Goal: Task Accomplishment & Management: Complete application form

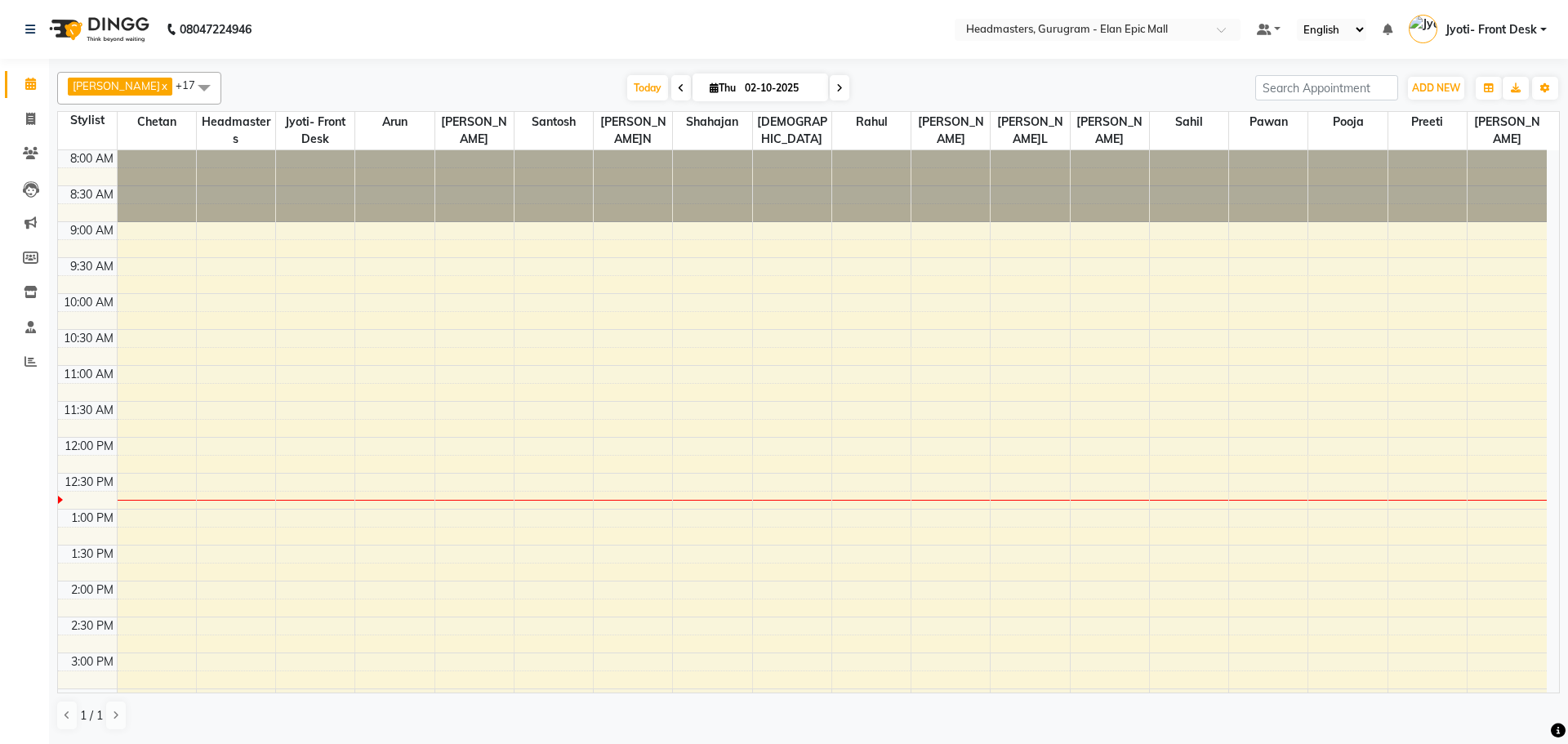
click at [1241, 453] on div "8:00 AM 8:30 AM 9:00 AM 9:30 AM 10:00 AM 10:30 AM 11:00 AM 11:30 AM 12:00 PM 12…" at bounding box center [803, 653] width 1489 height 1006
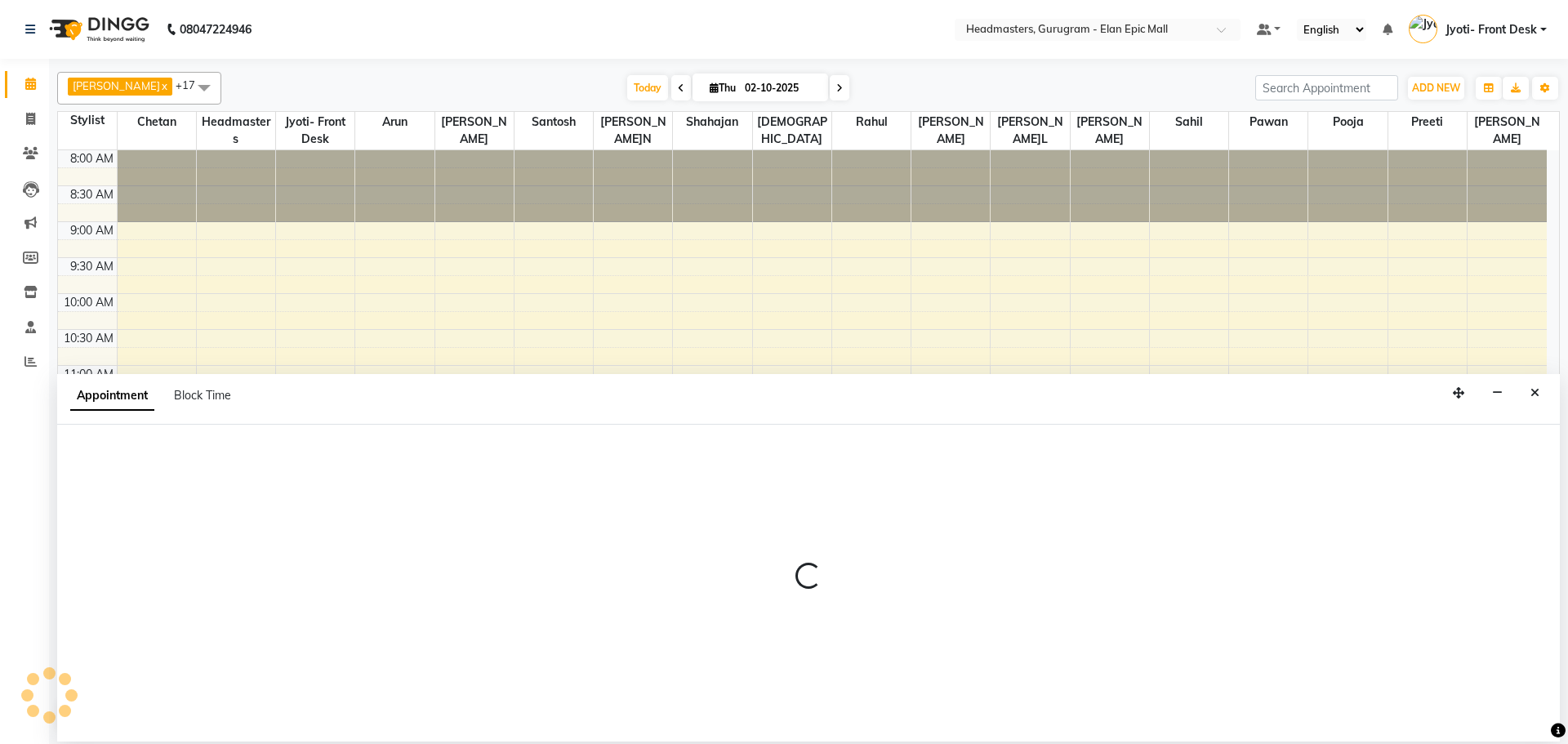
select select "88840"
select select "tentative"
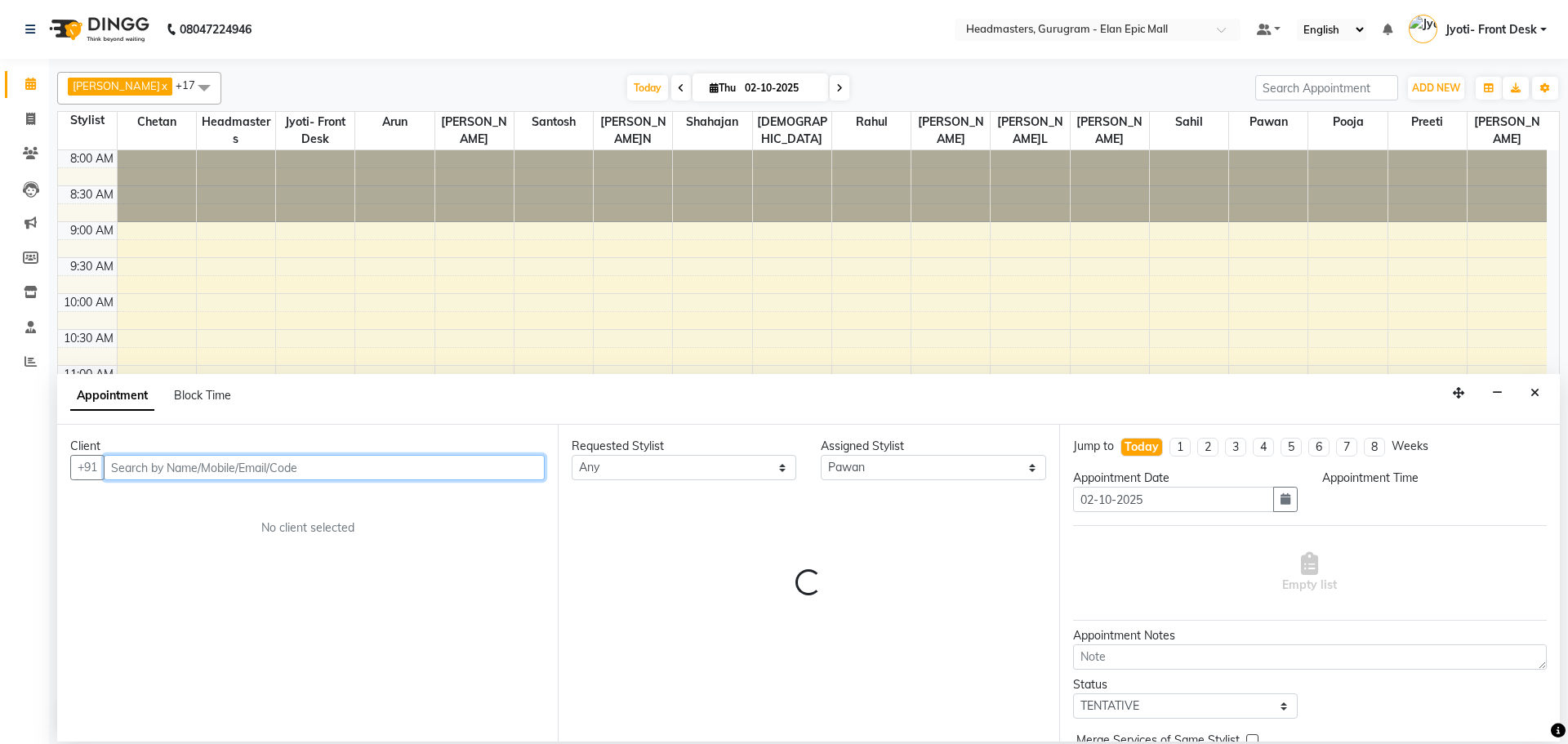
select select "720"
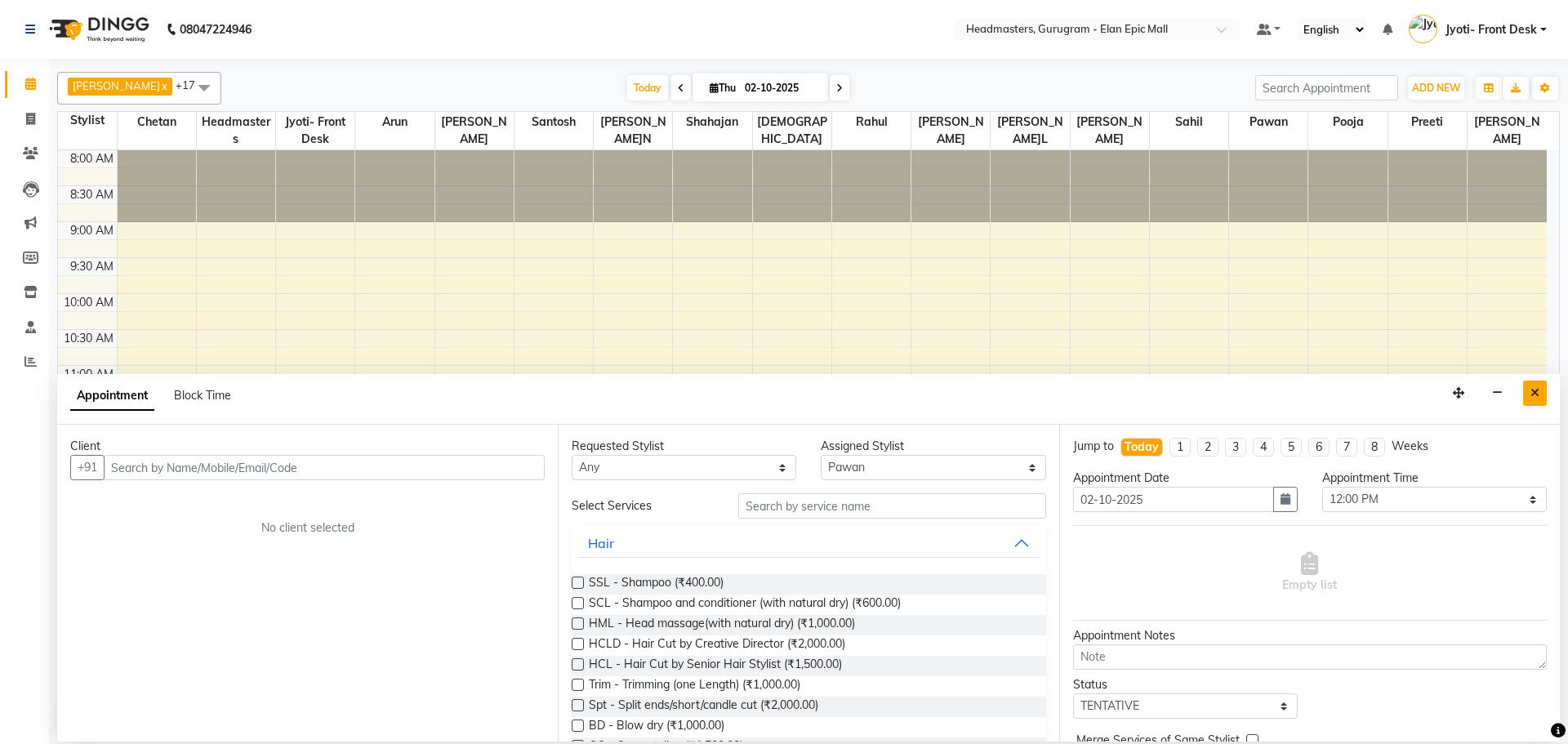
click at [1527, 388] on button "Close" at bounding box center [1534, 393] width 23 height 25
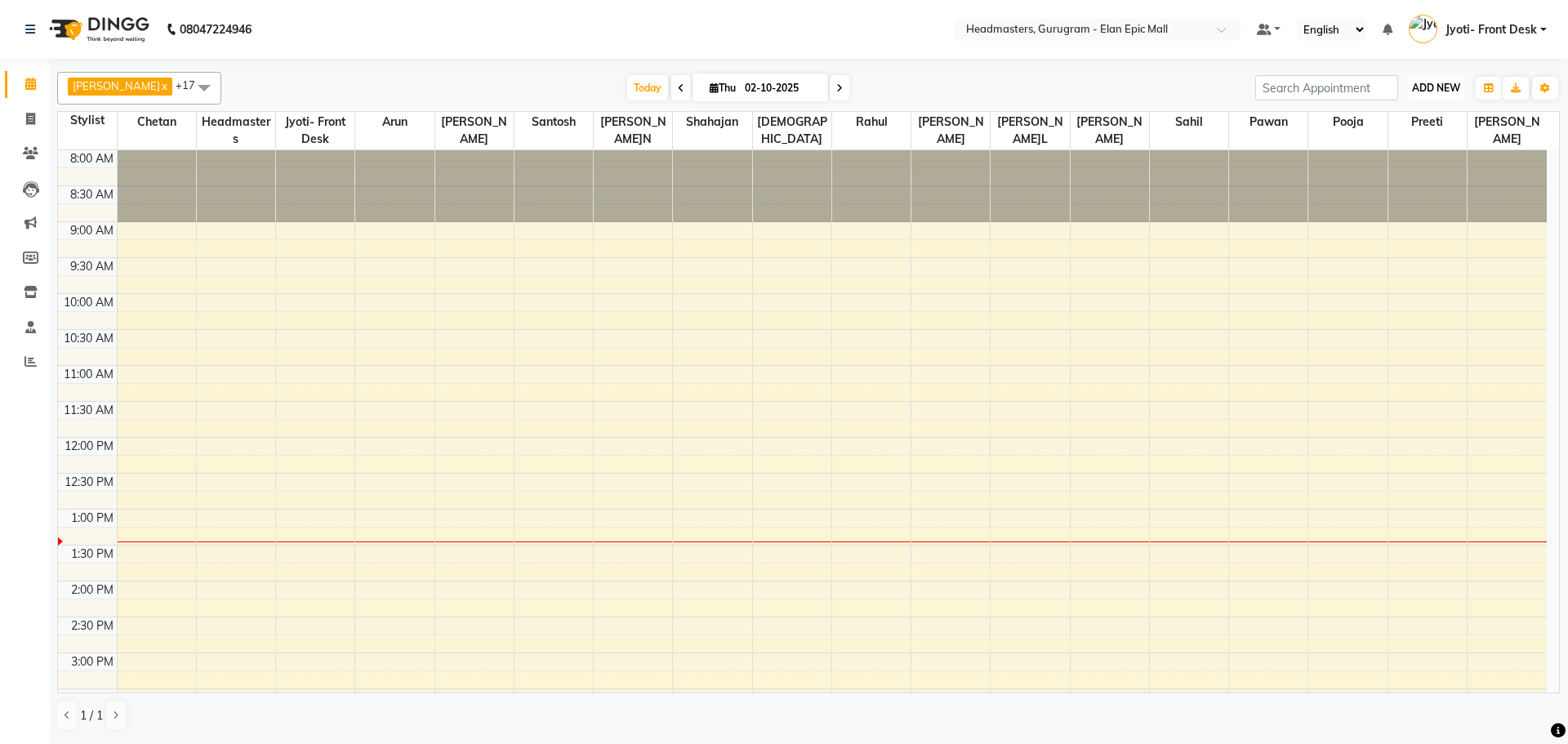
click at [1427, 79] on button "ADD NEW Toggle Dropdown" at bounding box center [1437, 88] width 56 height 23
click at [1395, 134] on link "Add Invoice" at bounding box center [1399, 140] width 129 height 22
select select "7499"
select select "service"
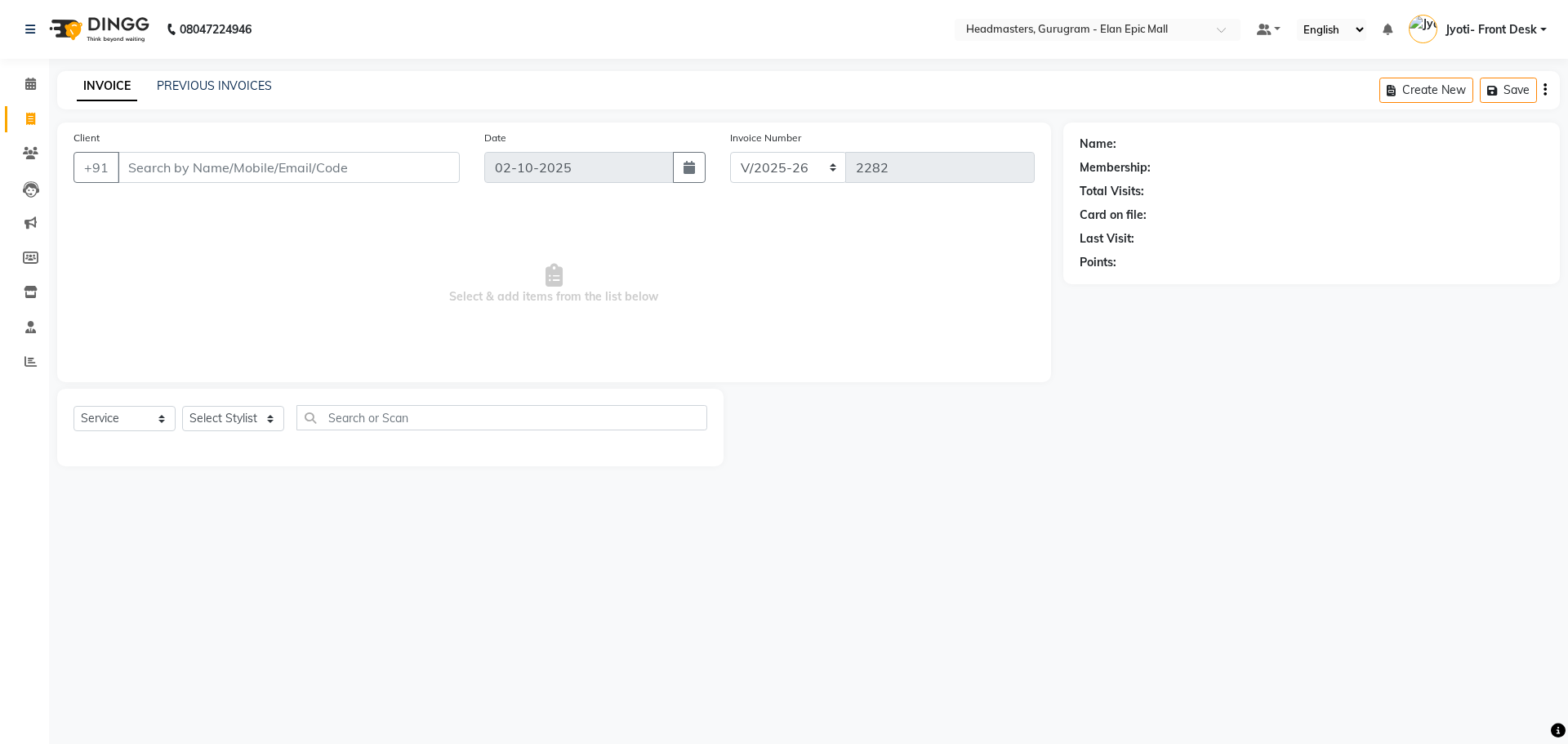
click at [230, 176] on input "Client" at bounding box center [288, 167] width 342 height 31
click at [215, 422] on select "Select Stylist Anas Ankul Arun Bipan Brijesh Chetan Headmasters Islam Jyoti- Fr…" at bounding box center [233, 418] width 102 height 25
select select "76920"
click at [182, 406] on select "Select Stylist Anas Ankul Arun Bipan Brijesh Chetan Headmasters Islam Jyoti- Fr…" at bounding box center [233, 418] width 102 height 25
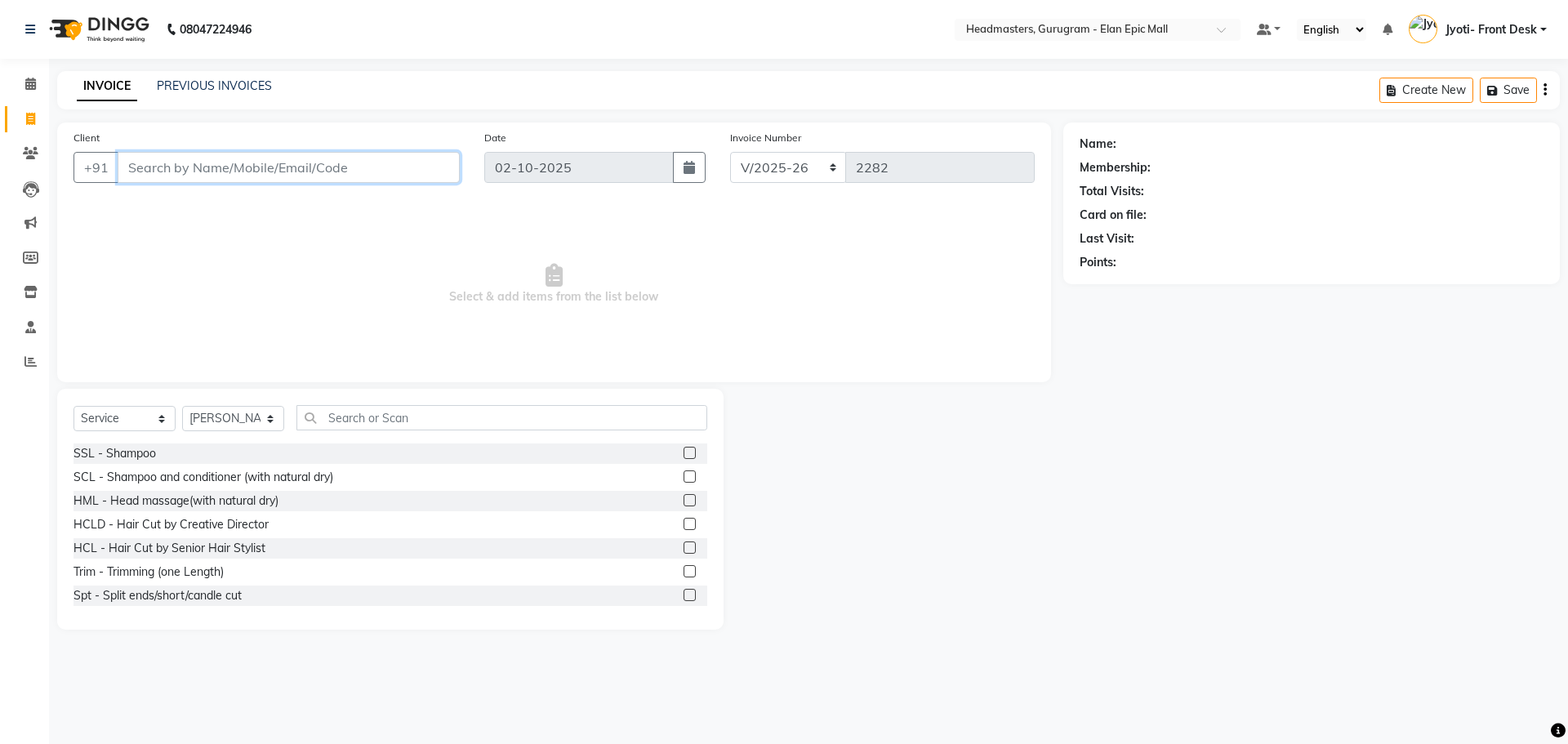
click at [237, 161] on input "Client" at bounding box center [288, 167] width 342 height 31
click at [205, 179] on input "Headmas" at bounding box center [247, 167] width 259 height 31
type input "H"
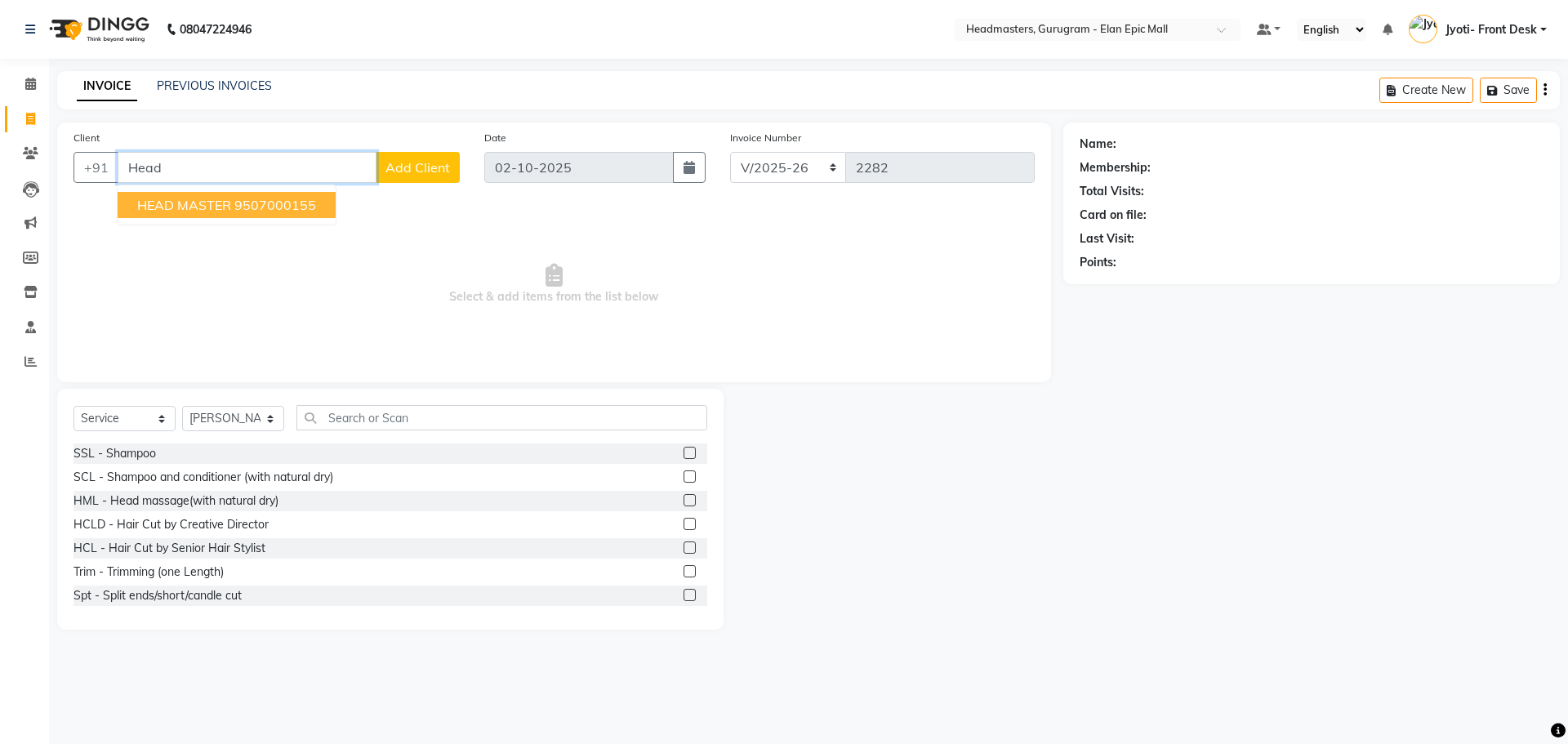
click at [299, 205] on ngb-highlight "9507000155" at bounding box center [275, 205] width 82 height 16
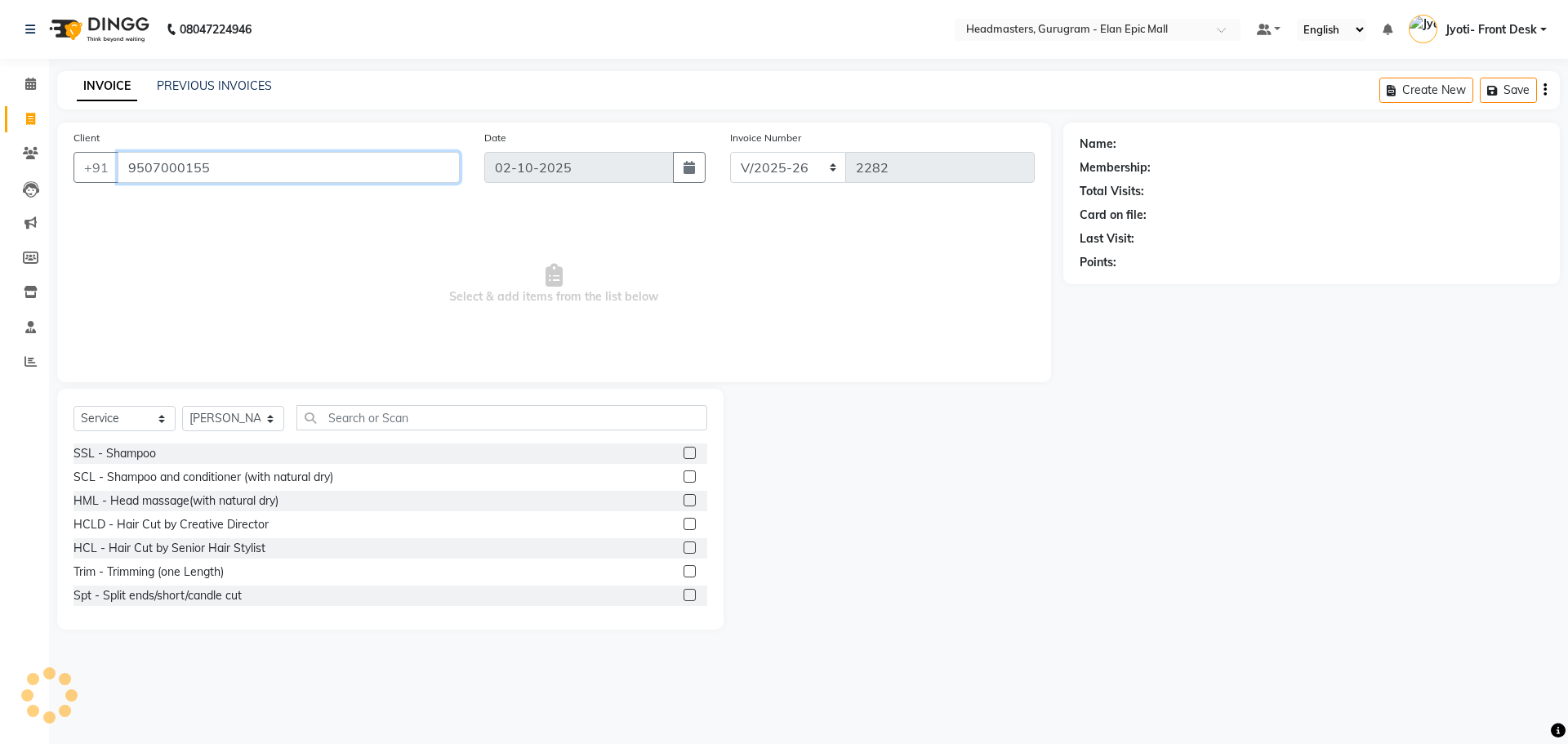
type input "9507000155"
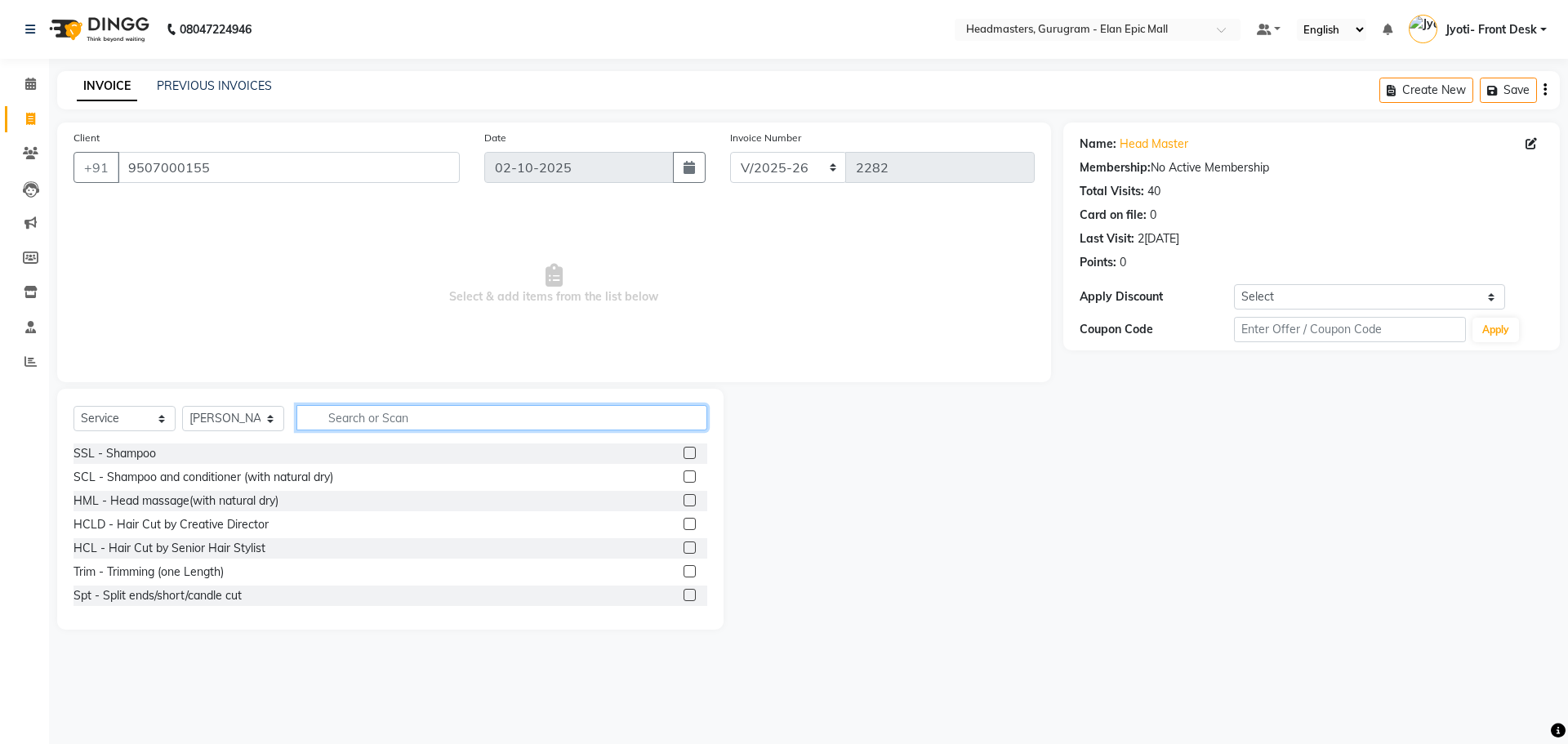
click at [366, 421] on input "text" at bounding box center [502, 418] width 411 height 25
type input "Hair cut"
click at [684, 524] on label at bounding box center [689, 524] width 12 height 12
click at [684, 524] on input "checkbox" at bounding box center [688, 524] width 10 height 10
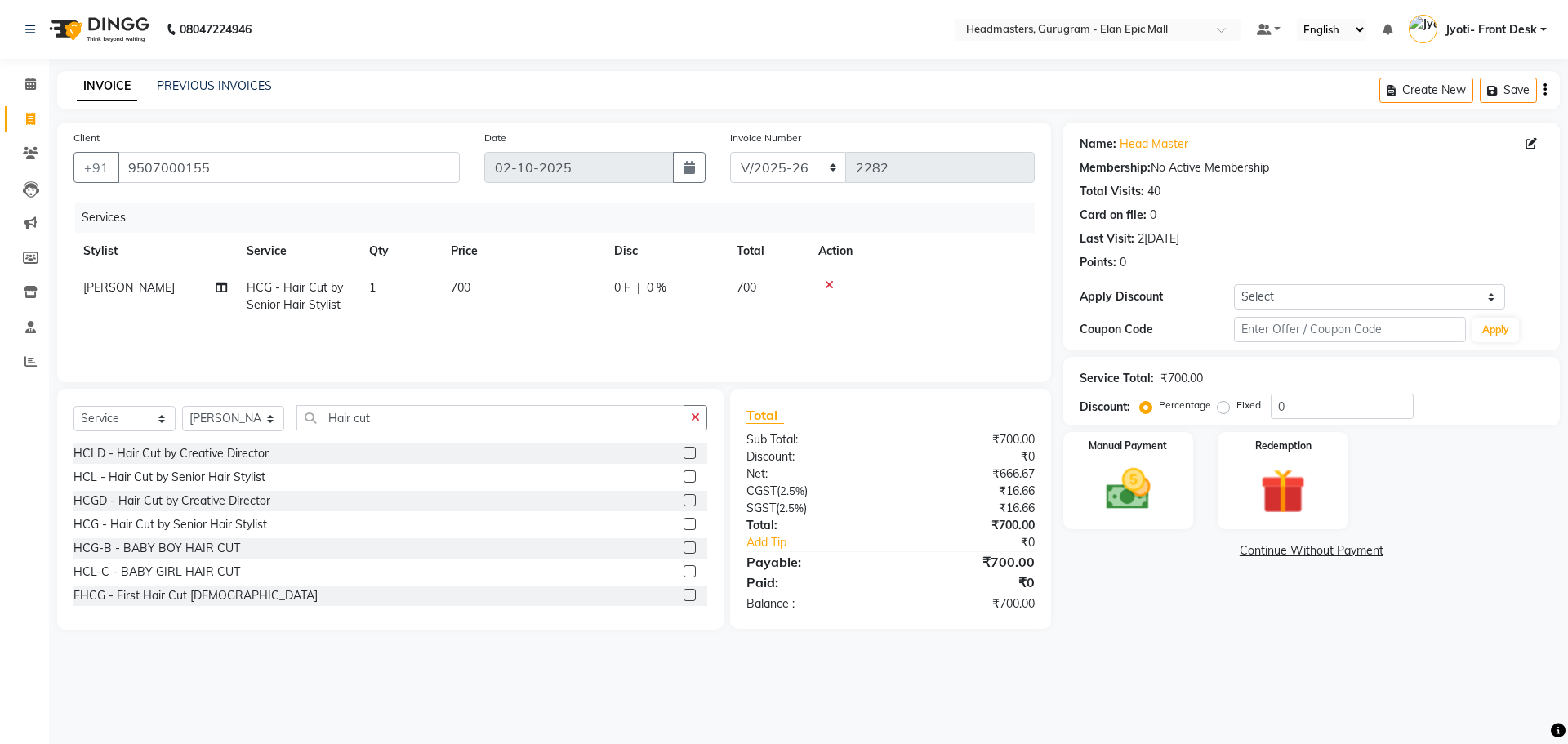
checkbox input "false"
click at [470, 292] on span "700" at bounding box center [460, 288] width 20 height 15
select select "76920"
click at [543, 293] on input "700" at bounding box center [599, 292] width 143 height 25
type input "600"
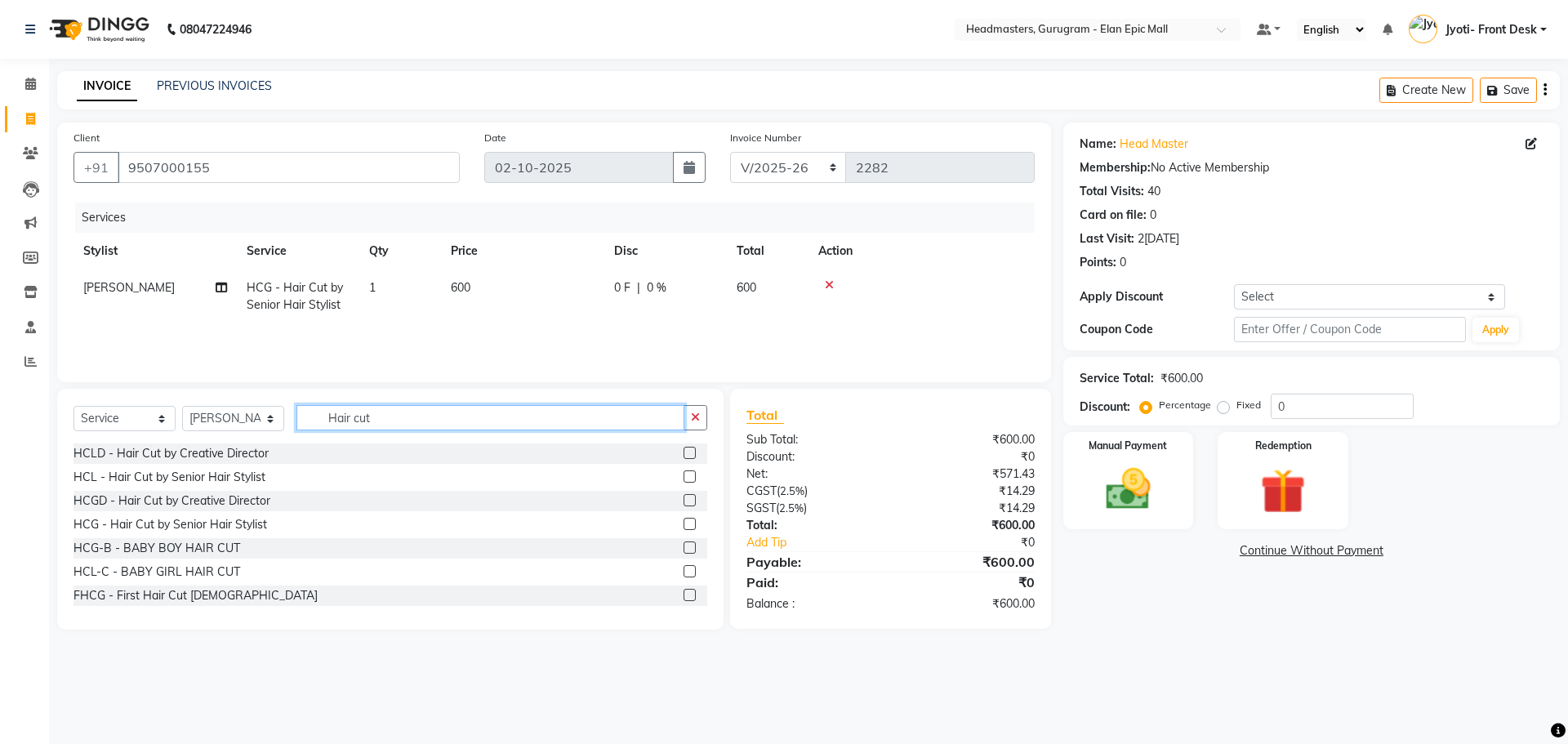
click at [463, 409] on input "Hair cut" at bounding box center [490, 418] width 388 height 25
type input "H"
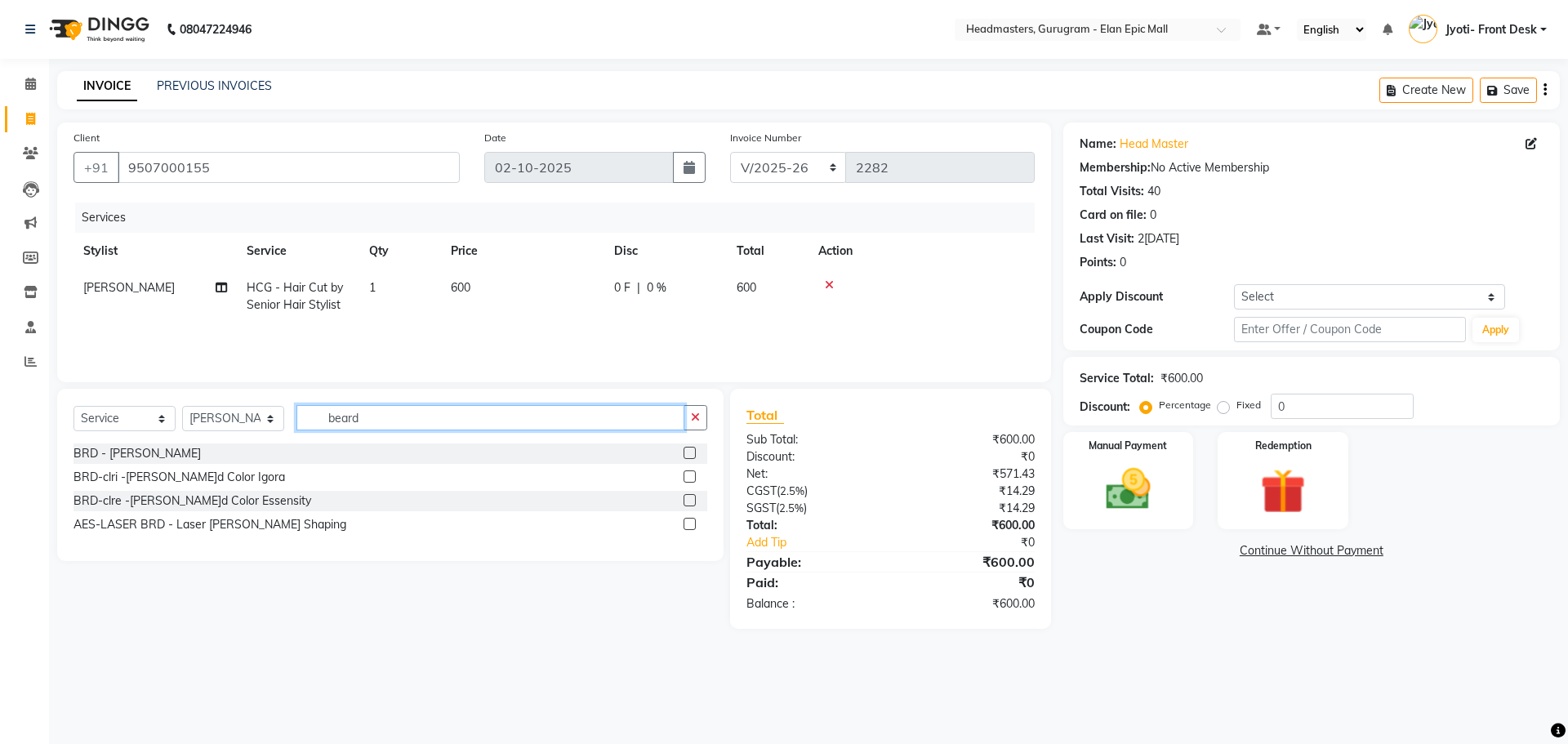
type input "beard"
click at [692, 457] on label at bounding box center [689, 452] width 12 height 12
click at [692, 457] on input "checkbox" at bounding box center [688, 453] width 10 height 10
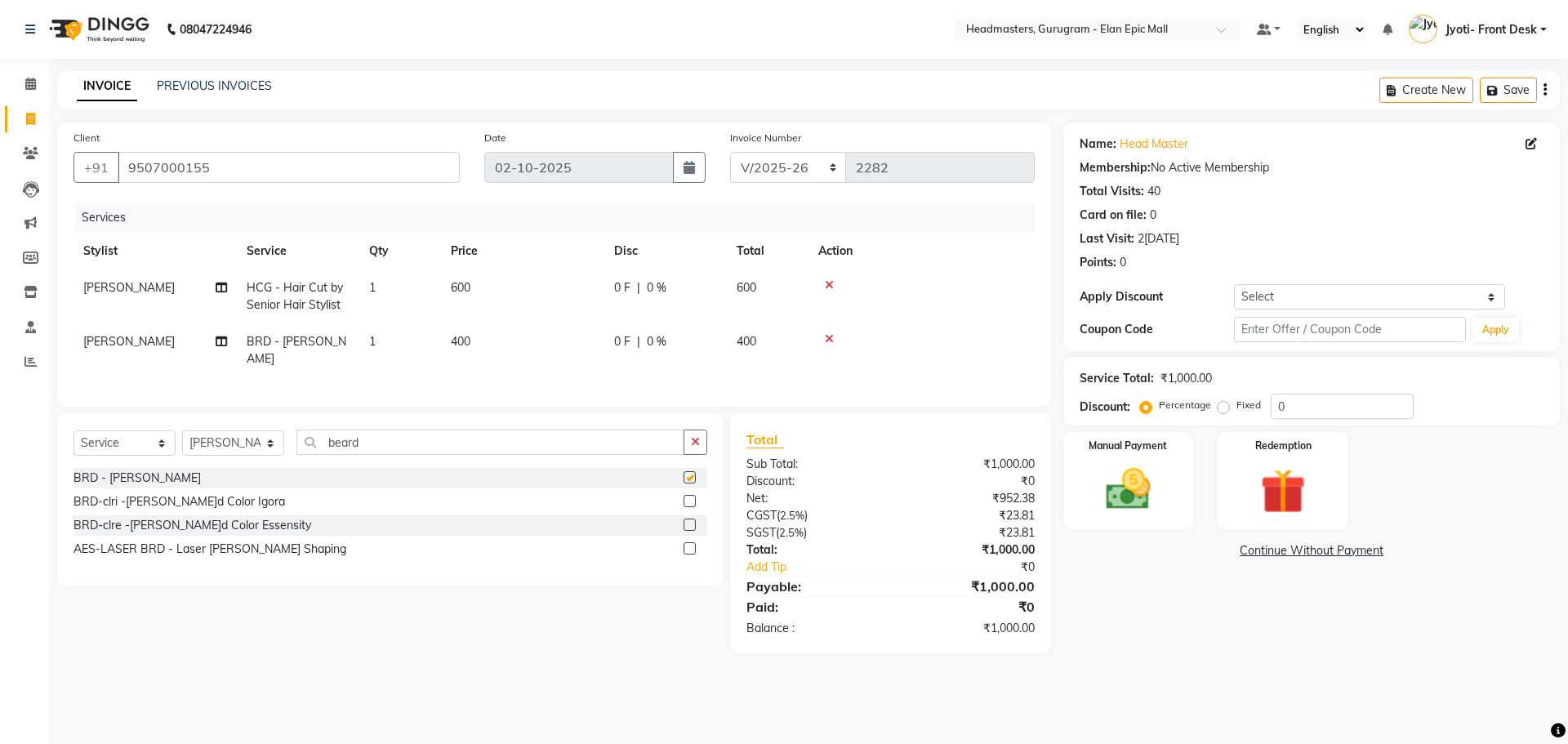
checkbox input "false"
click at [1147, 646] on div "Name: Head Master Membership: No Active Membership Total Visits: 40 Card on fil…" at bounding box center [1318, 388] width 509 height 531
click at [1134, 471] on img at bounding box center [1128, 489] width 76 height 53
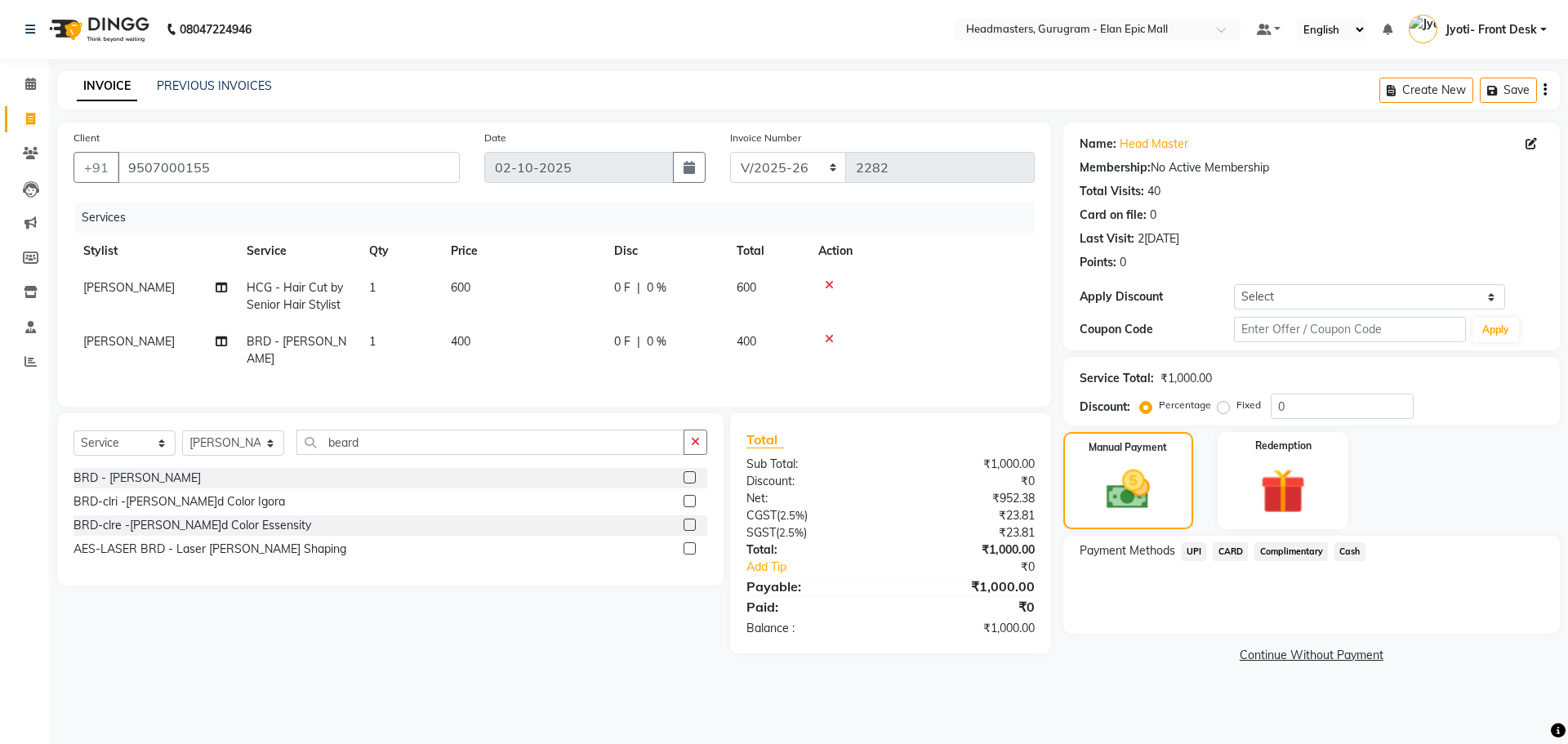
click at [1360, 554] on span "Cash" at bounding box center [1349, 552] width 31 height 19
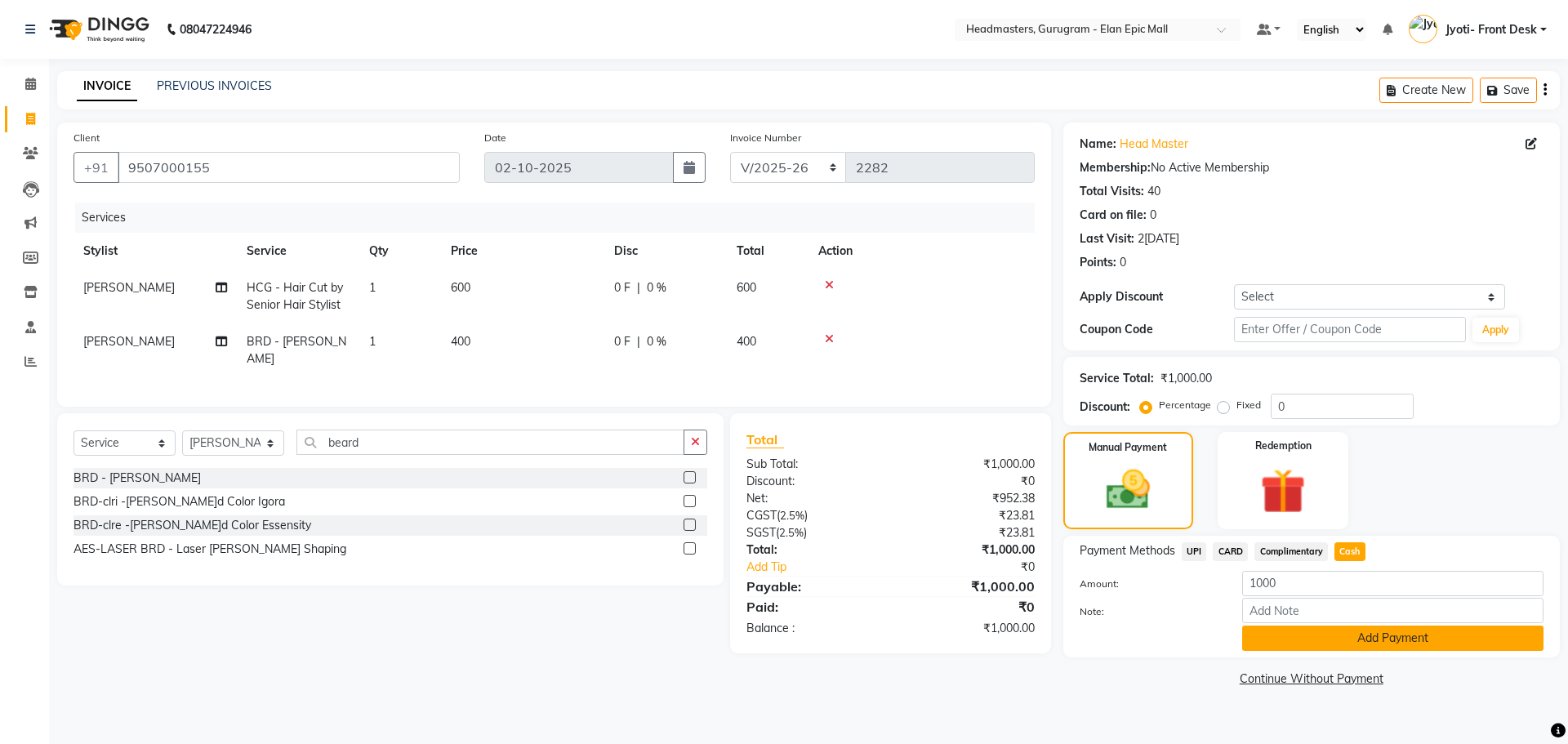
click at [1378, 641] on button "Add Payment" at bounding box center [1393, 638] width 301 height 25
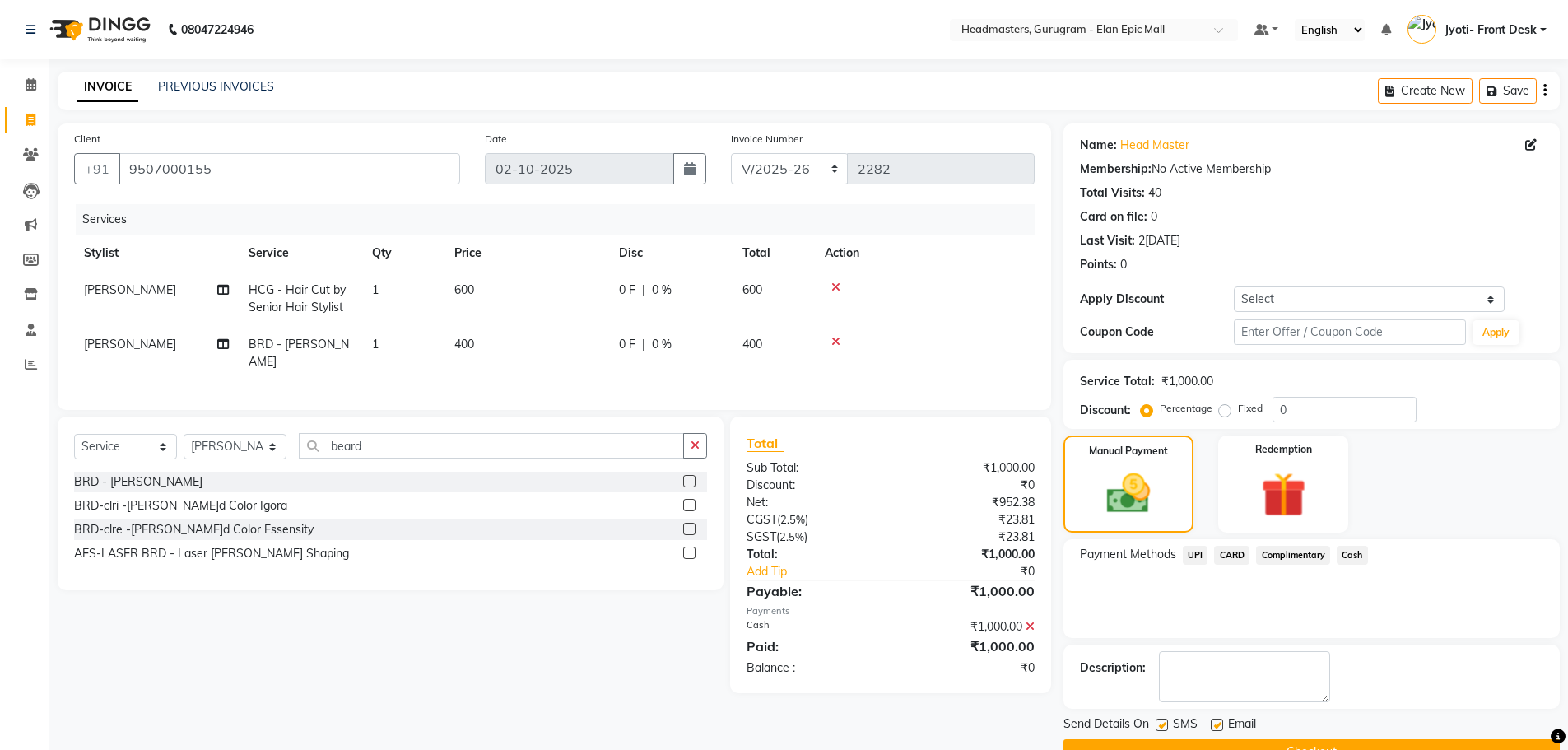
scroll to position [40, 0]
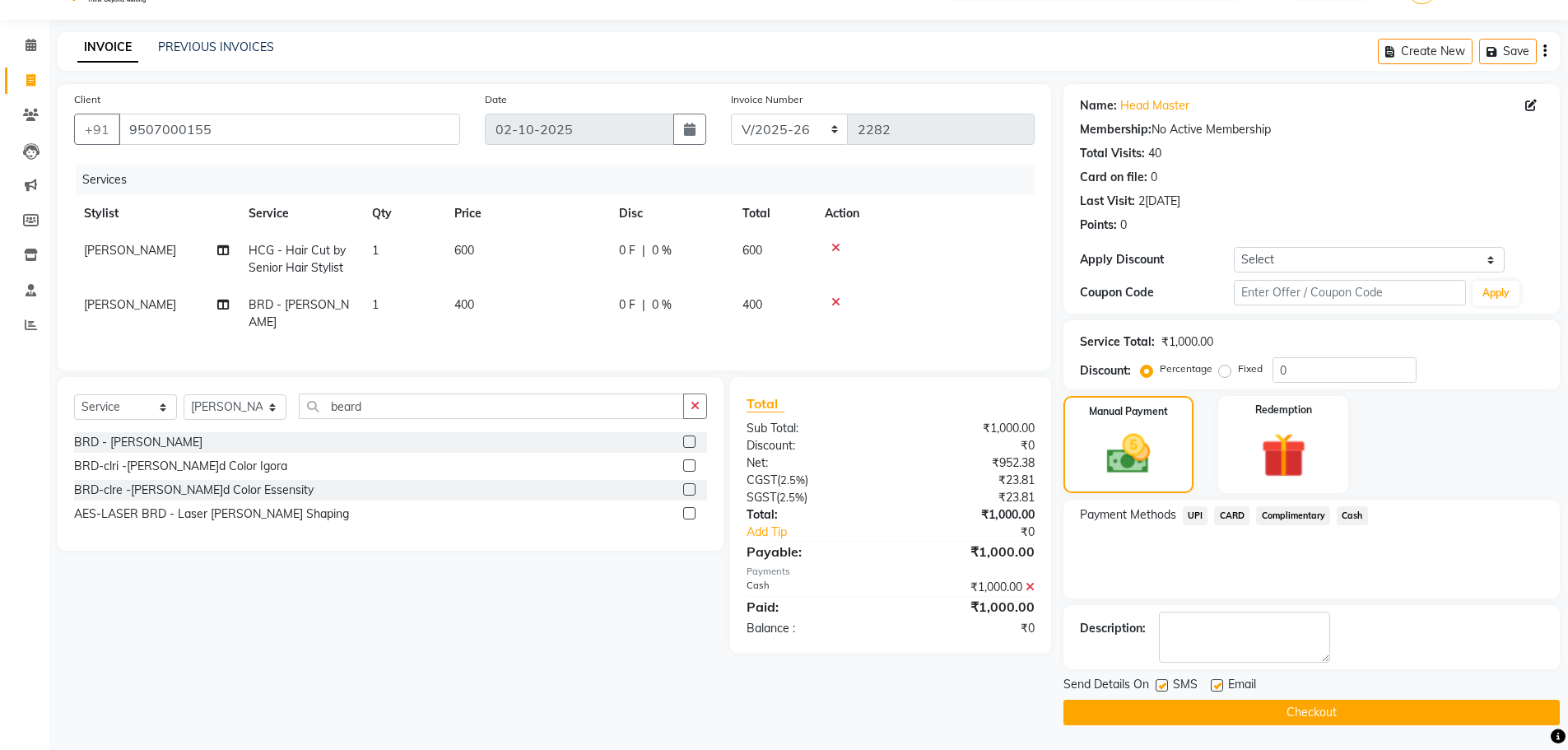
click at [1339, 718] on button "Checkout" at bounding box center [1311, 712] width 496 height 26
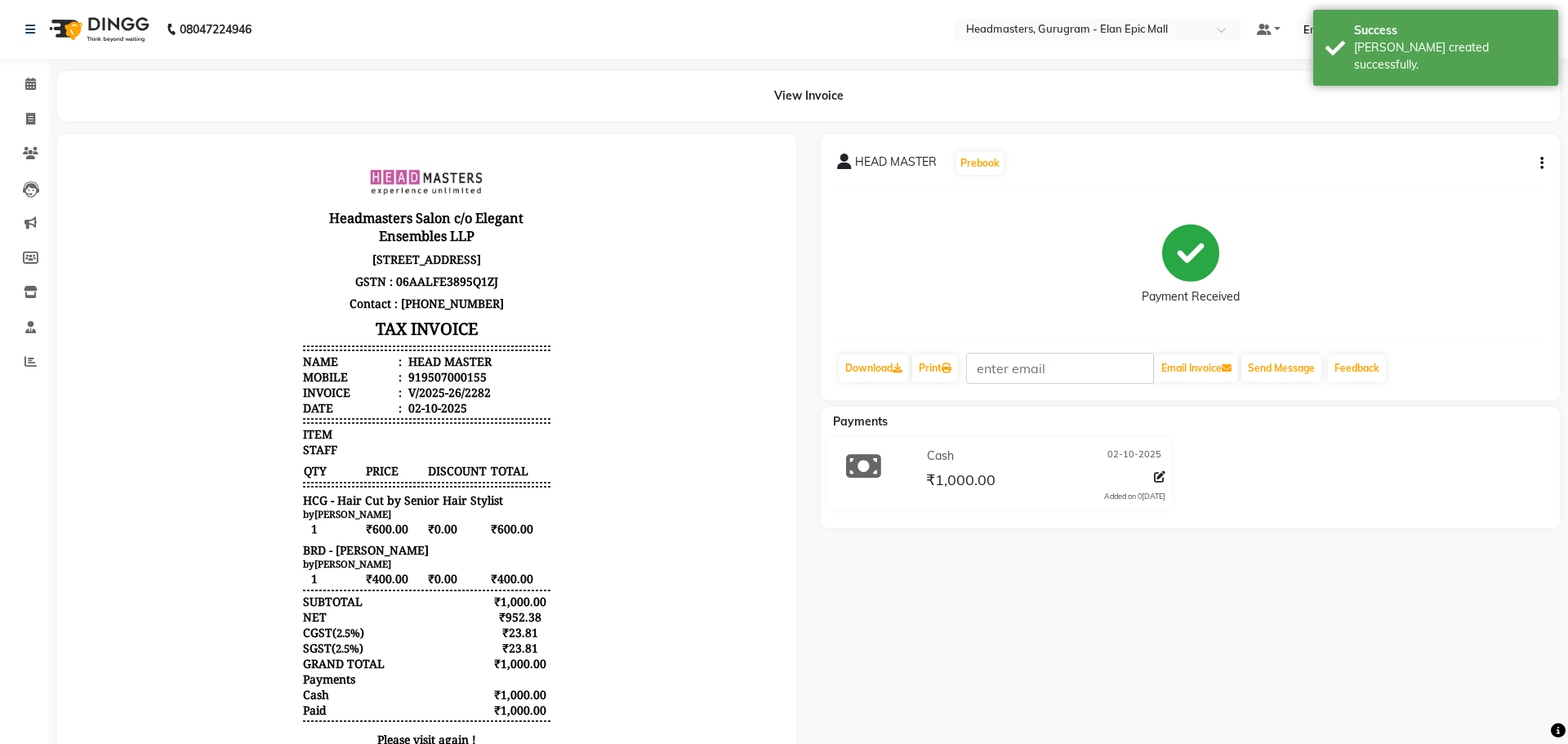
select select "7499"
select select "service"
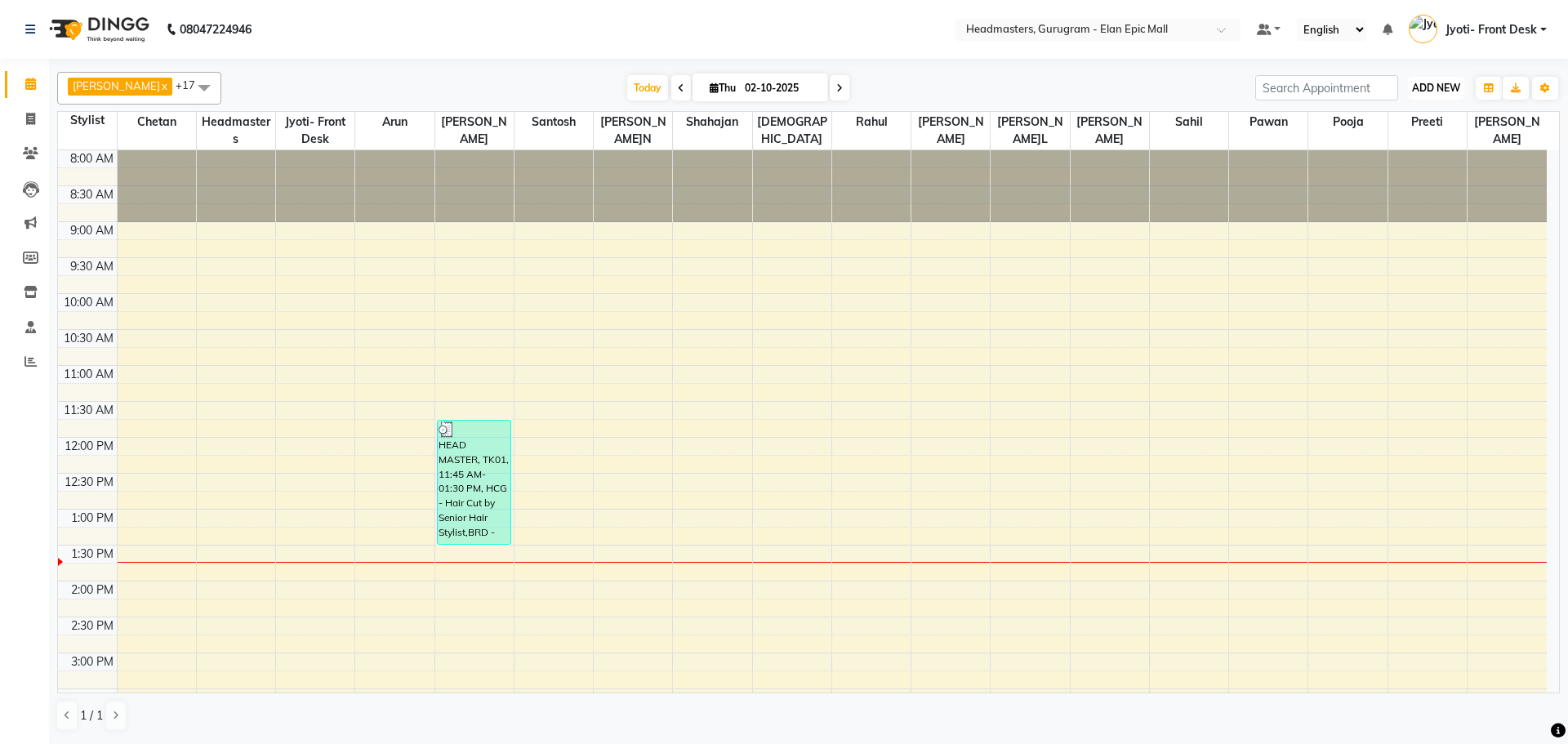
click at [1440, 84] on span "ADD NEW" at bounding box center [1436, 87] width 48 height 12
click at [1372, 142] on link "Add Invoice" at bounding box center [1399, 140] width 129 height 22
select select "service"
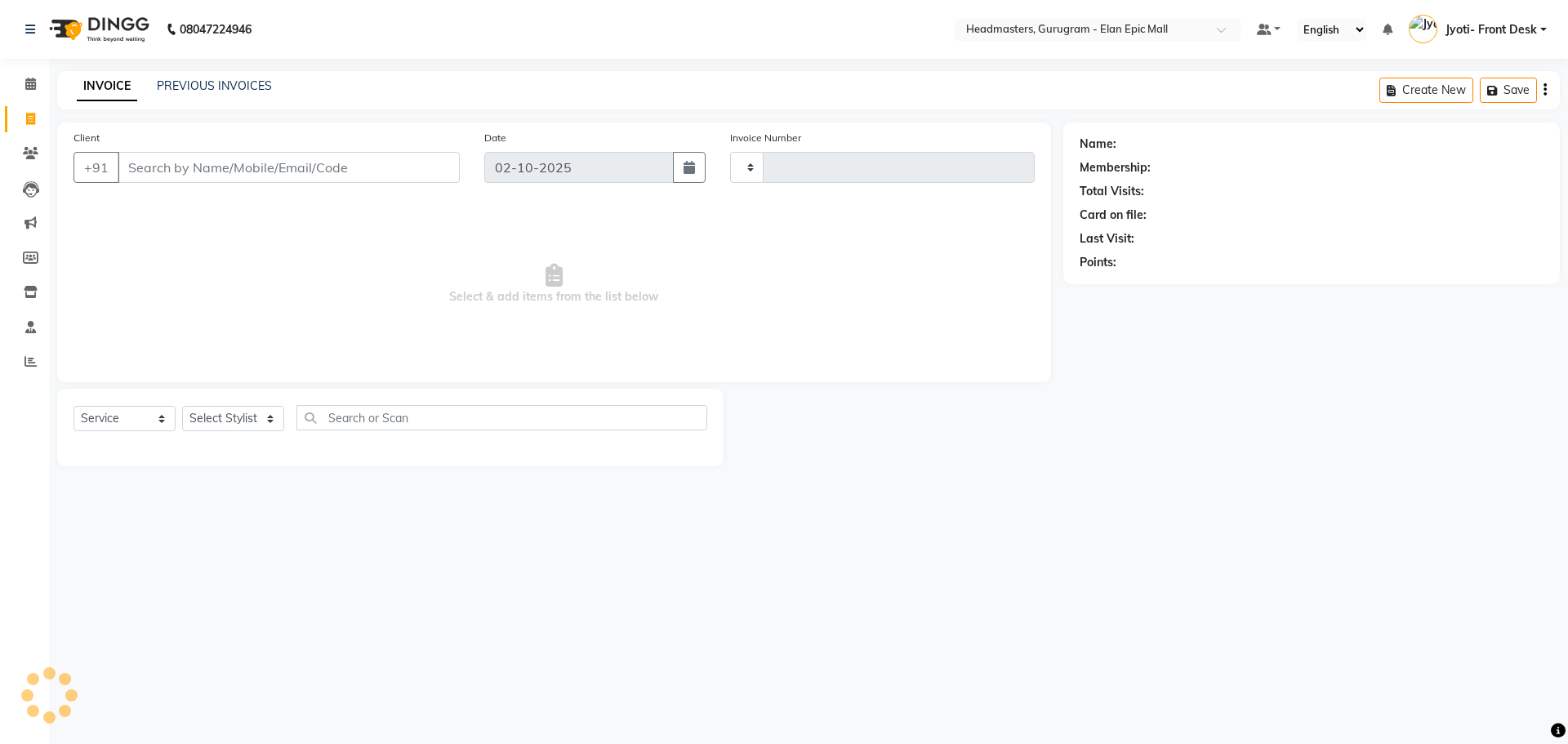
type input "2283"
select select "7499"
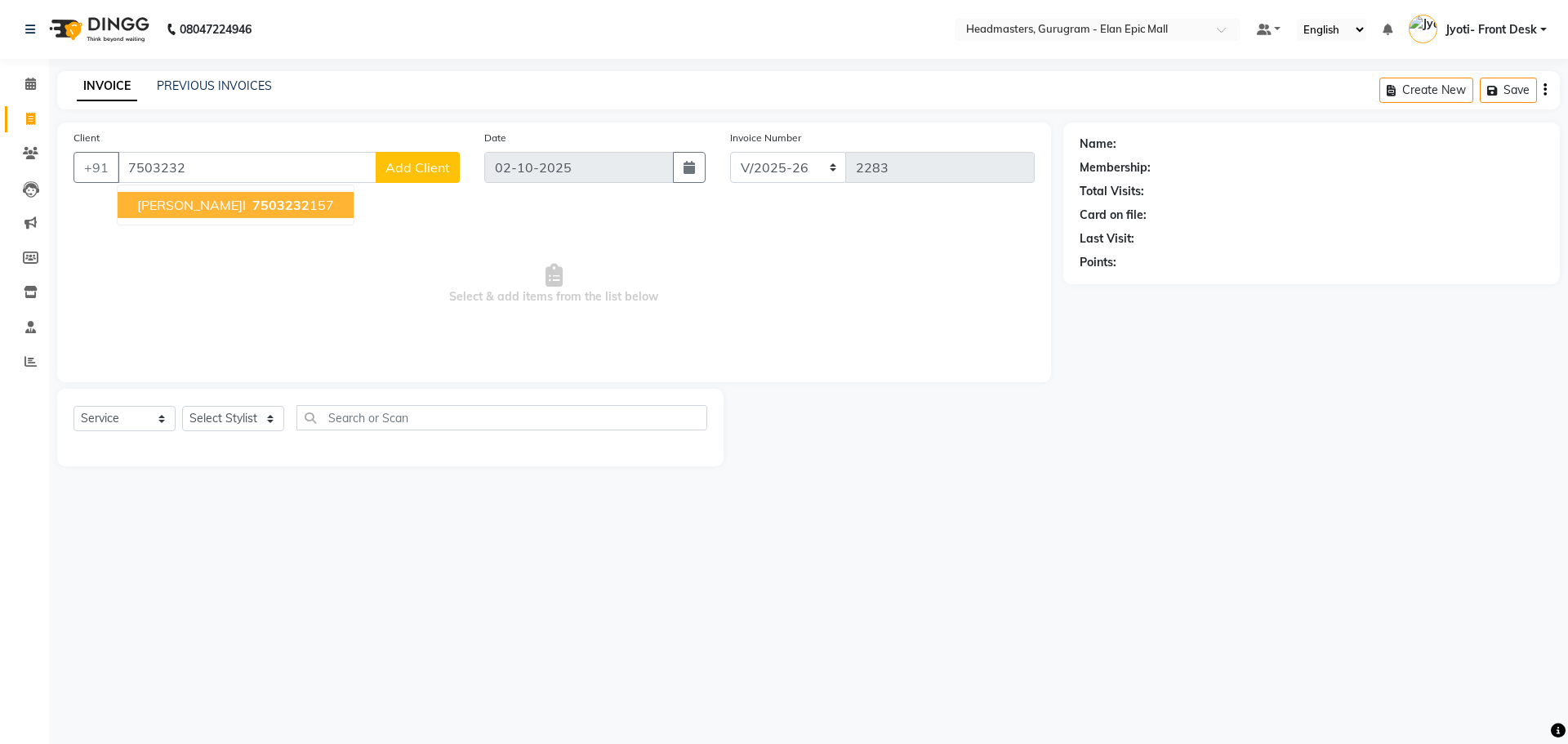
click at [237, 219] on ngb-typeahead-window "Ashwani 7503232 157" at bounding box center [235, 205] width 237 height 41
click at [252, 202] on span "7503232" at bounding box center [280, 205] width 57 height 16
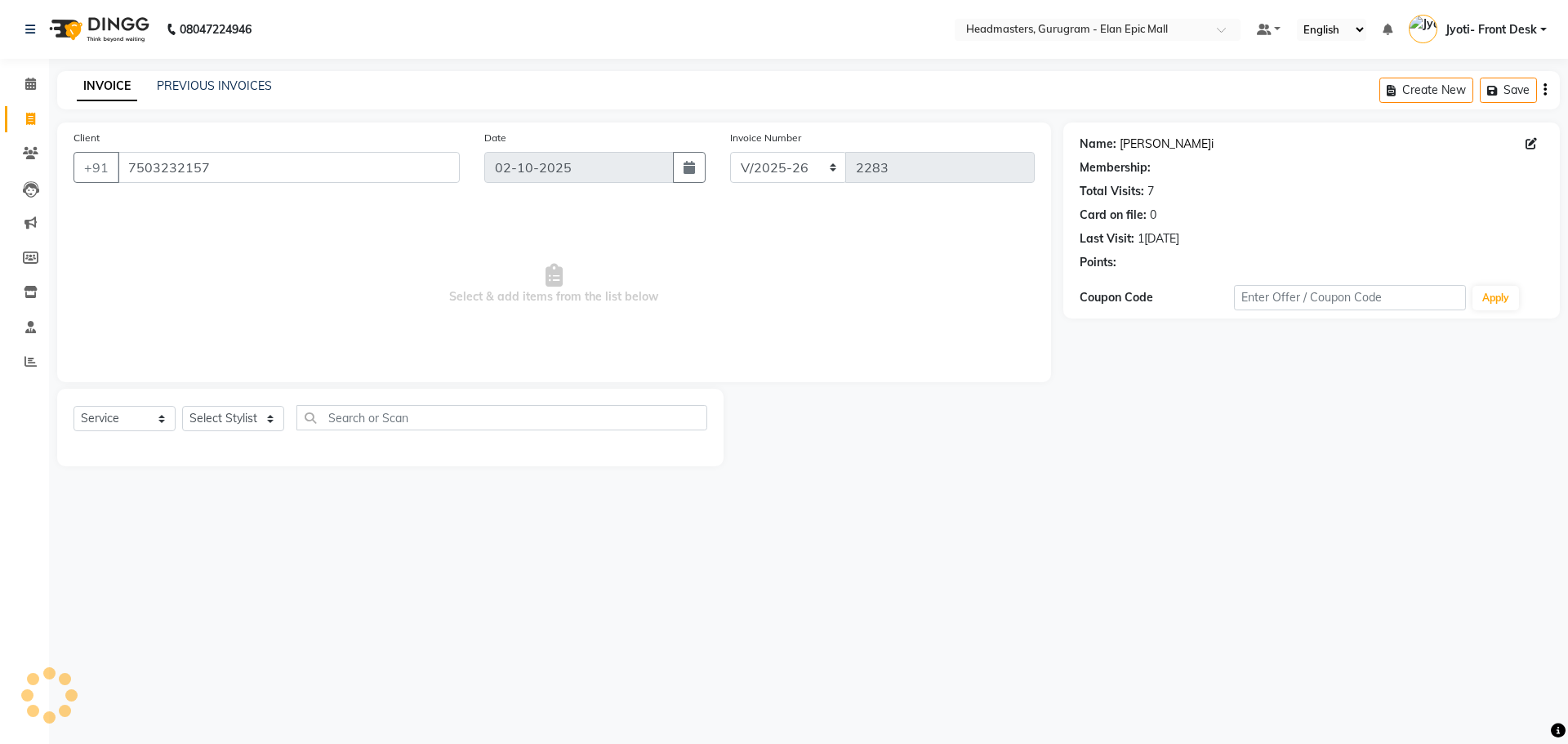
click at [1127, 151] on link "Ashwani" at bounding box center [1167, 144] width 94 height 17
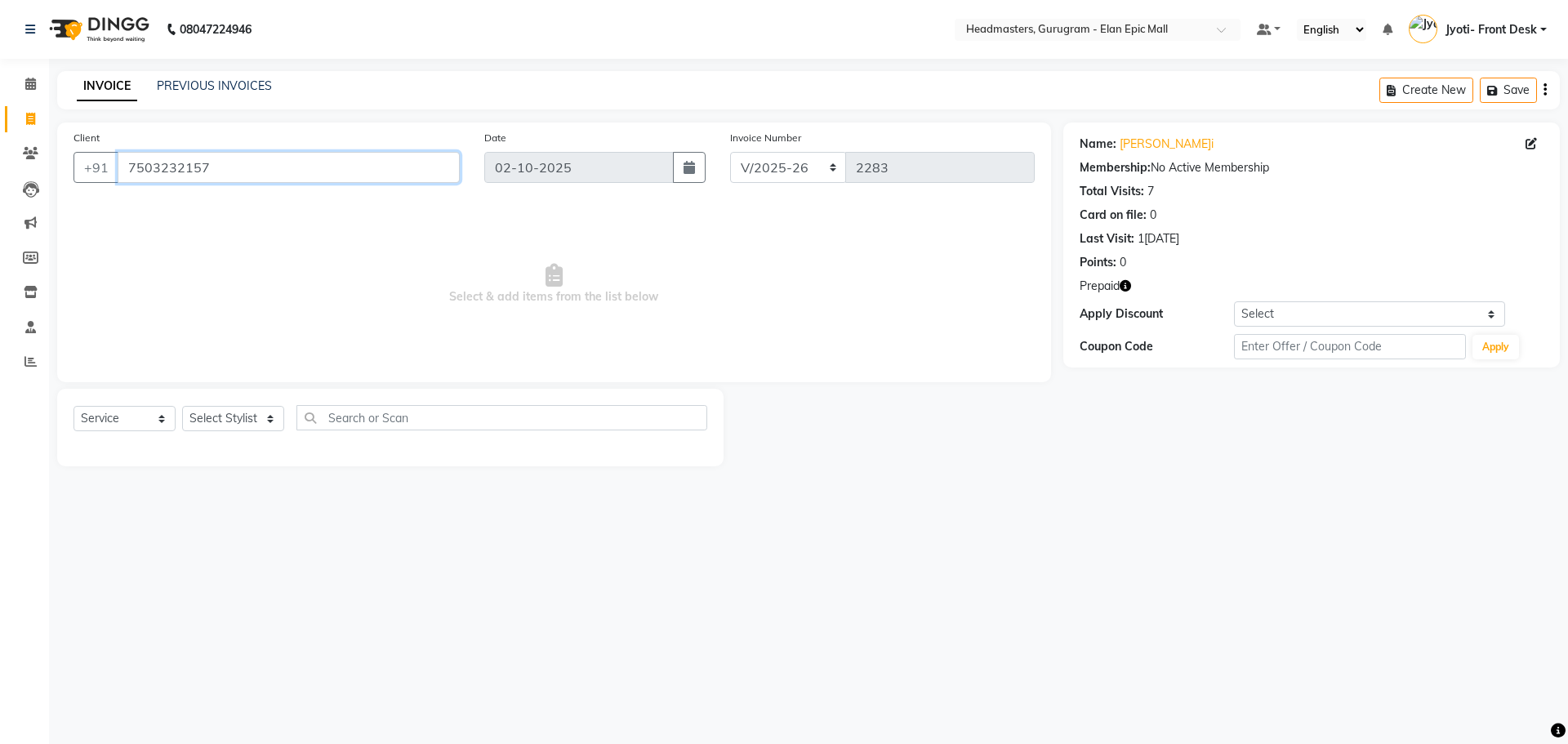
click at [294, 172] on input "7503232157" at bounding box center [288, 167] width 342 height 31
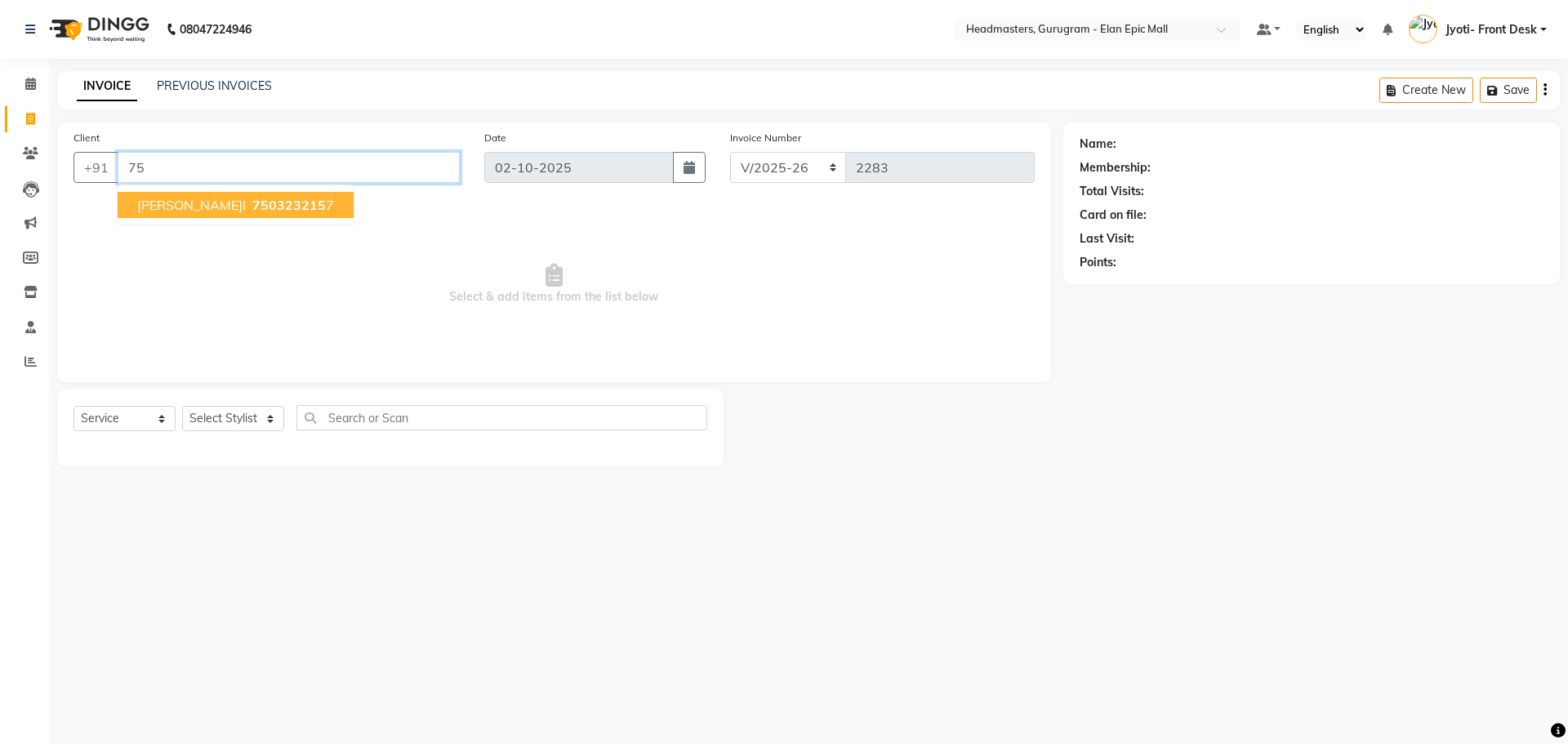
type input "7"
click at [207, 210] on span "987371" at bounding box center [203, 205] width 49 height 16
type input "9873716664"
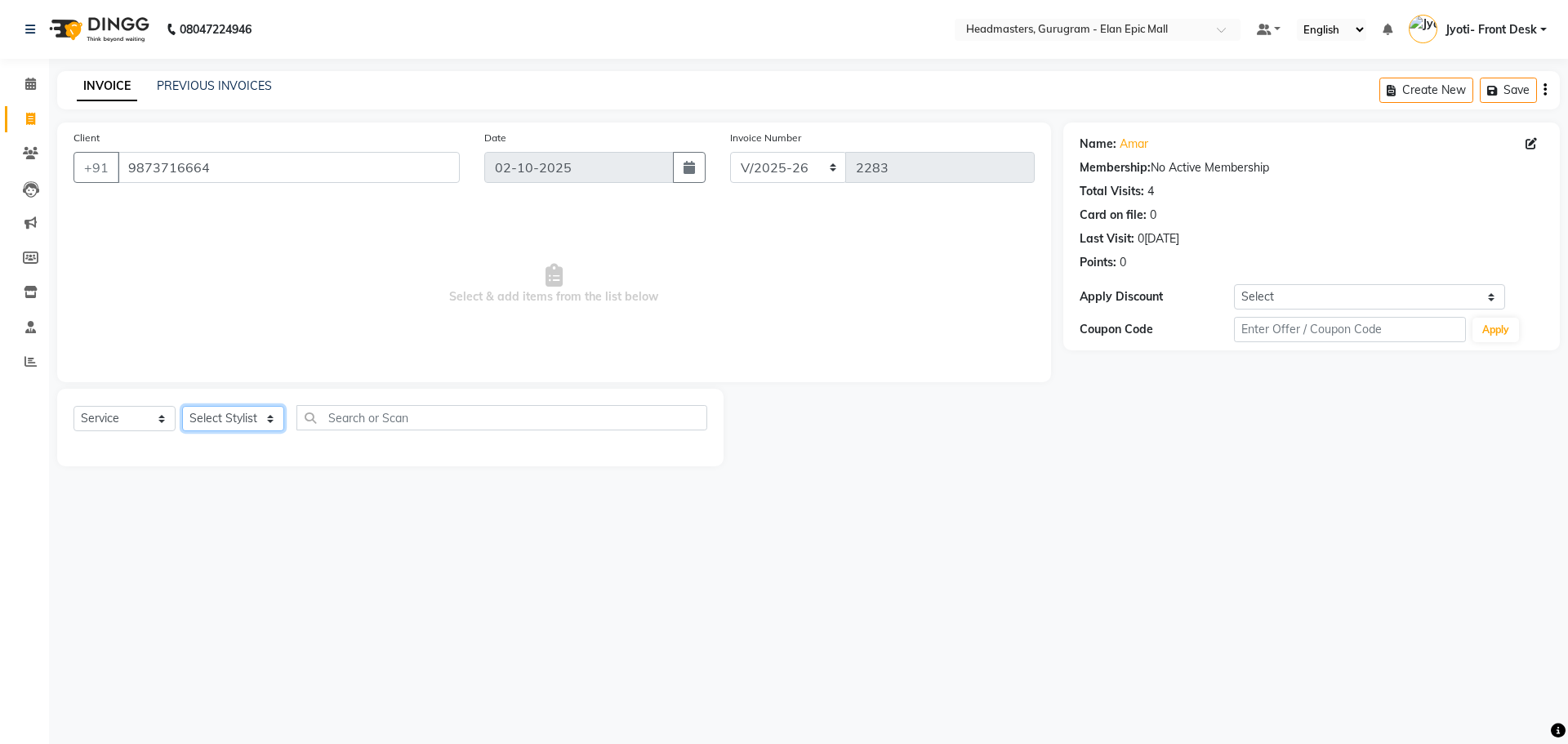
click at [230, 419] on select "Select Stylist Anas Ankul Arun Bipan Brijesh Chetan Headmasters Islam Jyoti- Fr…" at bounding box center [233, 418] width 102 height 25
select select "76920"
click at [182, 406] on select "Select Stylist Anas Ankul Arun Bipan Brijesh Chetan Headmasters Islam Jyoti- Fr…" at bounding box center [233, 418] width 102 height 25
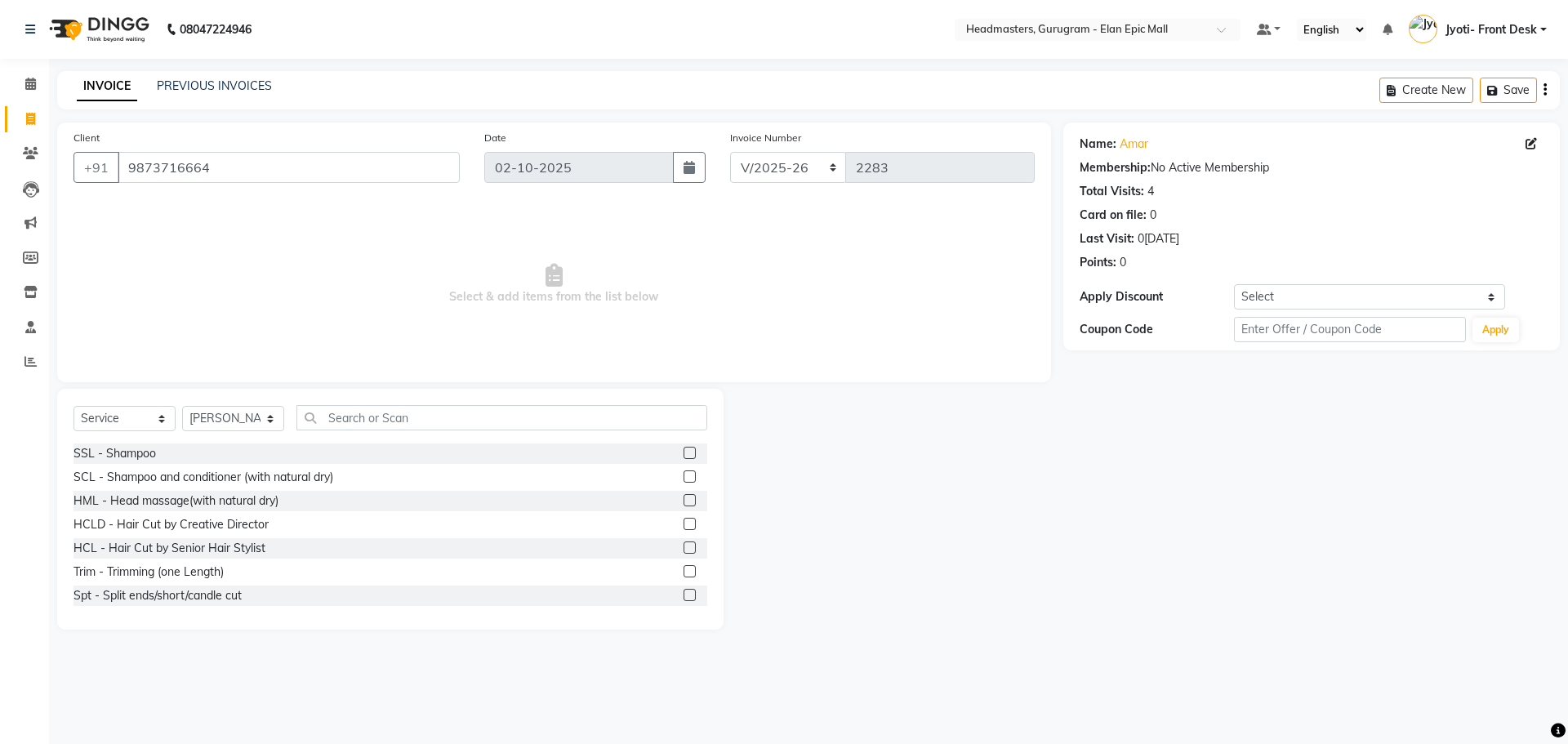
click at [400, 403] on div "Select Service Product Membership Package Voucher Prepaid Gift Card Select Styl…" at bounding box center [390, 509] width 667 height 241
click at [403, 424] on input "text" at bounding box center [502, 418] width 411 height 25
type input "HaIR CUT"
click at [684, 529] on label at bounding box center [689, 524] width 12 height 12
click at [684, 529] on input "checkbox" at bounding box center [688, 524] width 10 height 10
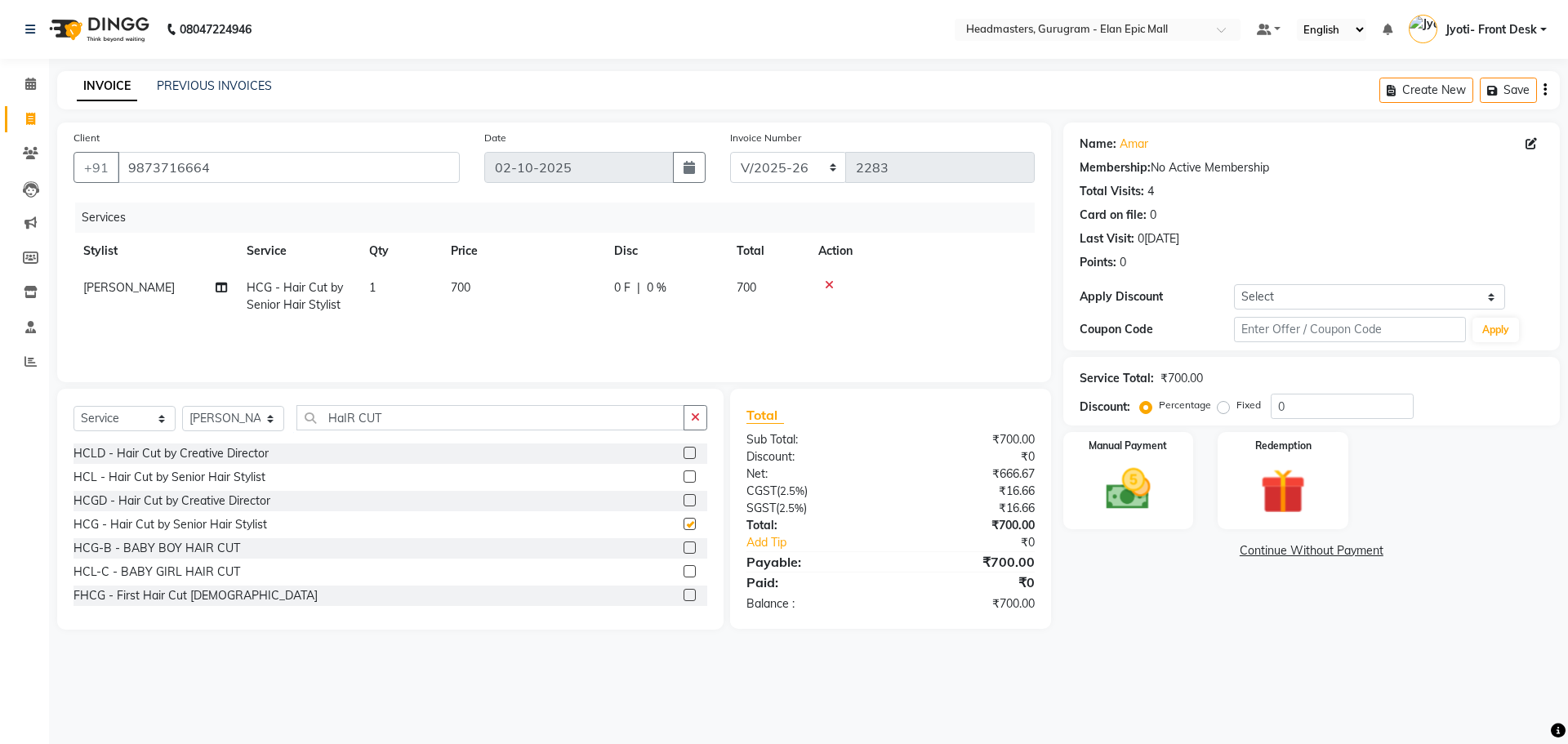
checkbox input "false"
click at [468, 296] on td "700" at bounding box center [522, 296] width 163 height 53
select select "76920"
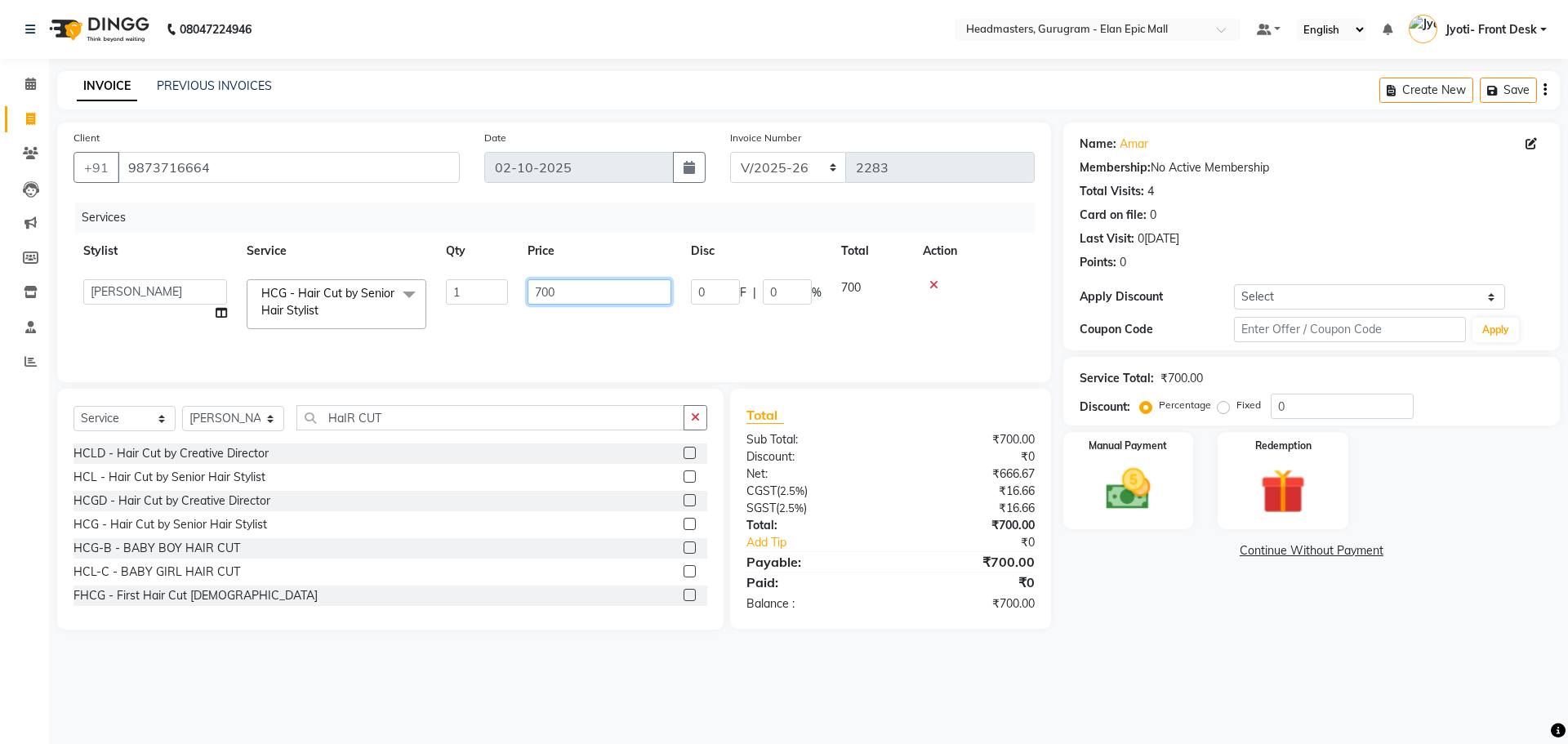
click at [539, 296] on input "700" at bounding box center [599, 292] width 143 height 25
type input "600"
click at [1143, 618] on div "Name: Amar Membership: No Active Membership Total Visits: 4 Card on file: 0 Las…" at bounding box center [1318, 376] width 509 height 508
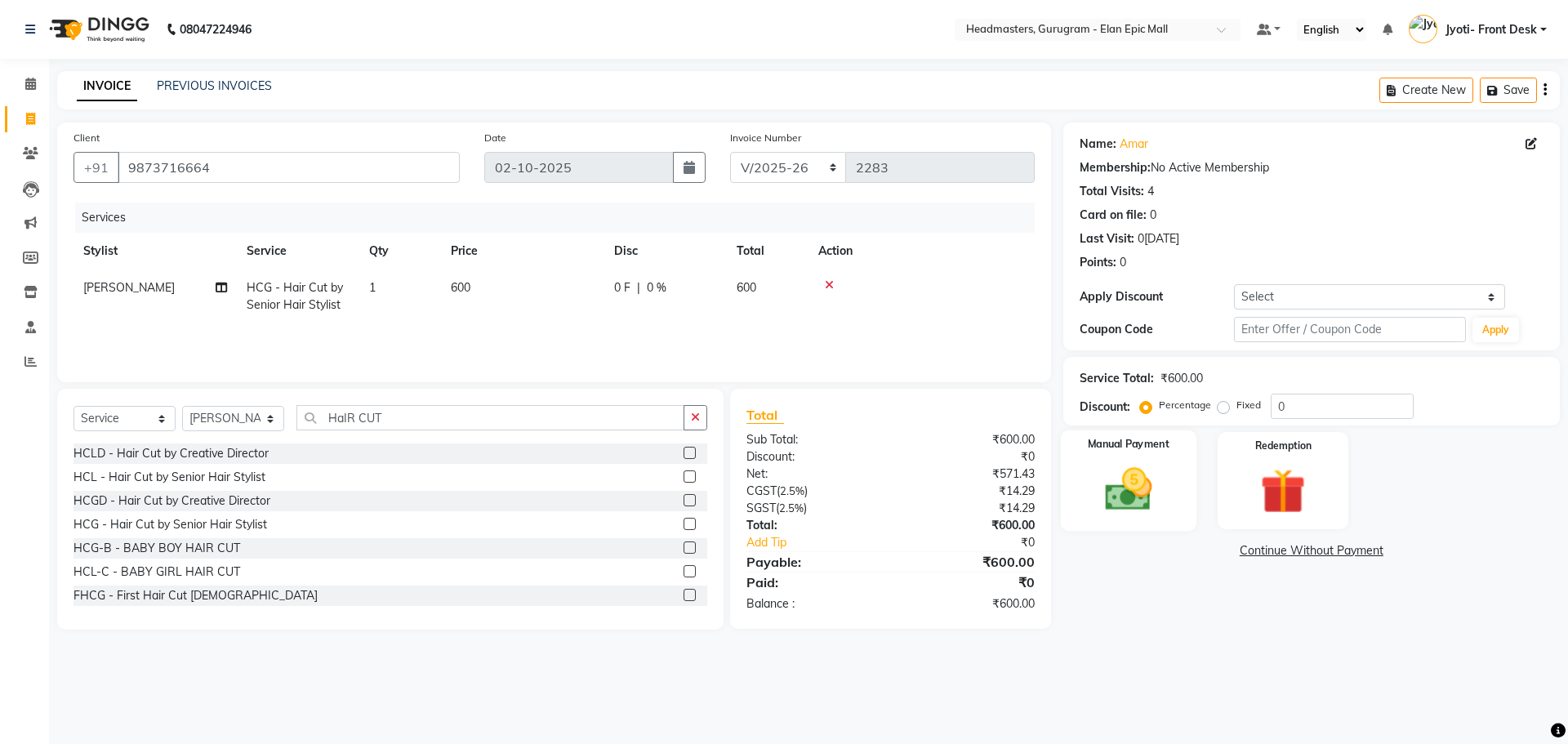
click at [1135, 478] on img at bounding box center [1128, 489] width 76 height 53
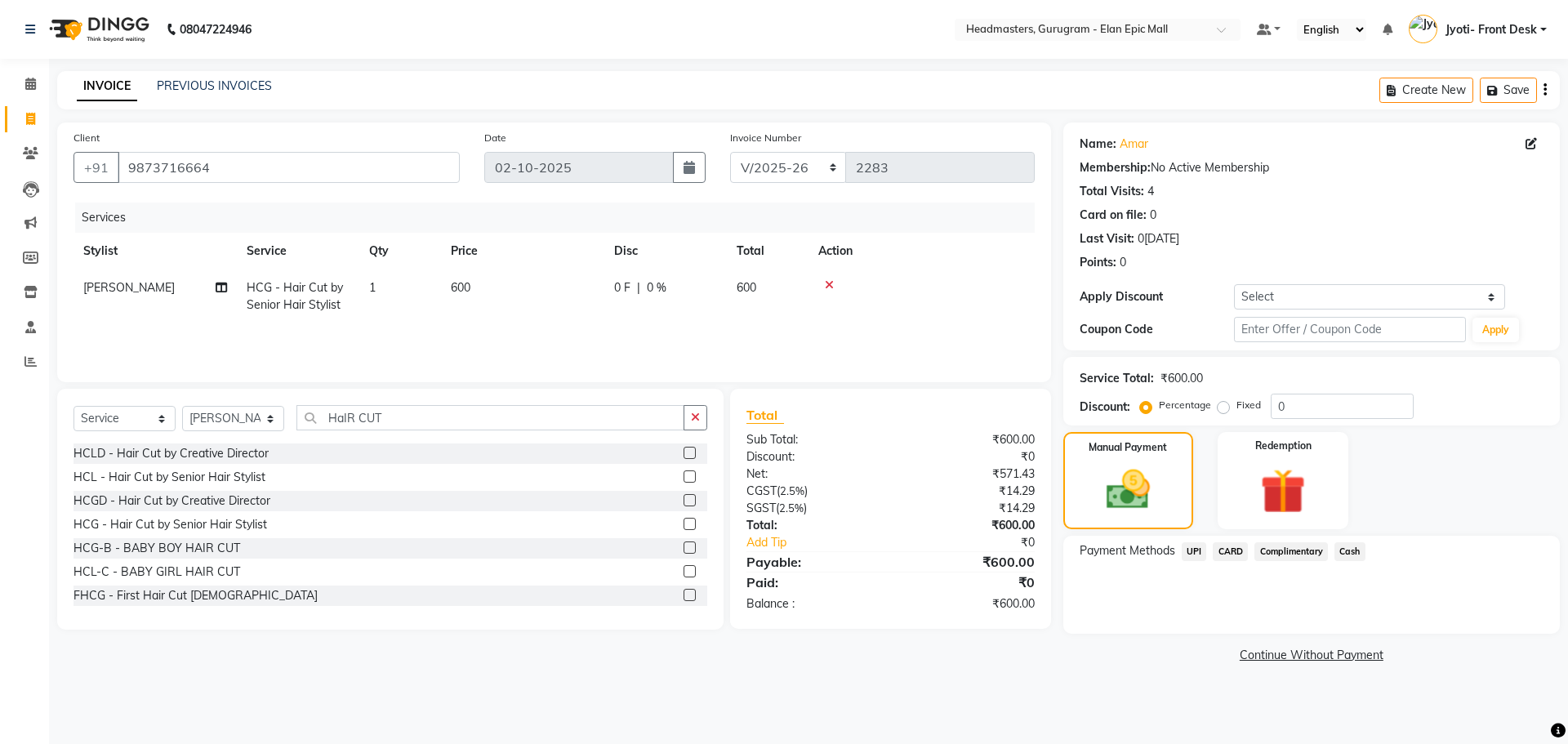
click at [1192, 547] on span "UPI" at bounding box center [1194, 552] width 25 height 19
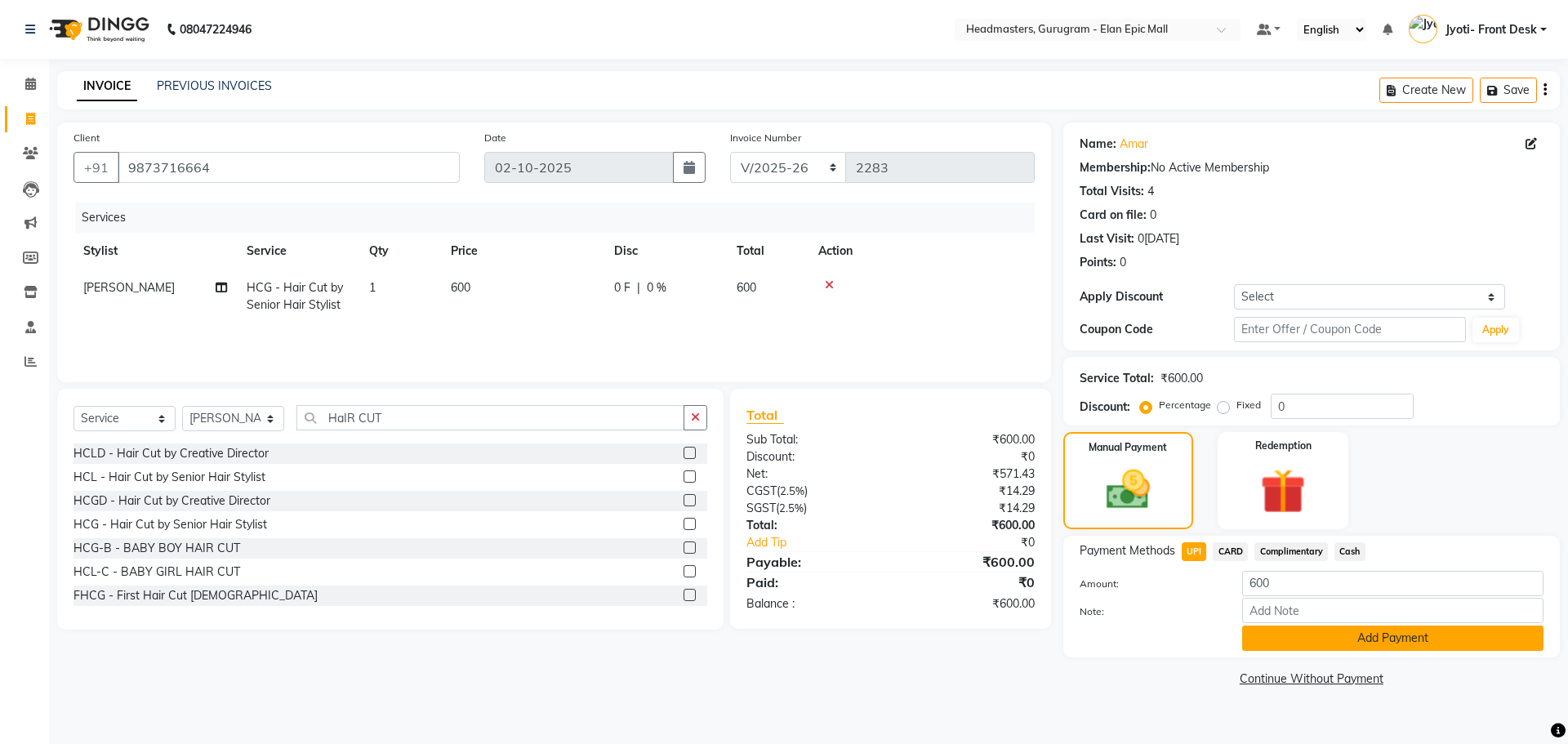
click at [1308, 645] on button "Add Payment" at bounding box center [1393, 638] width 301 height 25
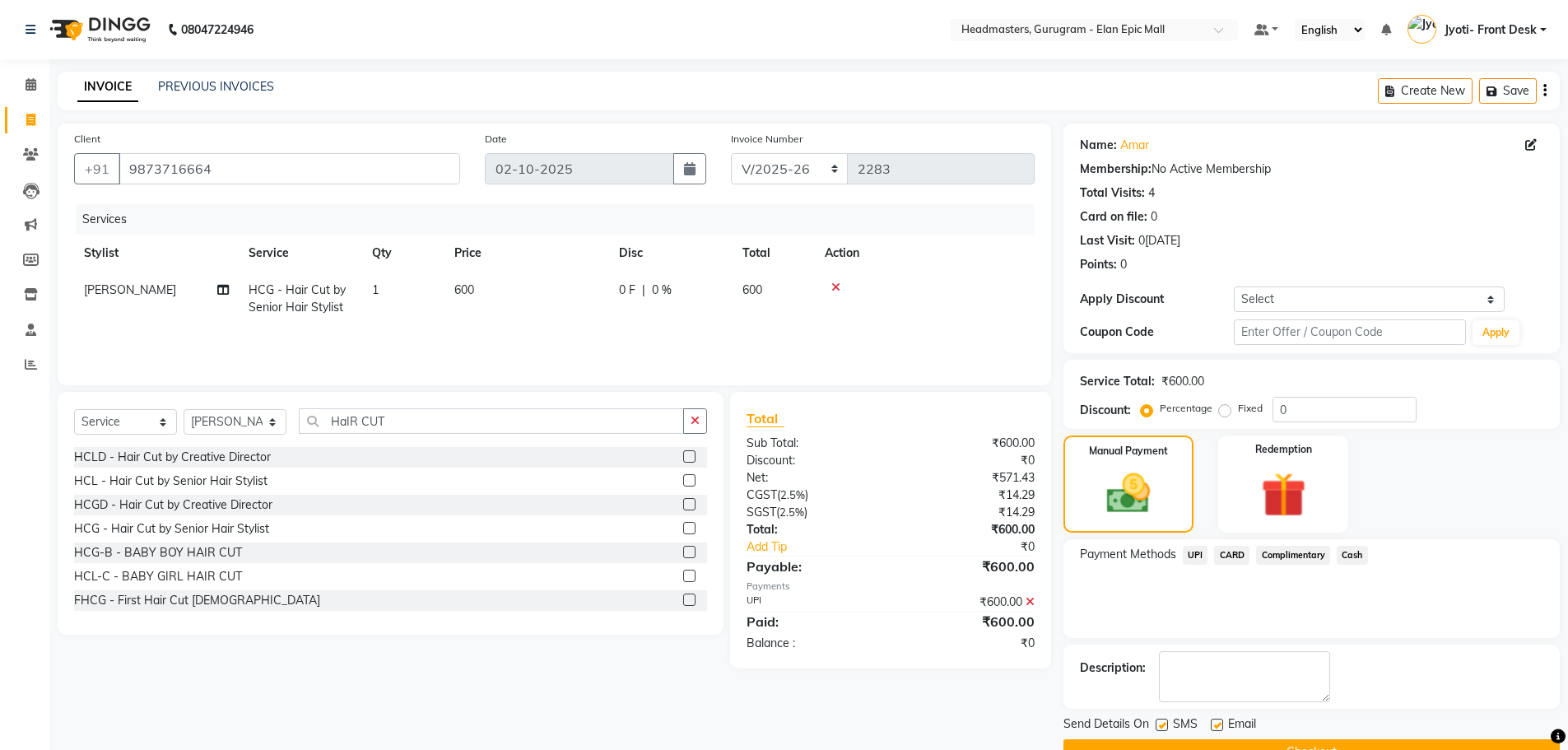
click at [1288, 745] on button "Checkout" at bounding box center [1311, 752] width 496 height 26
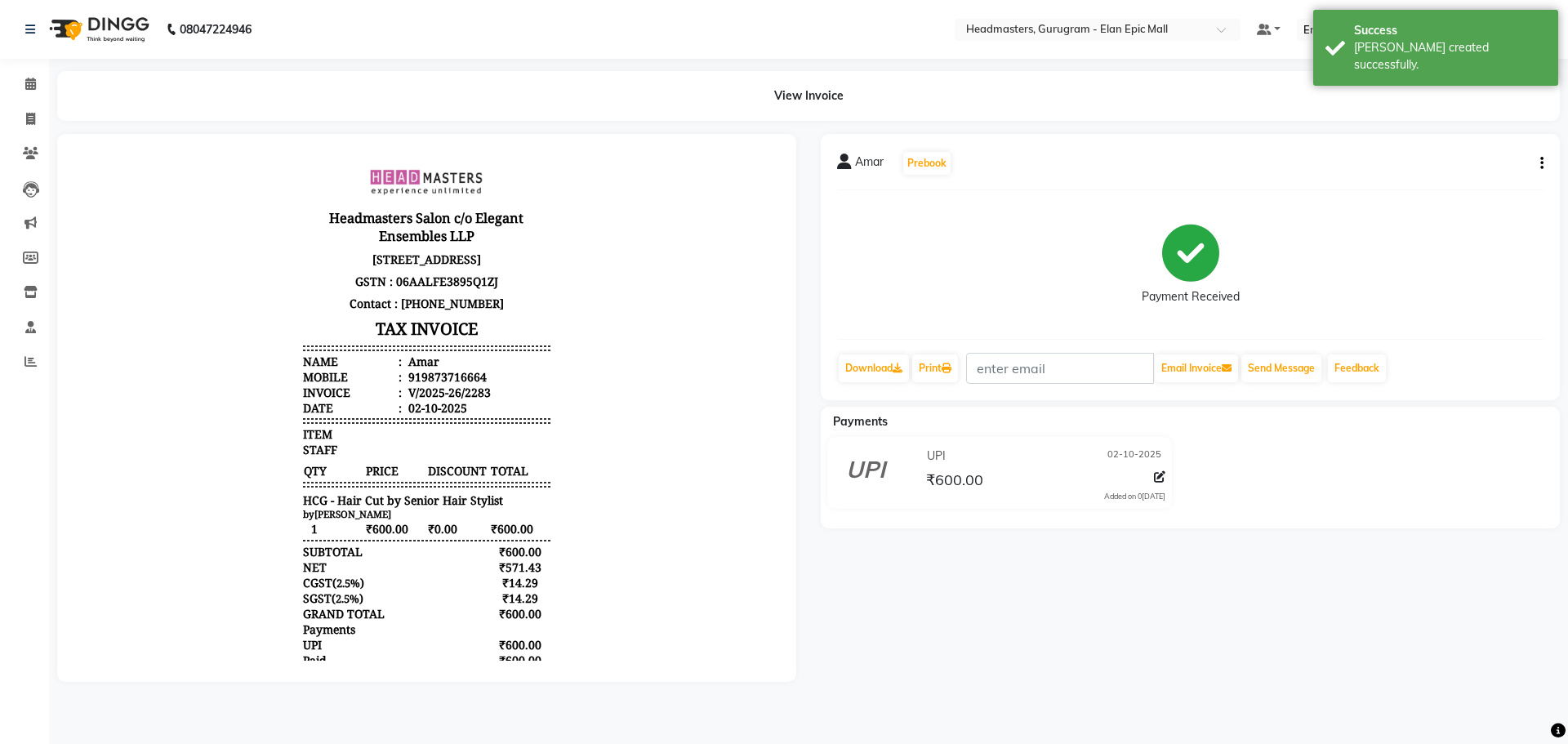
select select "service"
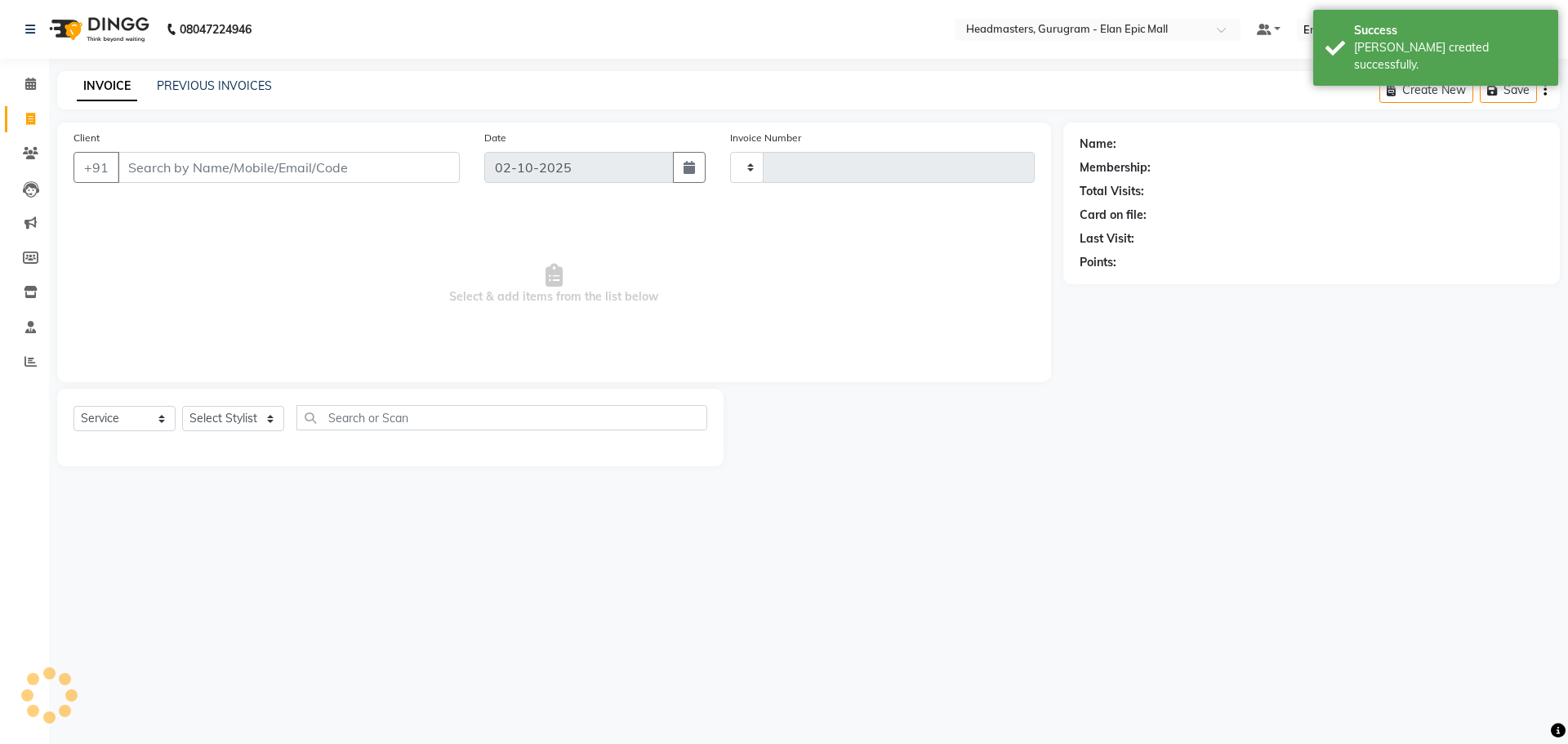
type input "2284"
select select "7499"
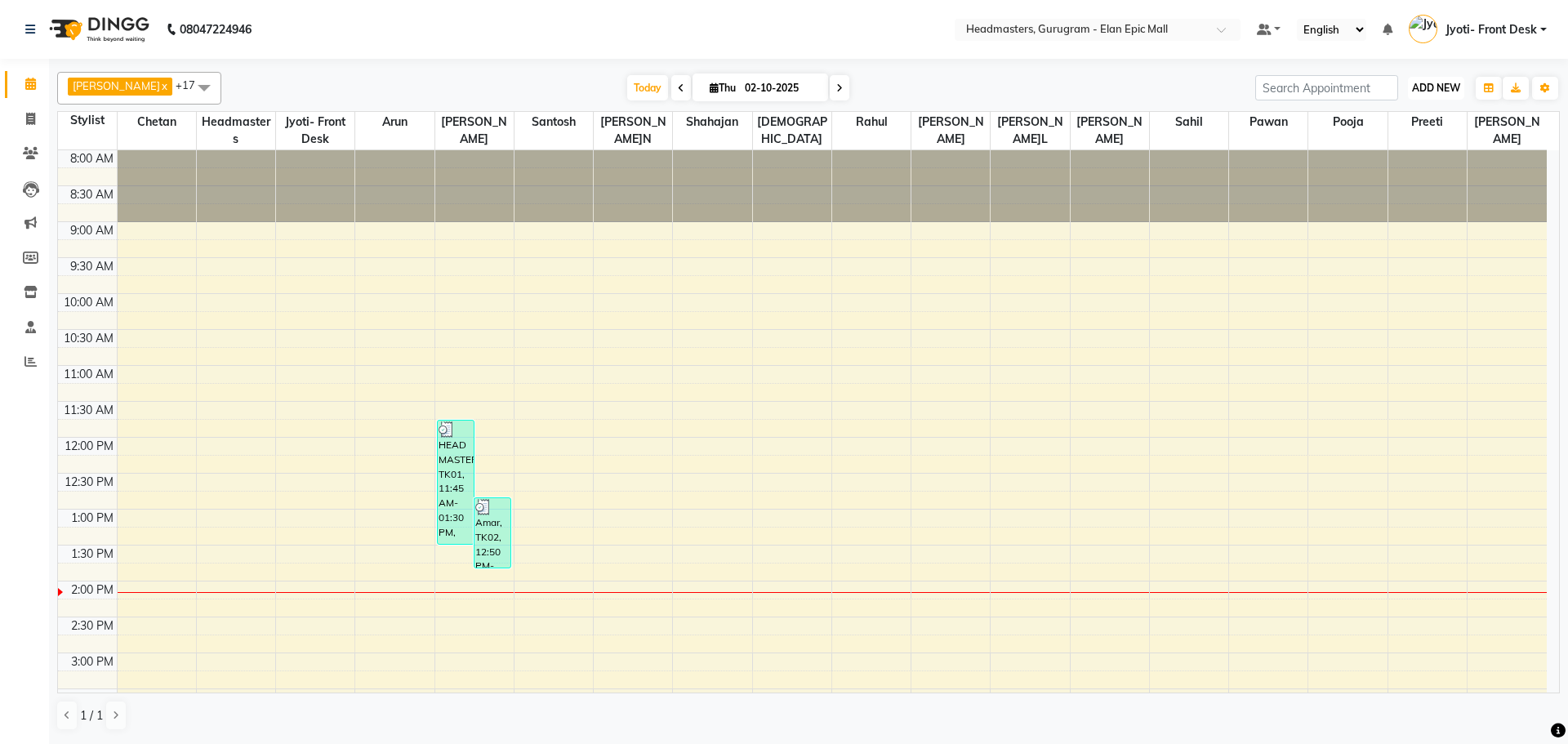
click at [1435, 96] on button "ADD NEW Toggle Dropdown" at bounding box center [1437, 88] width 56 height 23
click at [1411, 144] on link "Add Invoice" at bounding box center [1399, 140] width 129 height 22
select select "7499"
select select "service"
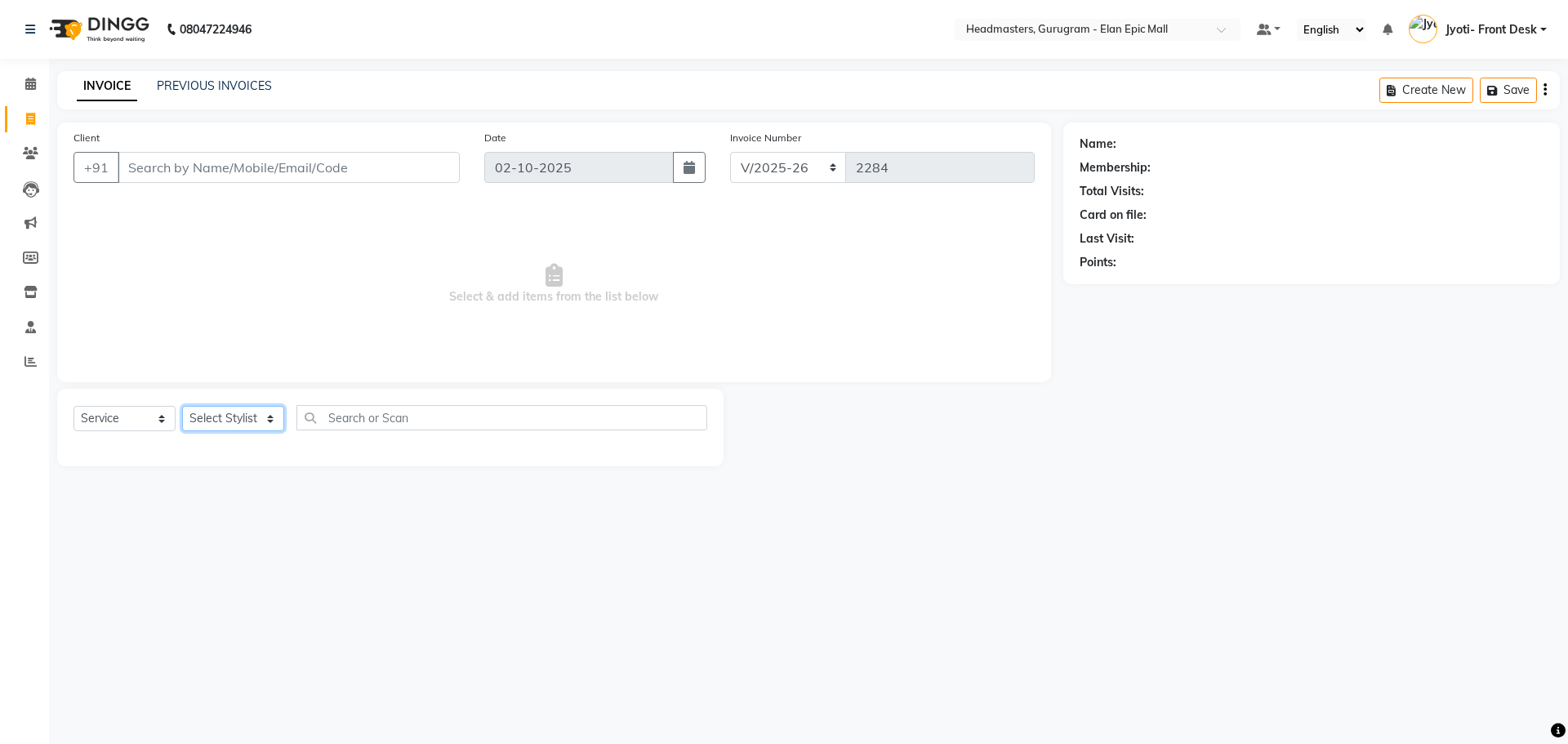
click at [248, 418] on select "Select Stylist" at bounding box center [233, 418] width 102 height 25
click at [182, 406] on select "Select Stylist Anas Ankul Arun Bipan Brijesh Chetan Headmasters Islam Jyoti- Fr…" at bounding box center [233, 418] width 102 height 25
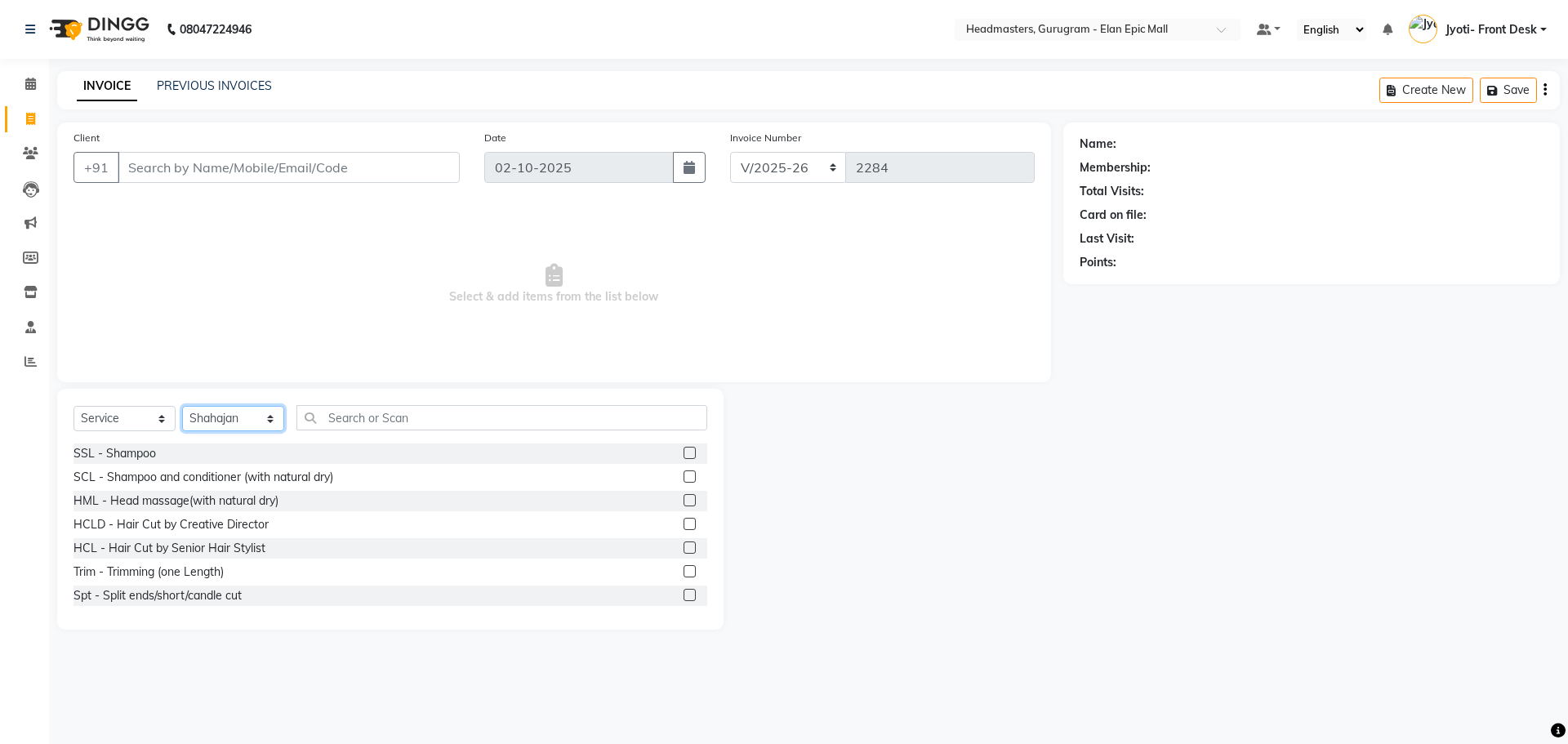
click at [249, 410] on select "Select Stylist Anas Ankul Arun Bipan Brijesh Chetan Headmasters Islam Jyoti- Fr…" at bounding box center [233, 418] width 102 height 25
select select "74678"
click at [182, 406] on select "Select Stylist Anas Ankul Arun Bipan Brijesh Chetan Headmasters Islam Jyoti- Fr…" at bounding box center [233, 418] width 102 height 25
click at [403, 415] on input "text" at bounding box center [502, 418] width 411 height 25
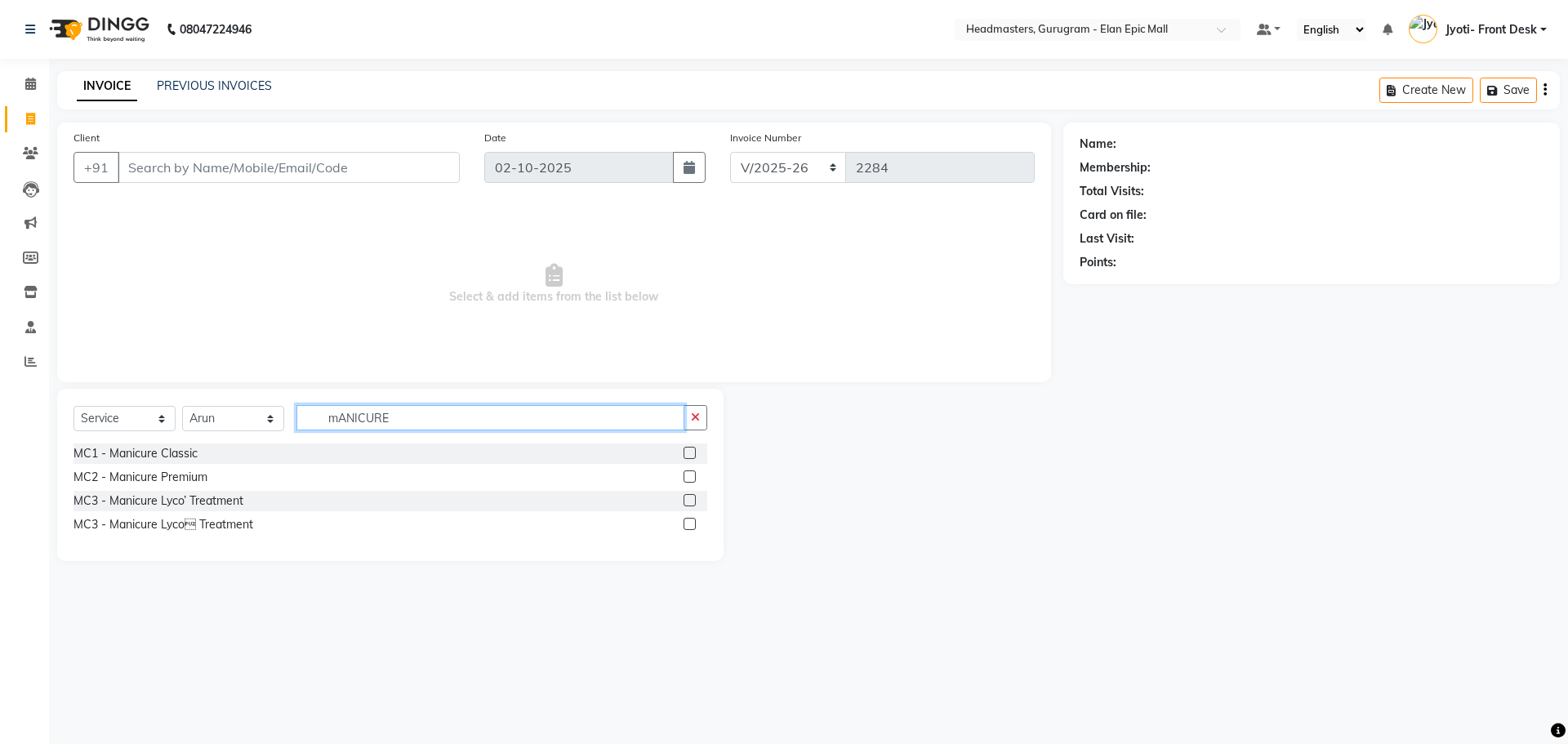
type input "mANICURE"
click at [687, 481] on label at bounding box center [689, 477] width 12 height 12
click at [687, 481] on input "checkbox" at bounding box center [688, 477] width 10 height 10
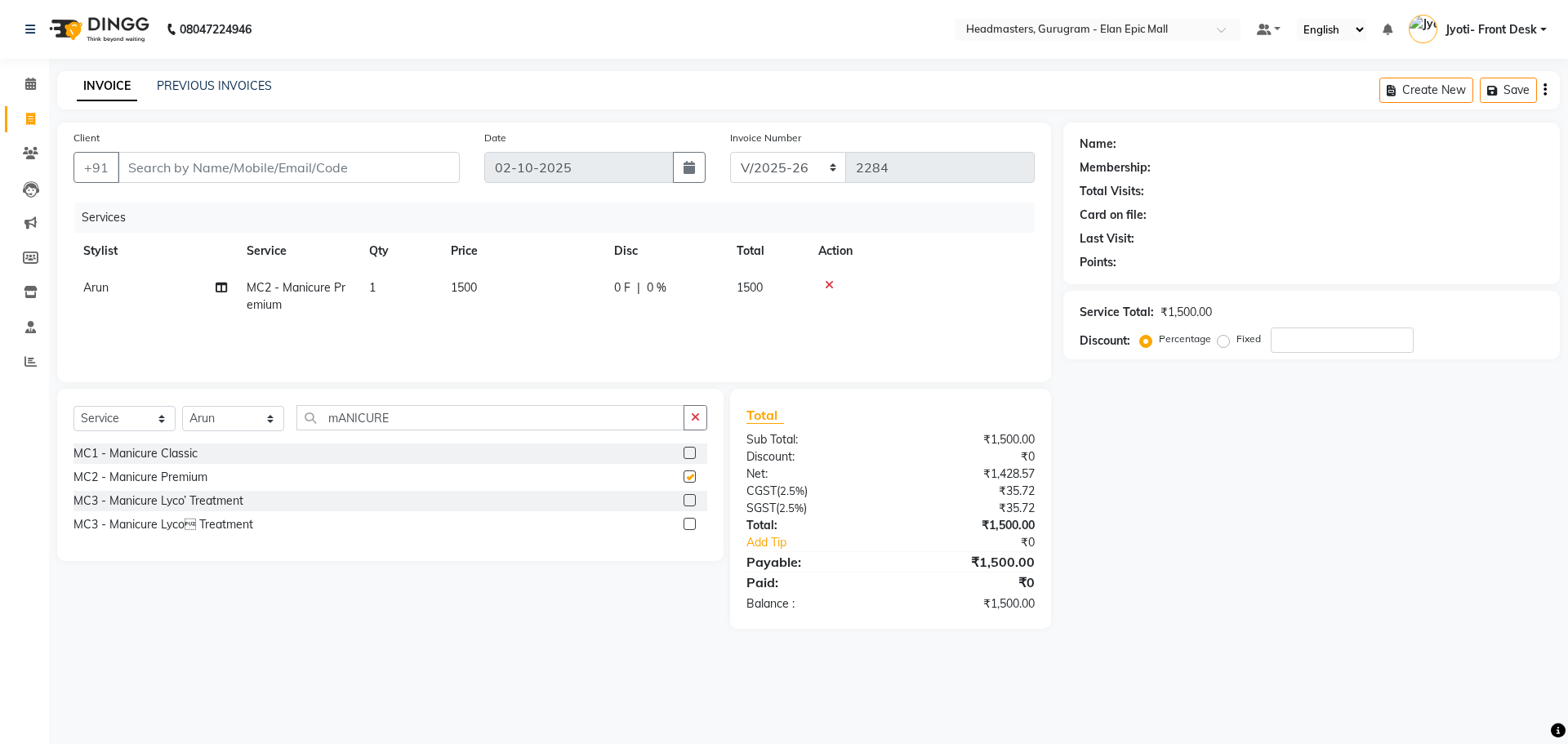
checkbox input "false"
click at [469, 276] on td "1500" at bounding box center [522, 296] width 163 height 53
select select "74678"
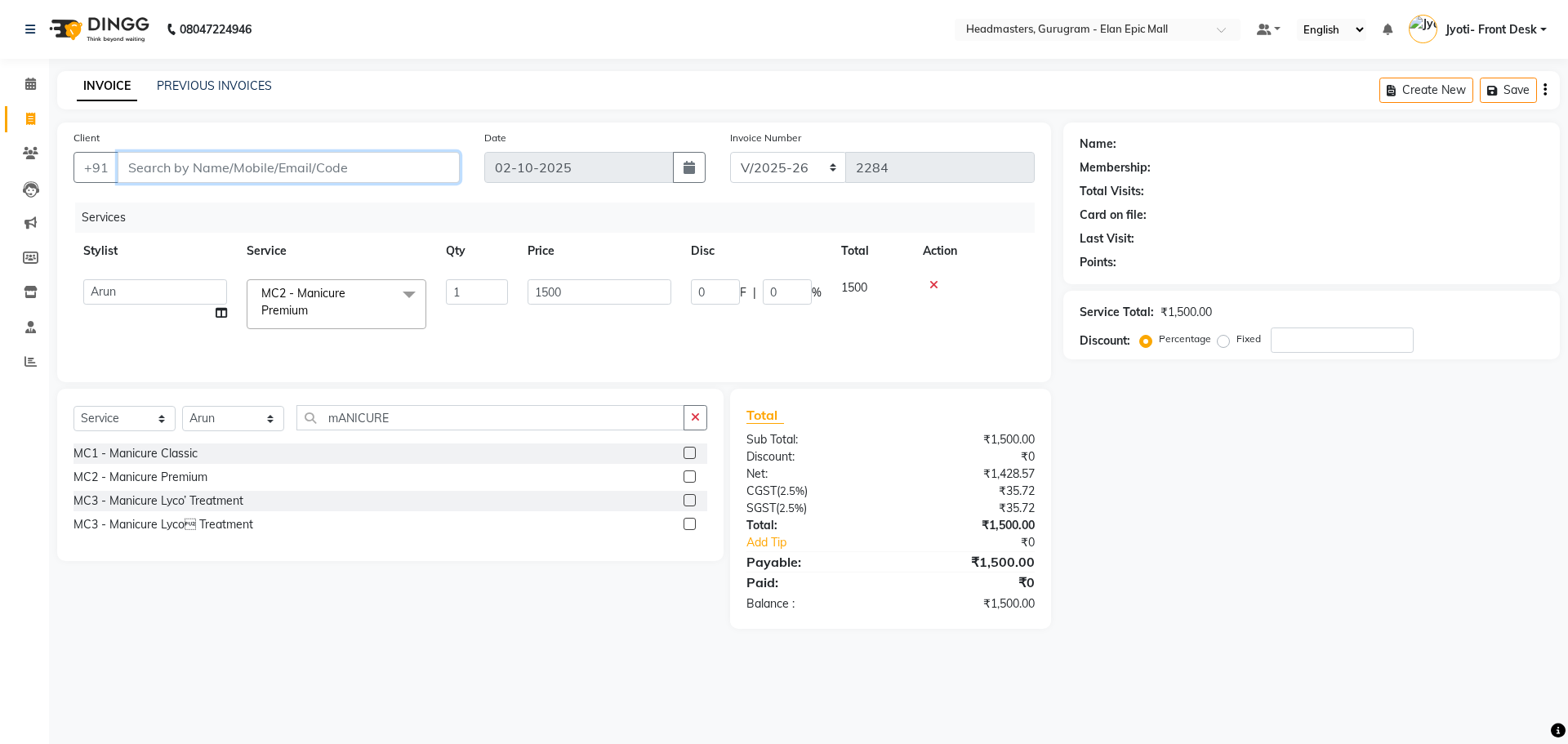
click at [234, 171] on input "Client" at bounding box center [288, 167] width 342 height 31
type input "9"
type input "0"
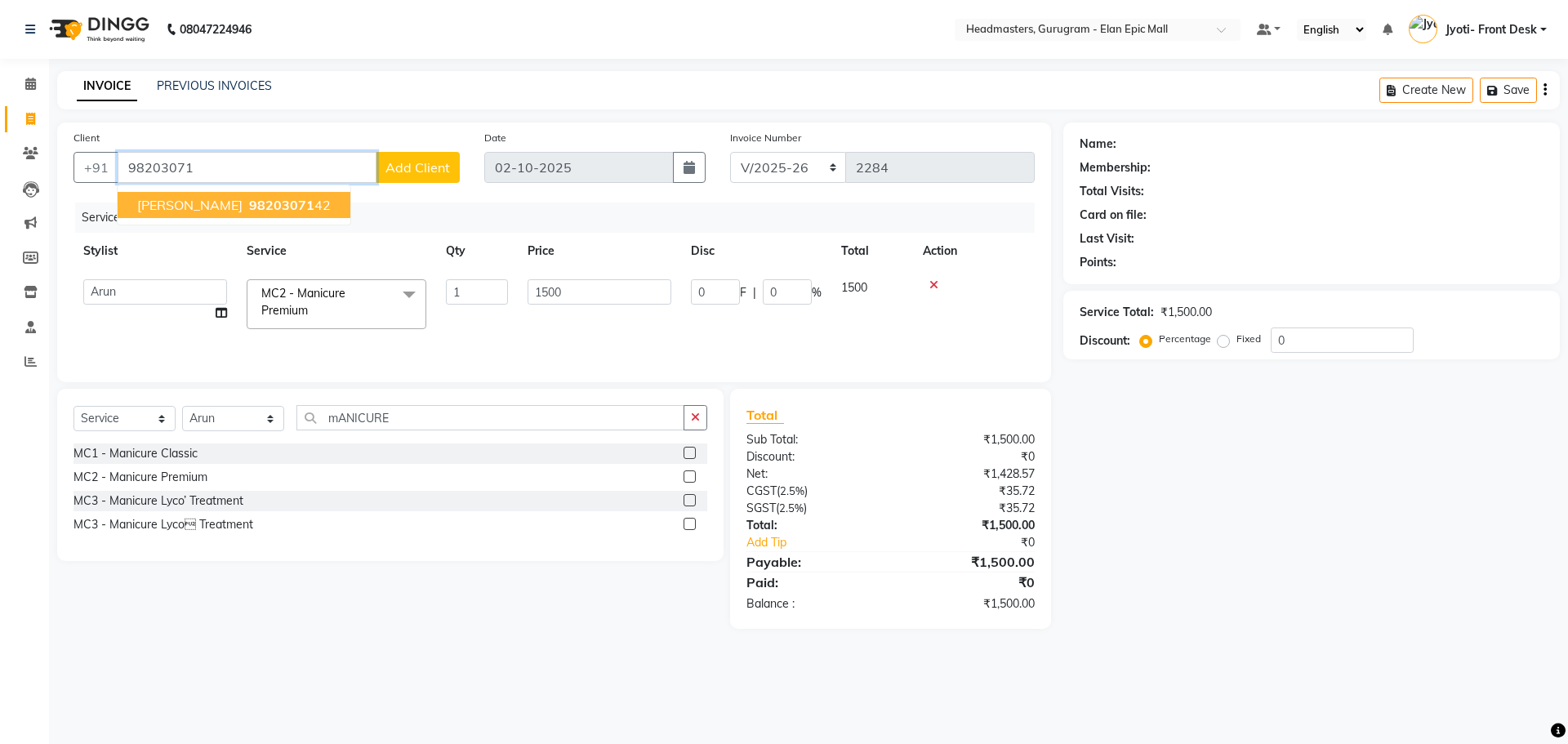
click at [249, 197] on span "98203071" at bounding box center [282, 205] width 66 height 16
type input "9820307142"
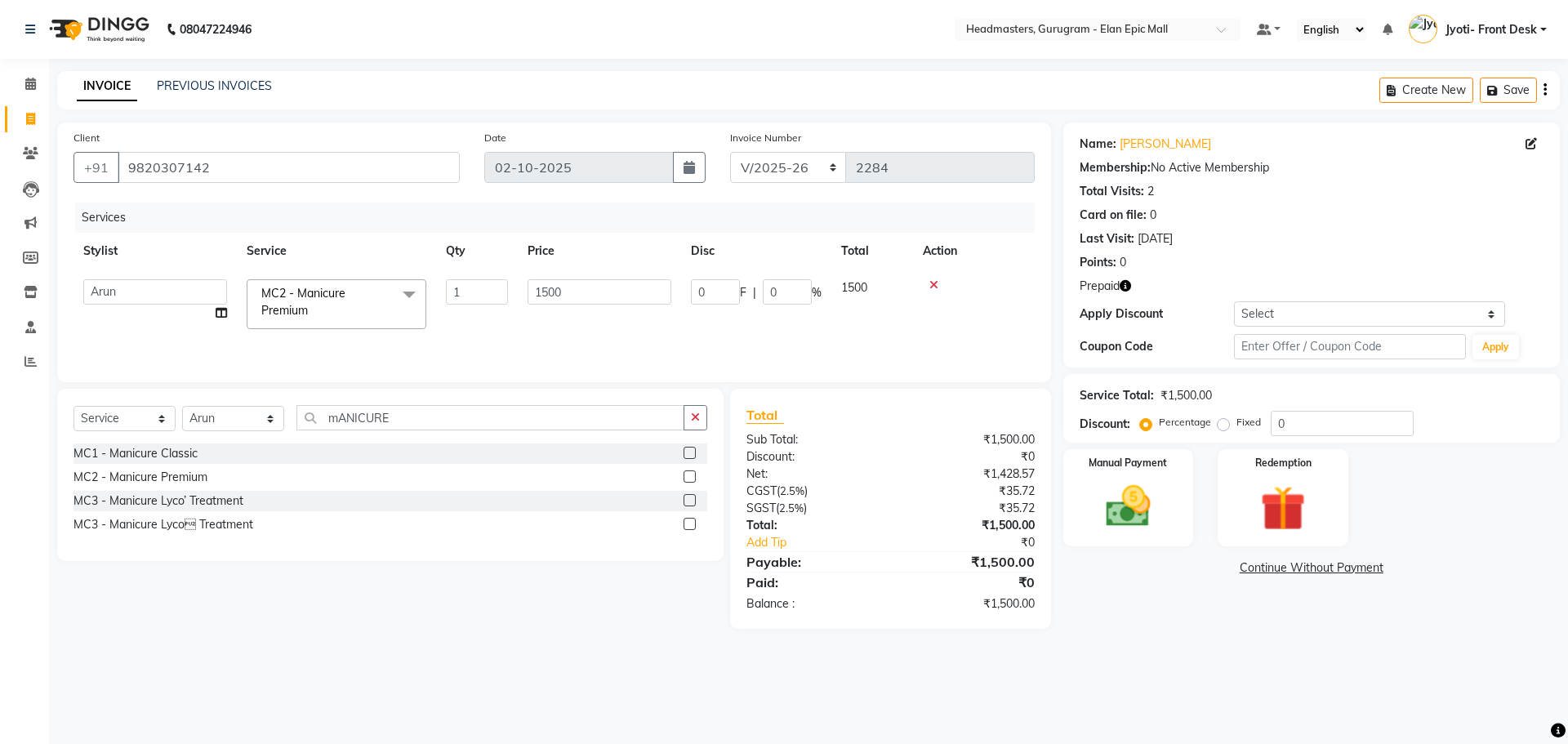
click at [1158, 139] on div "Name: Roopali" at bounding box center [1311, 144] width 464 height 17
click at [1144, 149] on link "[PERSON_NAME]" at bounding box center [1166, 144] width 92 height 17
click at [555, 295] on input "1500" at bounding box center [599, 292] width 143 height 25
click at [546, 295] on input "1500" at bounding box center [599, 292] width 143 height 25
type input "2500"
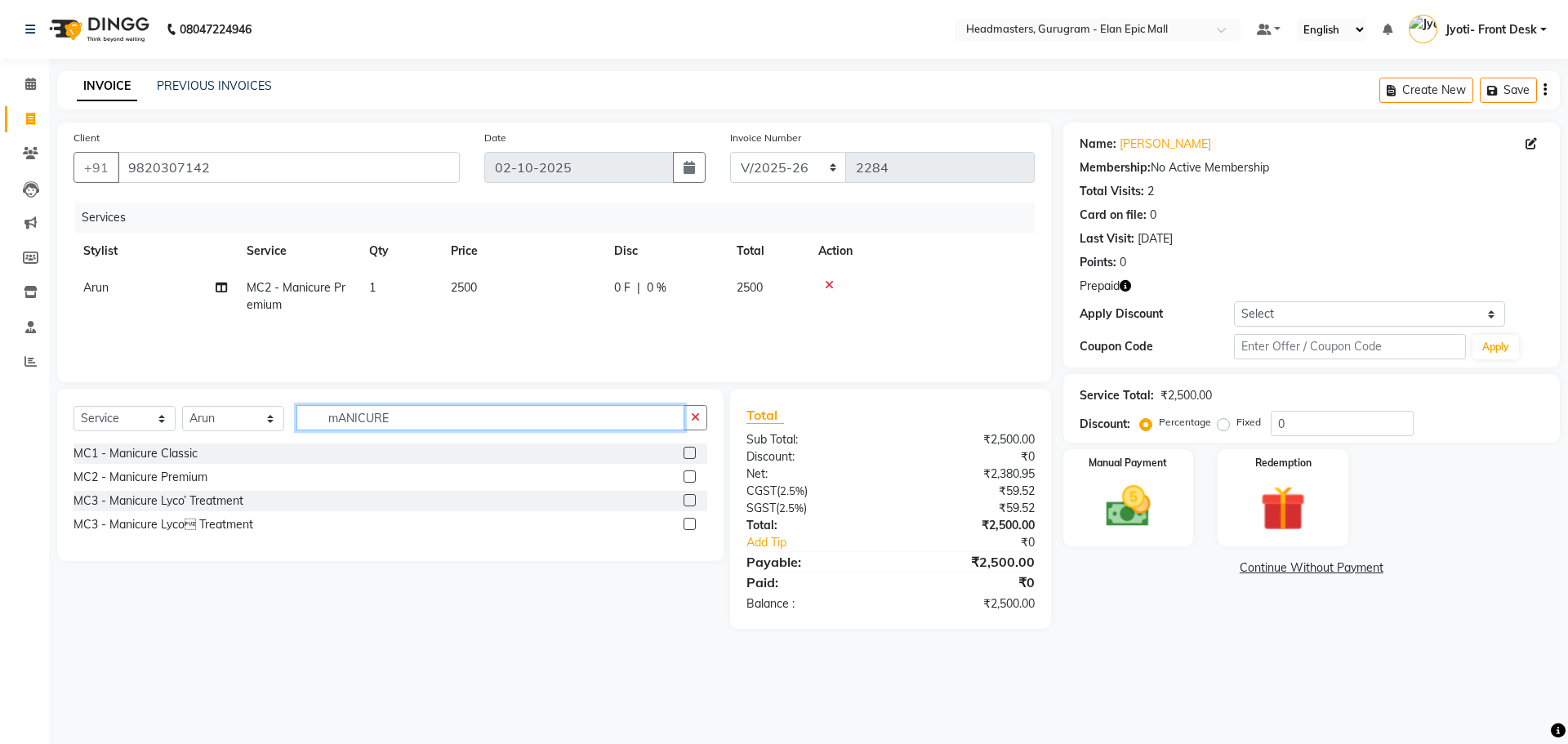
click at [446, 428] on input "mANICURE" at bounding box center [490, 418] width 388 height 25
type input "m"
type input "PEDIC"
click at [693, 475] on label at bounding box center [689, 477] width 12 height 12
click at [693, 475] on input "checkbox" at bounding box center [688, 477] width 10 height 10
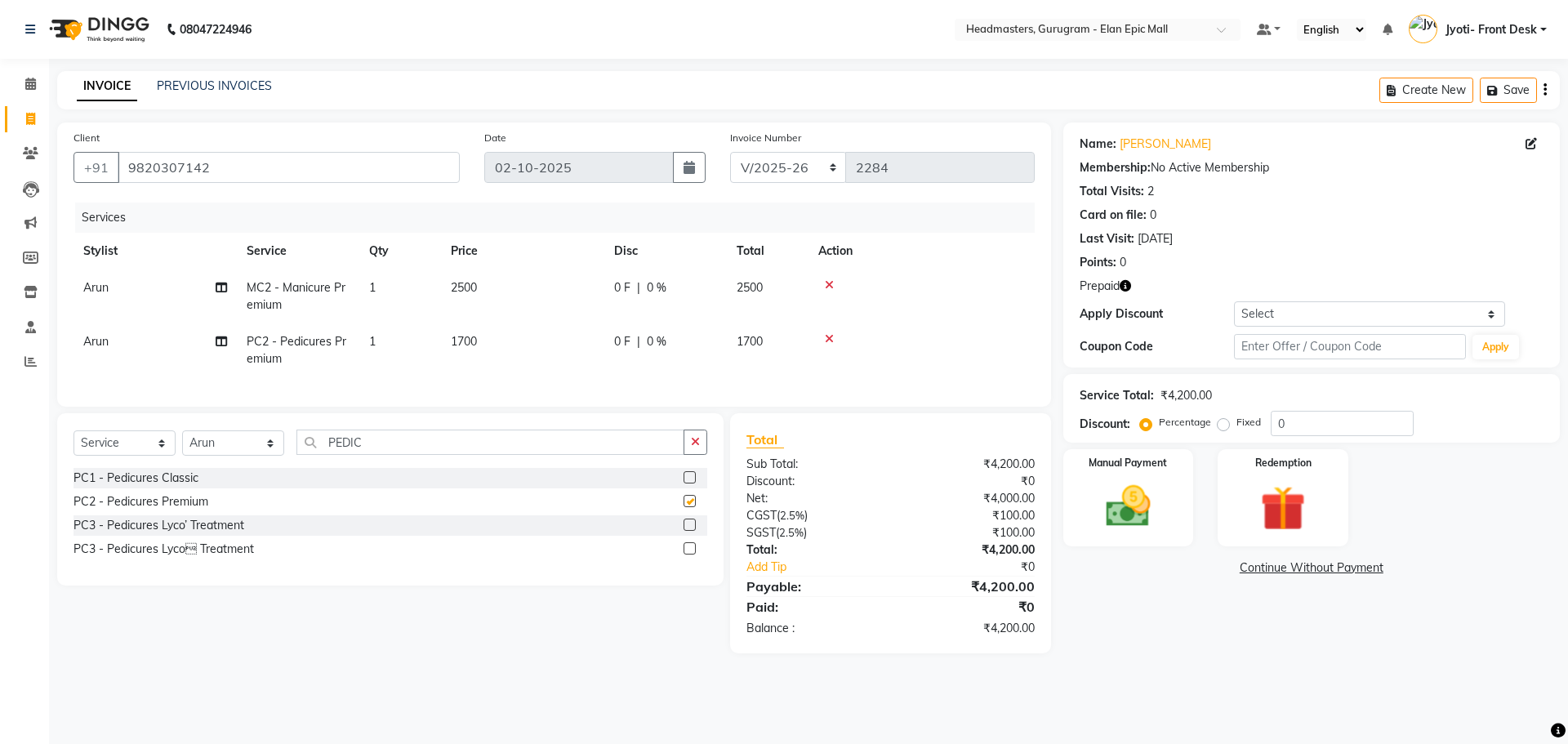
checkbox input "false"
click at [472, 342] on span "1700" at bounding box center [464, 342] width 26 height 15
select select "74678"
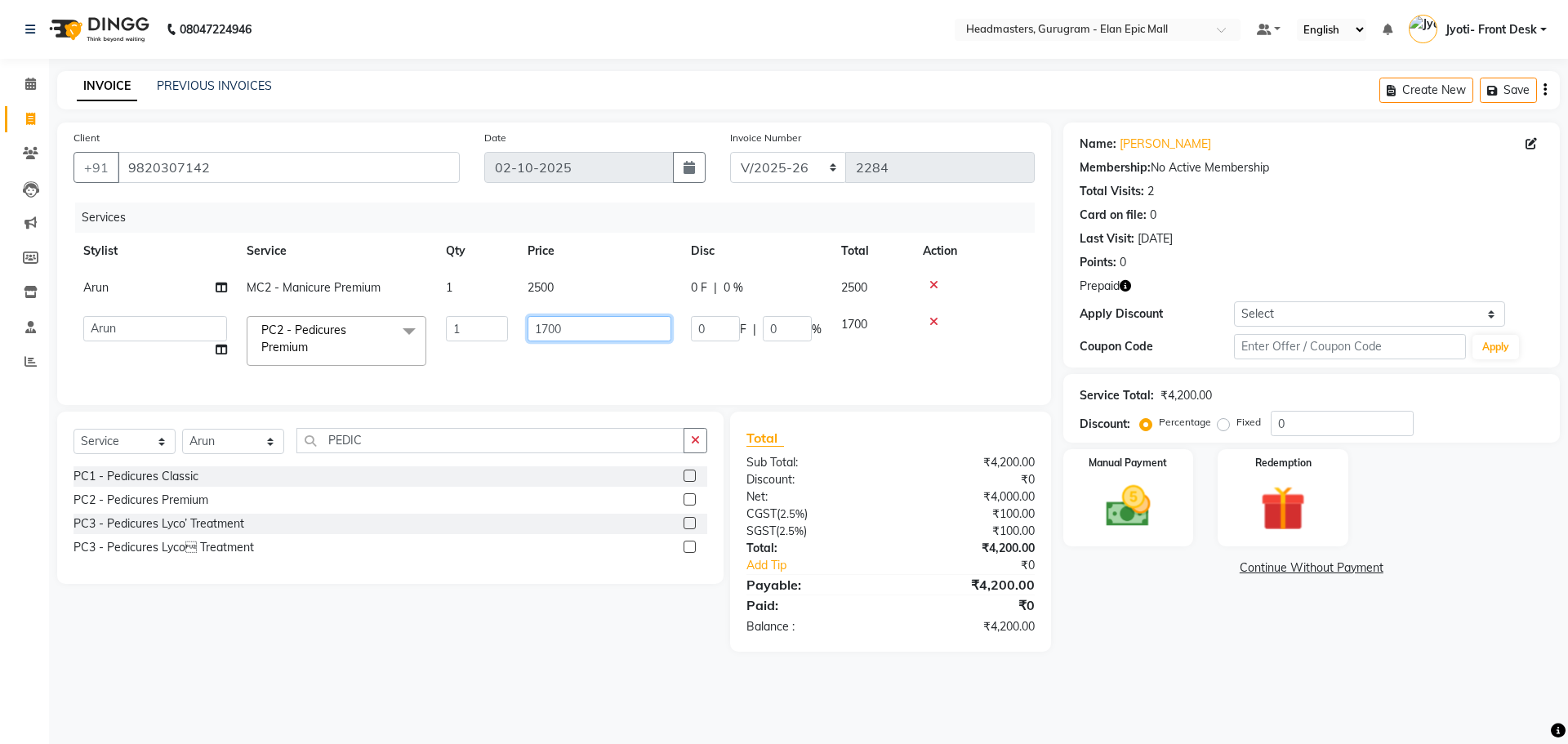
click at [550, 324] on input "1700" at bounding box center [599, 328] width 143 height 25
type input "2500"
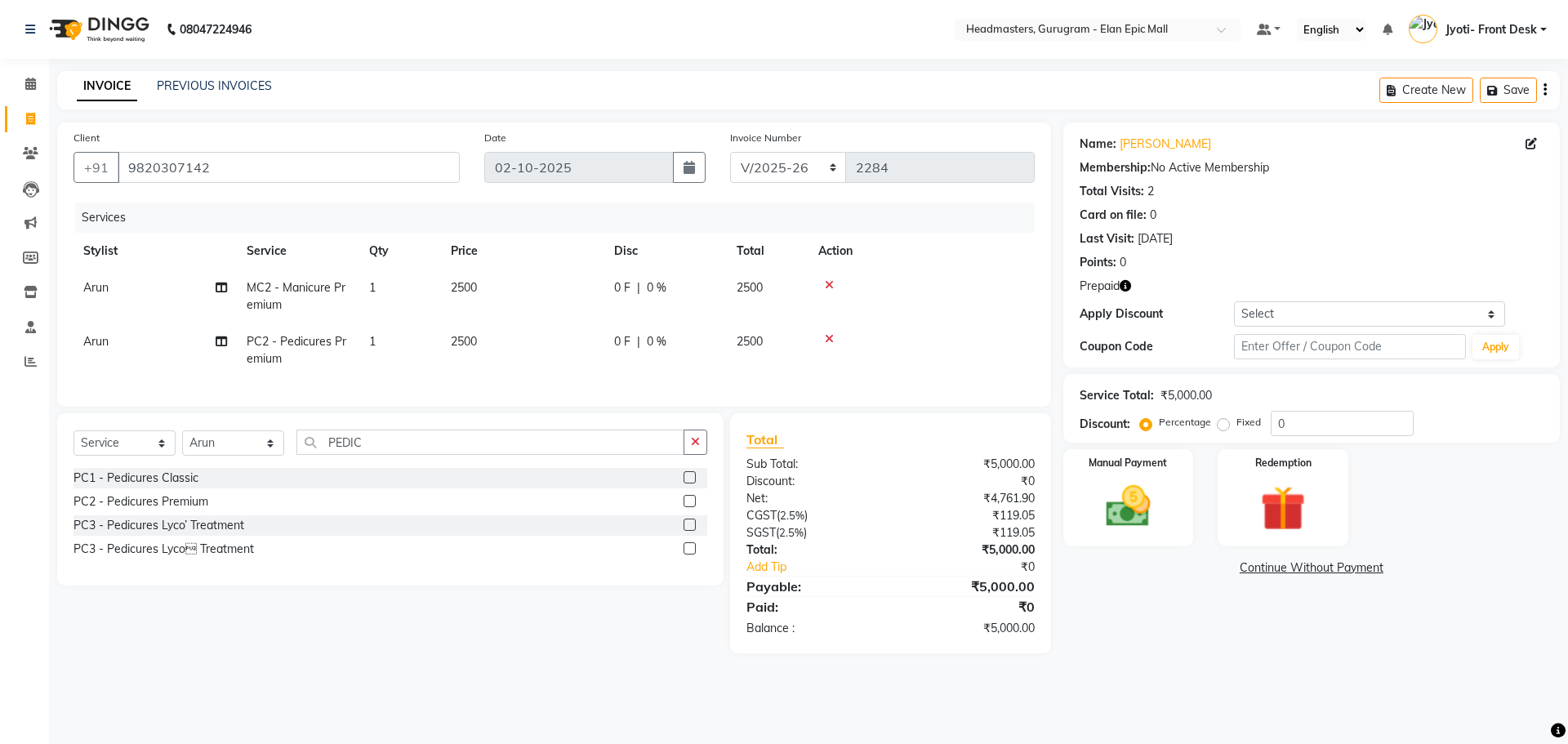
click at [124, 344] on td "Arun" at bounding box center [155, 350] width 163 height 53
select select "74678"
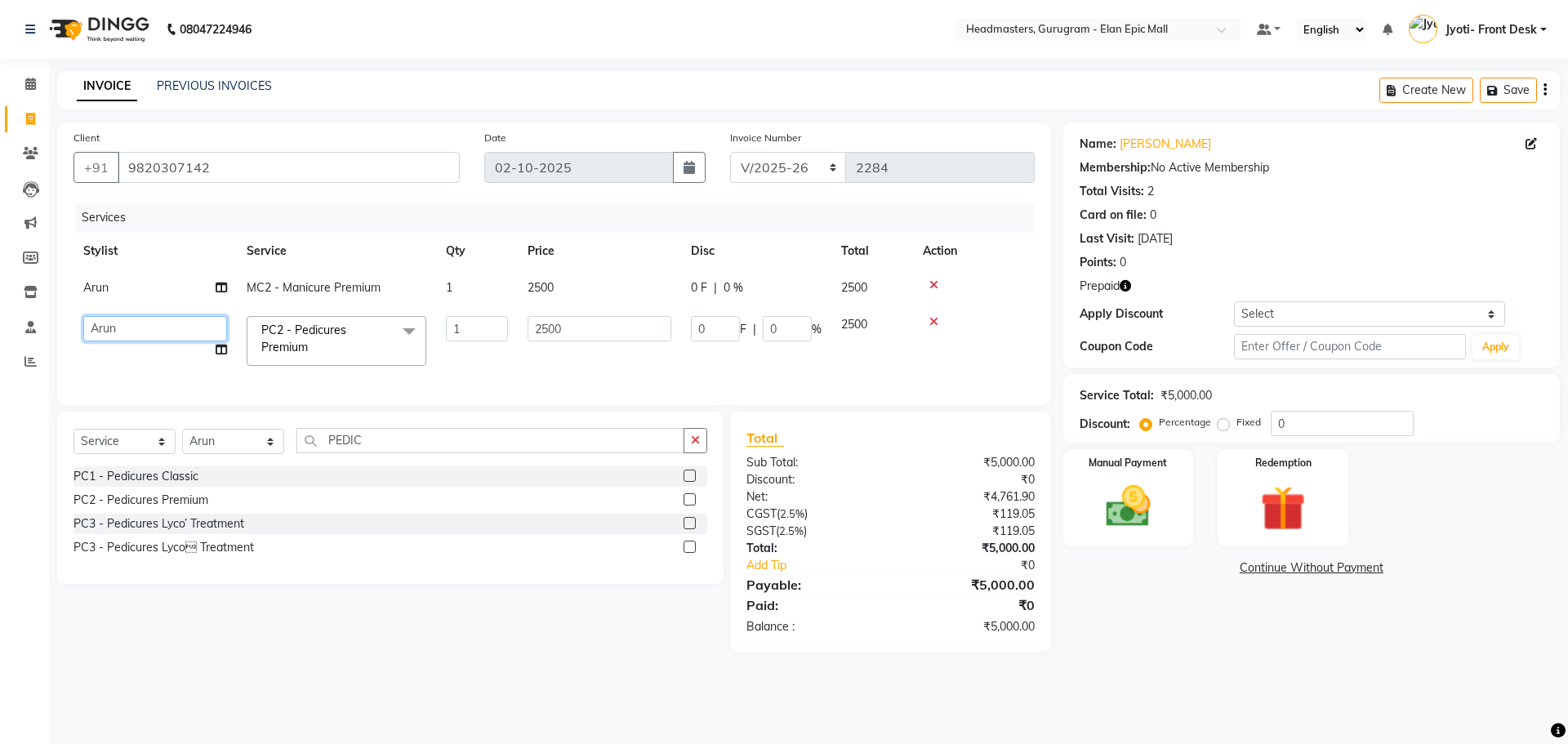
drag, startPoint x: 124, startPoint y: 329, endPoint x: 124, endPoint y: 286, distance: 43.0
click at [124, 329] on select "Anas Ankul Arun Bipan Brijesh Chetan Headmasters Islam Jyoti- Front Desk Pawan …" at bounding box center [155, 328] width 143 height 25
select select "88166"
click at [445, 466] on div "Select Service Product Membership Package Voucher Prepaid Gift Card Select Styl…" at bounding box center [390, 447] width 634 height 38
click at [457, 453] on input "PEDIC" at bounding box center [490, 440] width 388 height 25
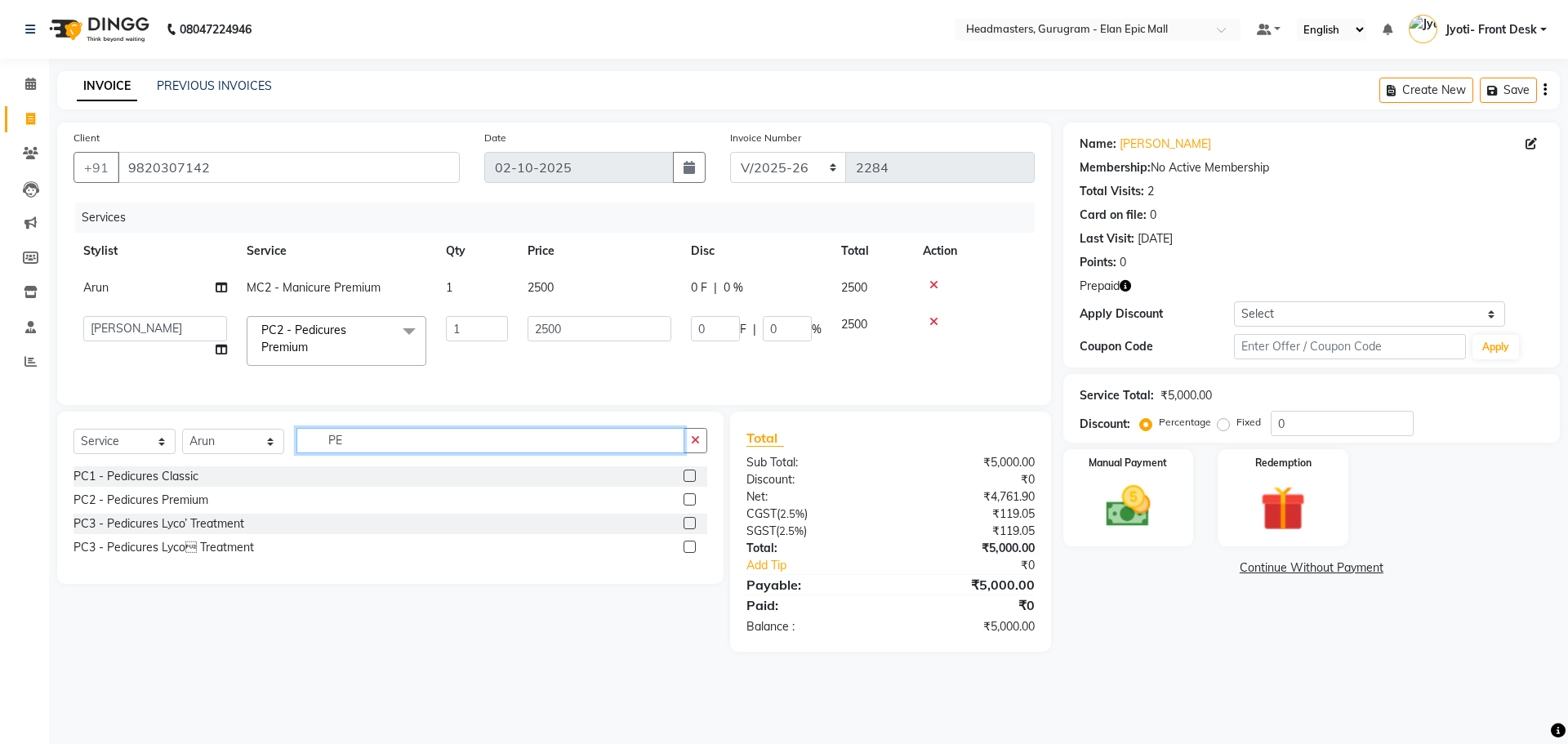
type input "P"
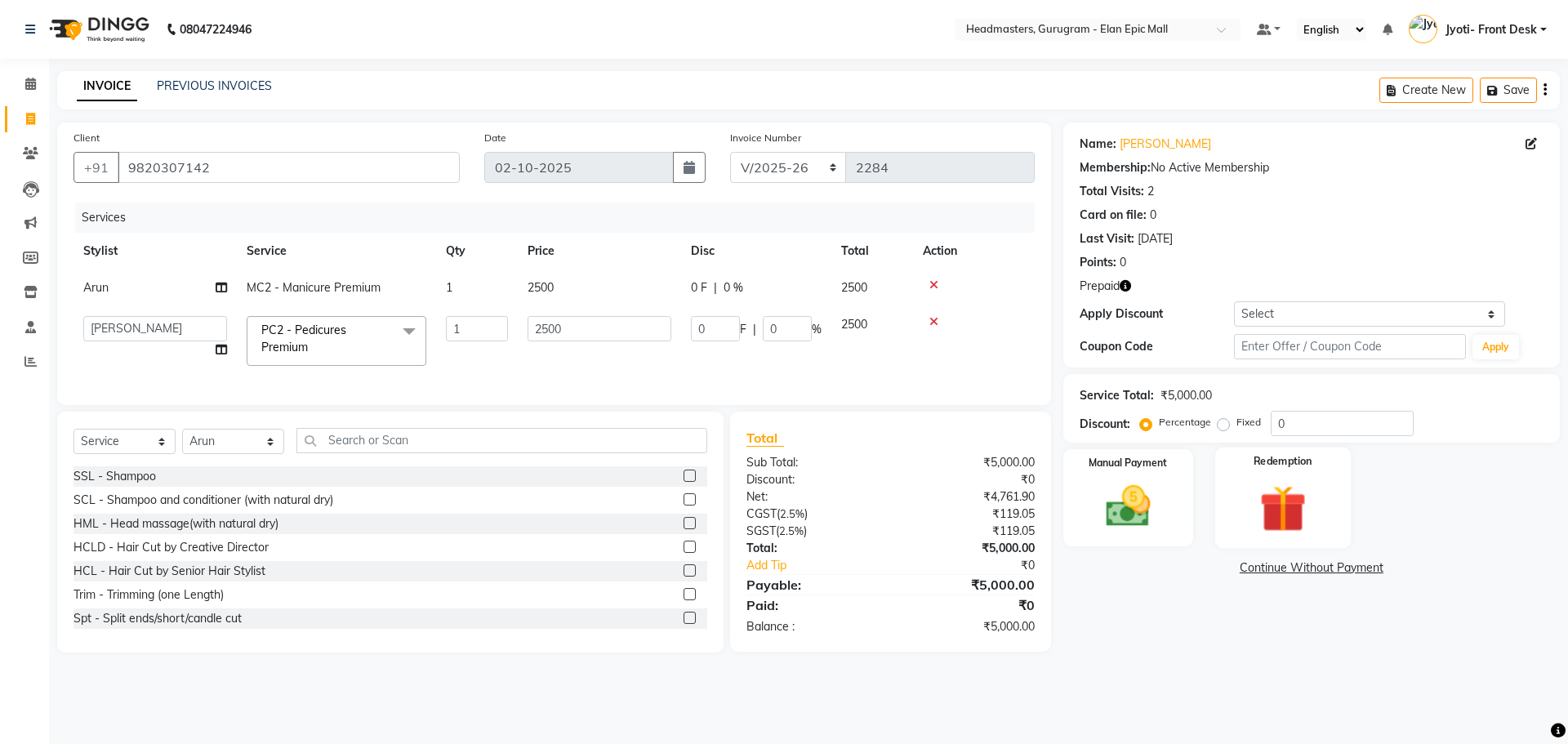
click at [1298, 519] on img at bounding box center [1282, 509] width 76 height 58
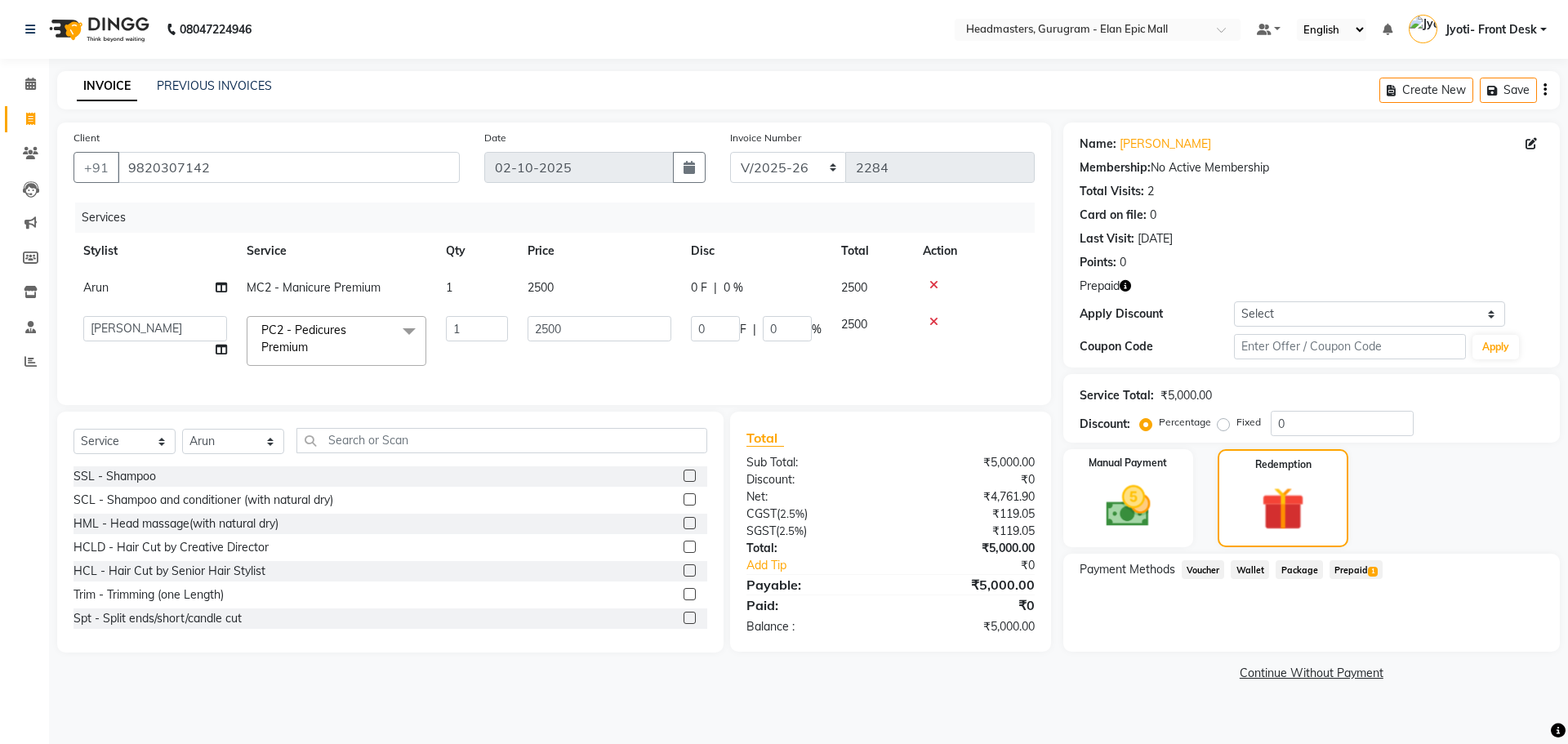
click at [1353, 573] on span "Prepaid 1" at bounding box center [1356, 570] width 53 height 19
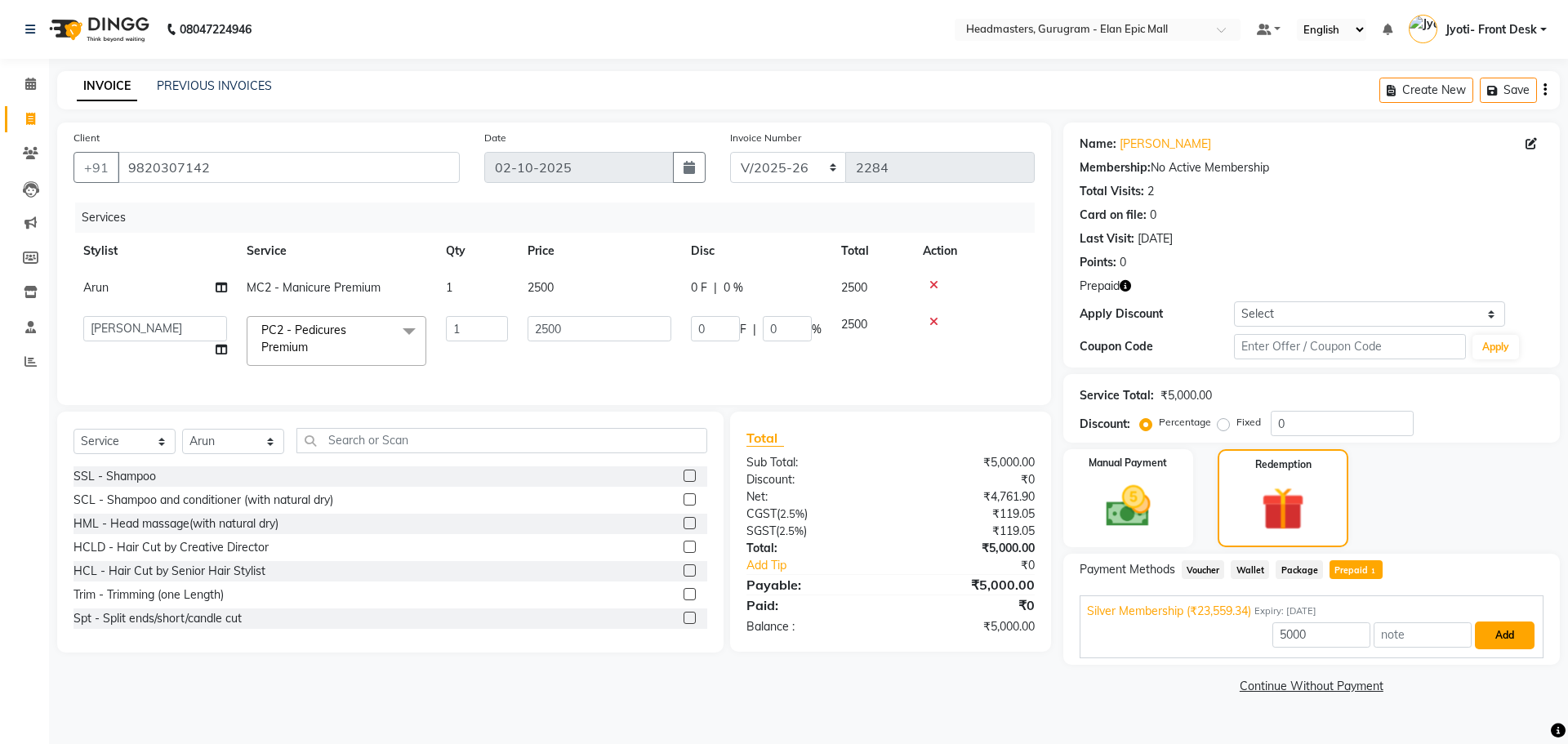
click at [1486, 644] on button "Add" at bounding box center [1505, 636] width 60 height 28
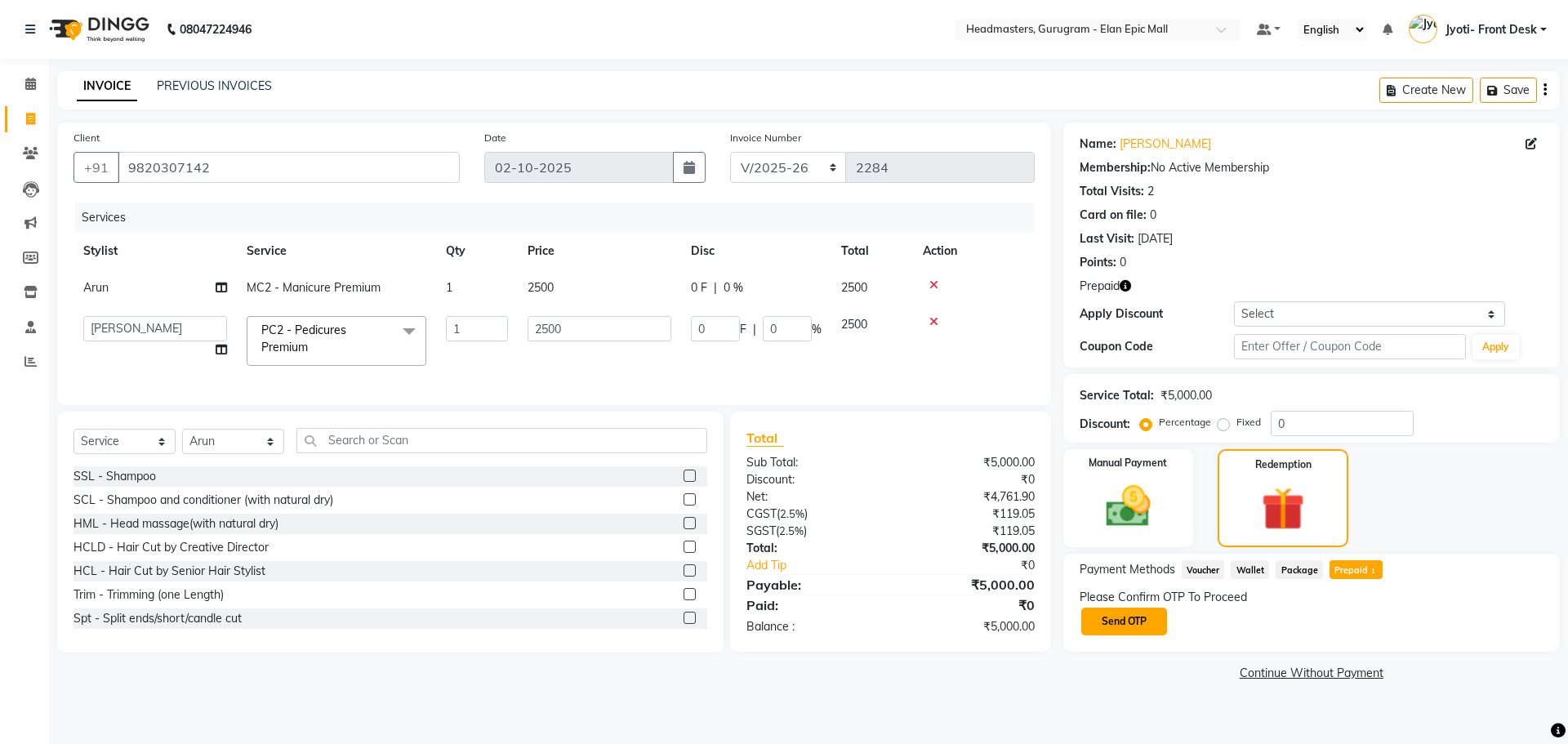
click at [1146, 620] on button "Send OTP" at bounding box center [1123, 622] width 85 height 28
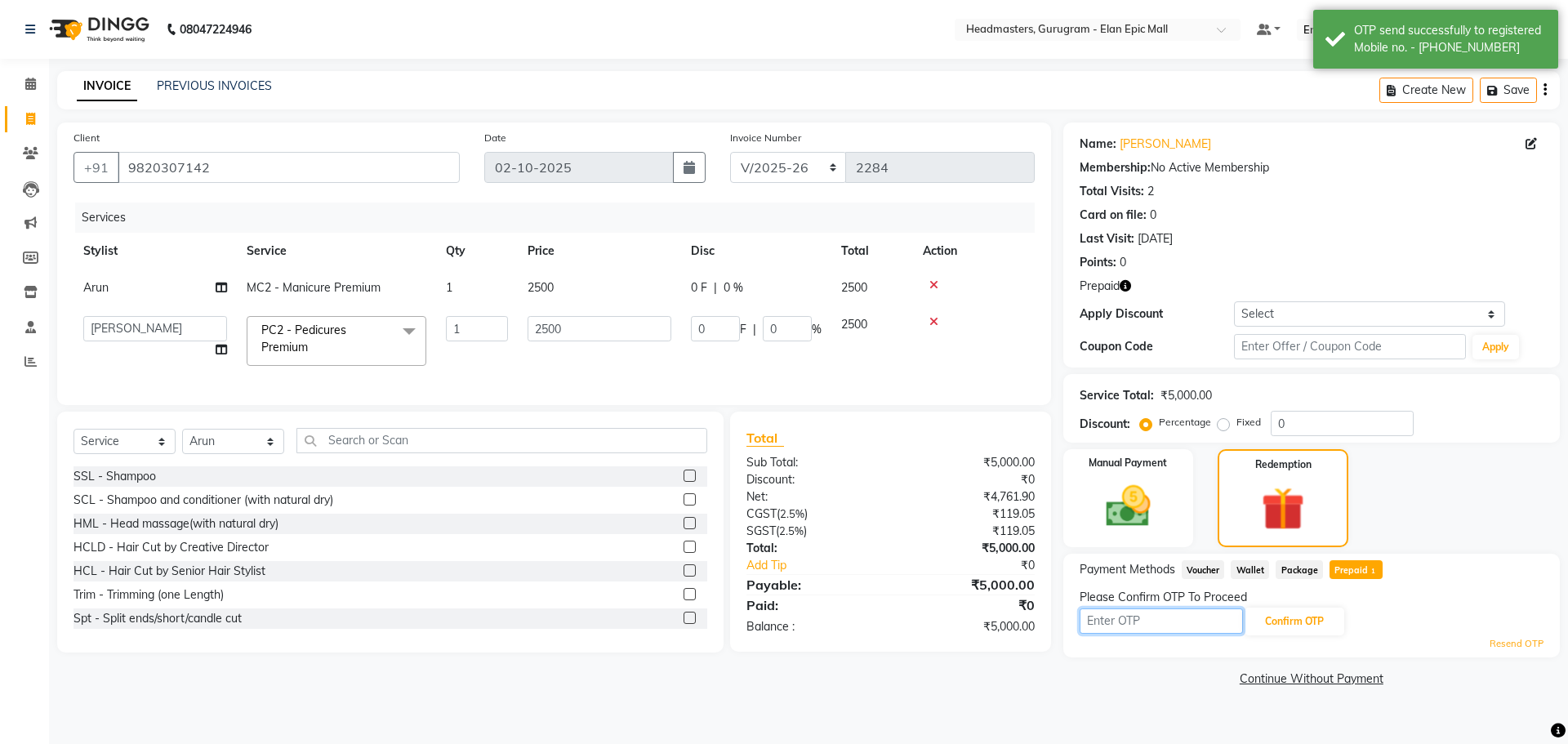
click at [1115, 624] on input "text" at bounding box center [1161, 621] width 163 height 25
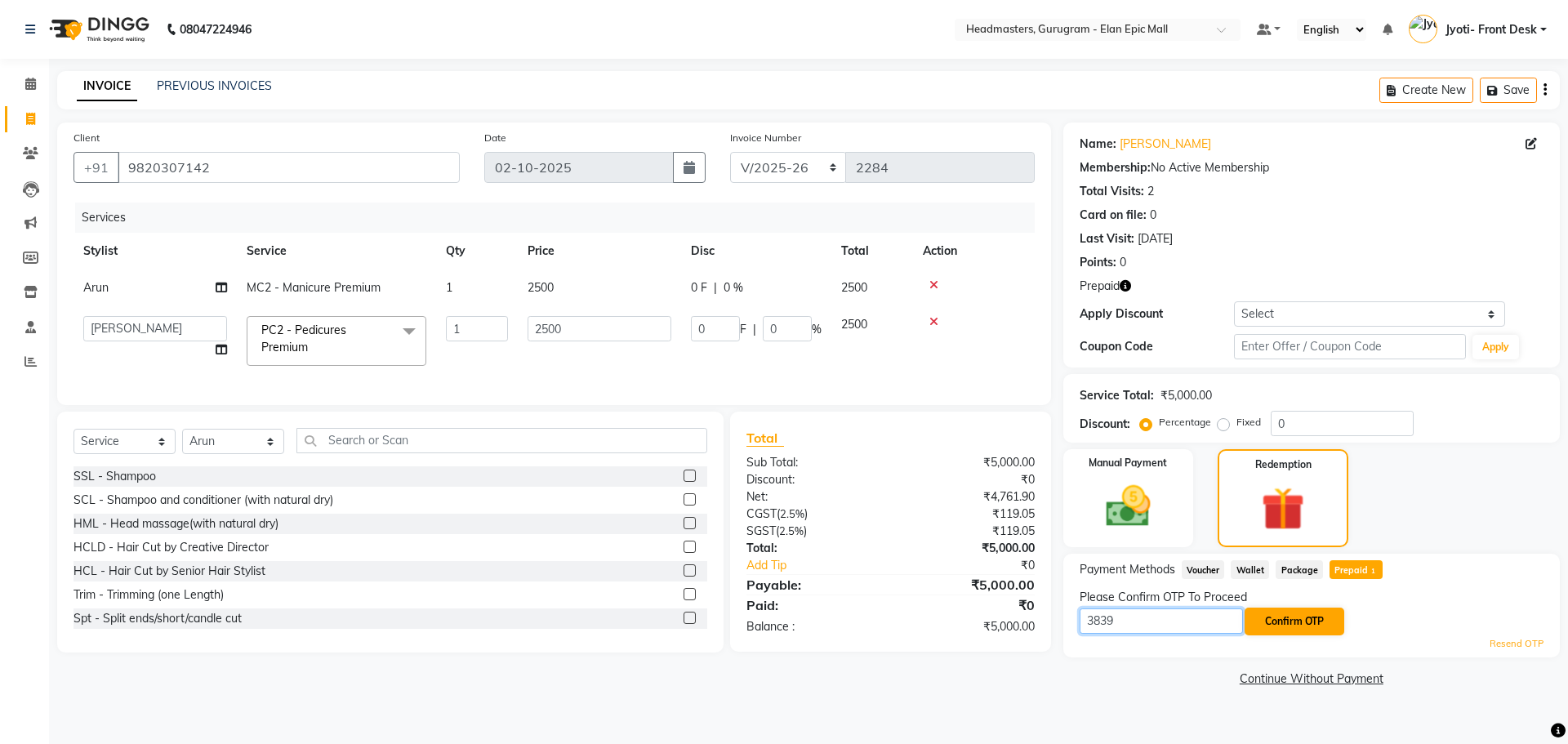
type input "3839"
drag, startPoint x: 1281, startPoint y: 618, endPoint x: 1276, endPoint y: 610, distance: 9.4
click at [1280, 615] on button "Confirm OTP" at bounding box center [1294, 622] width 99 height 28
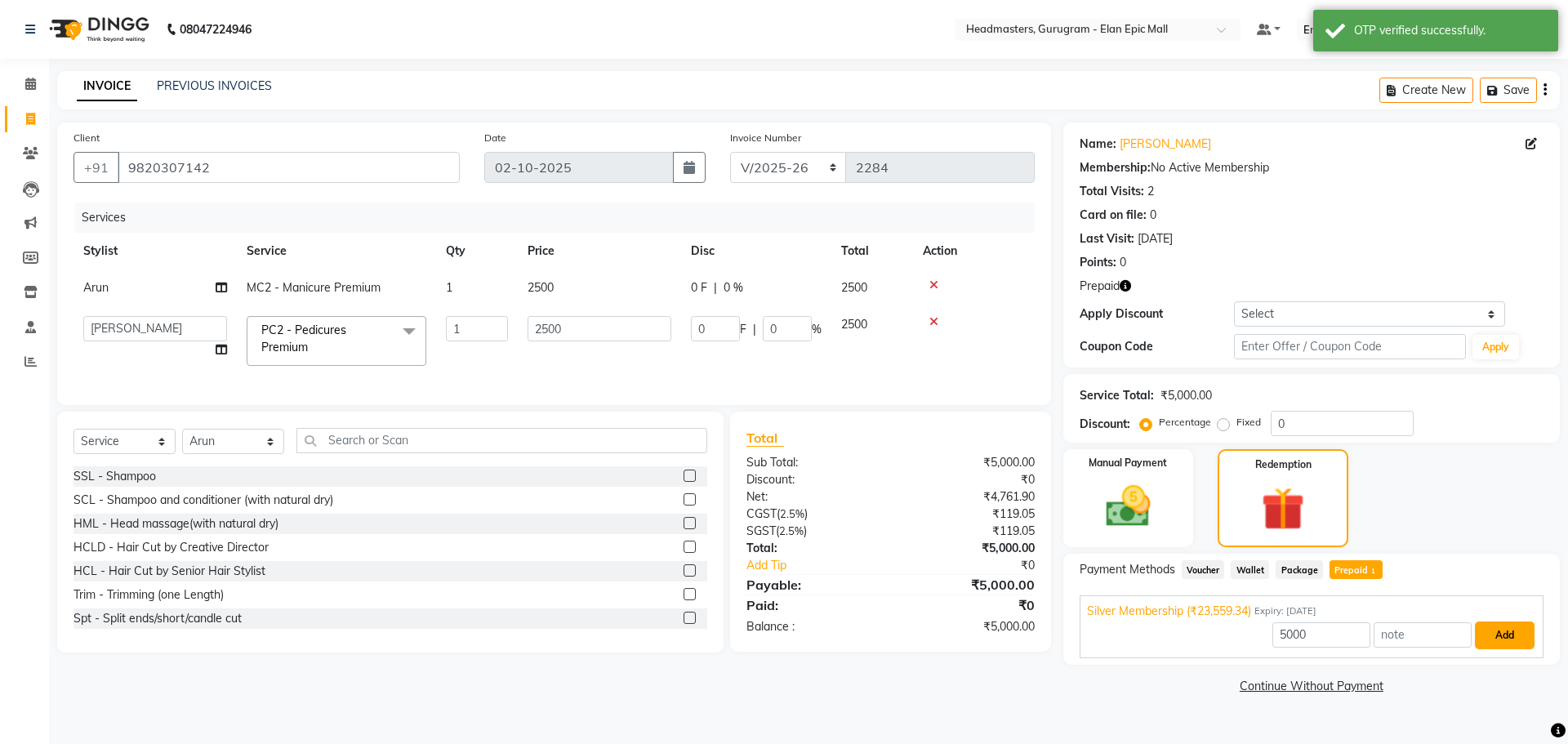
click at [1511, 640] on button "Add" at bounding box center [1505, 636] width 60 height 28
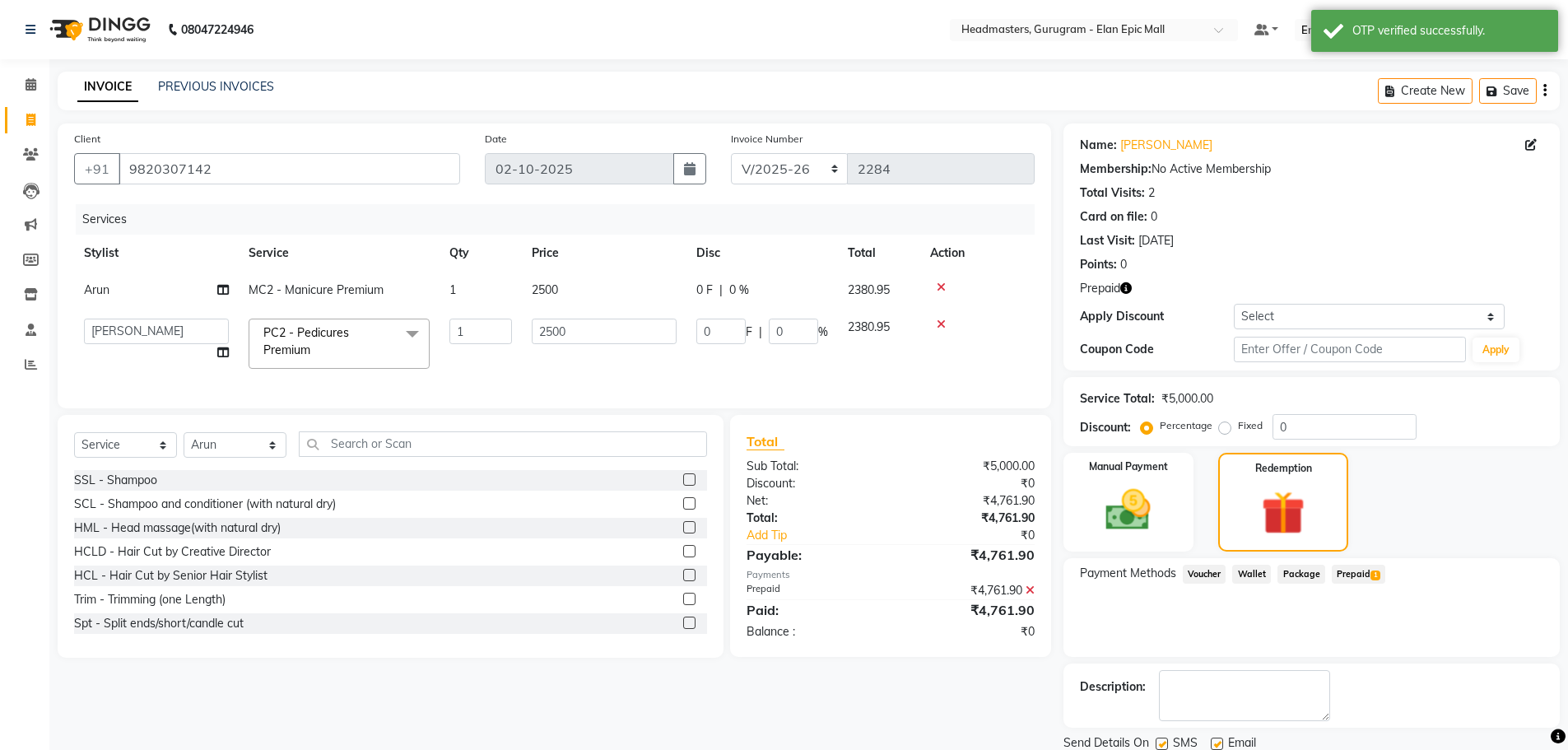
scroll to position [59, 0]
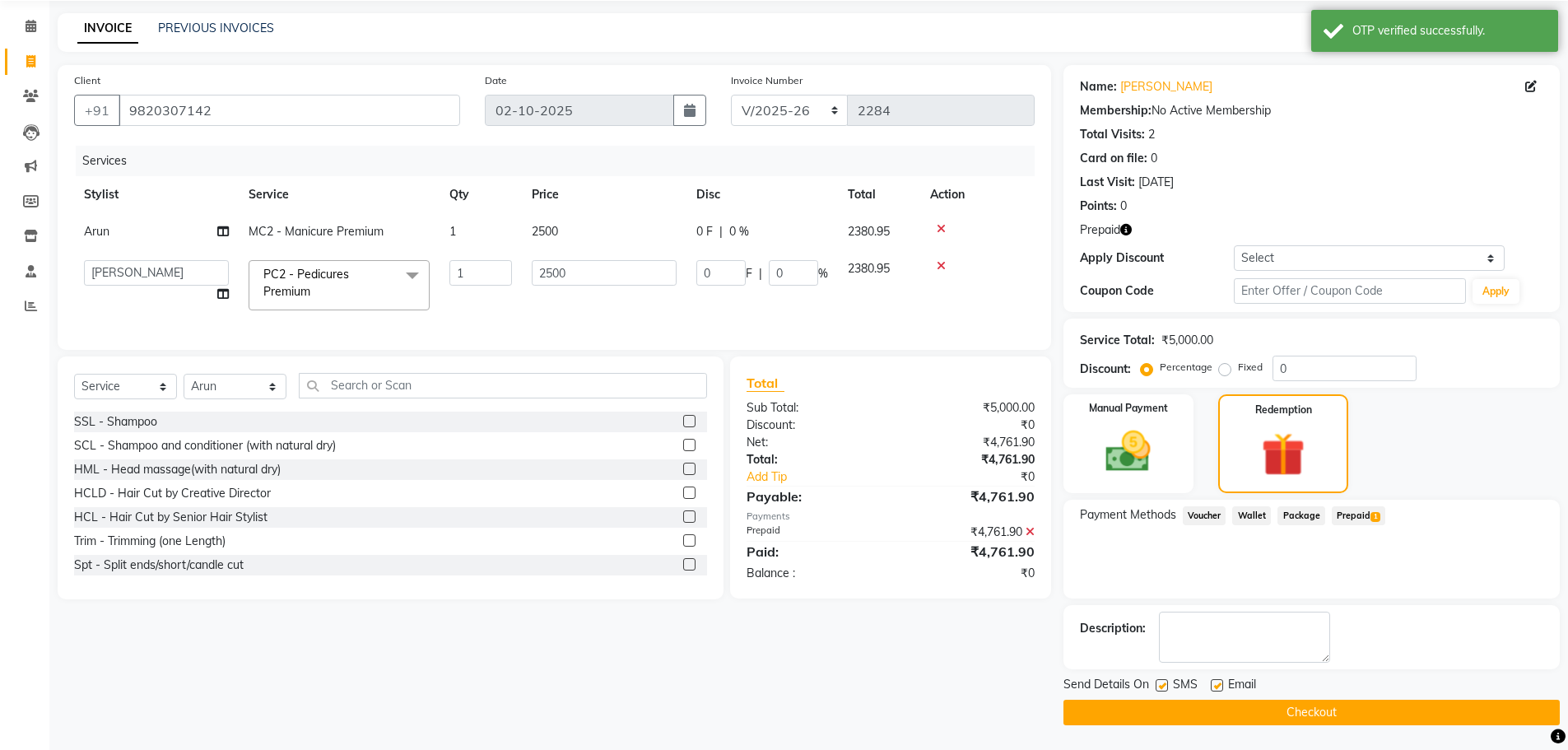
click at [1253, 715] on button "Checkout" at bounding box center [1311, 712] width 496 height 26
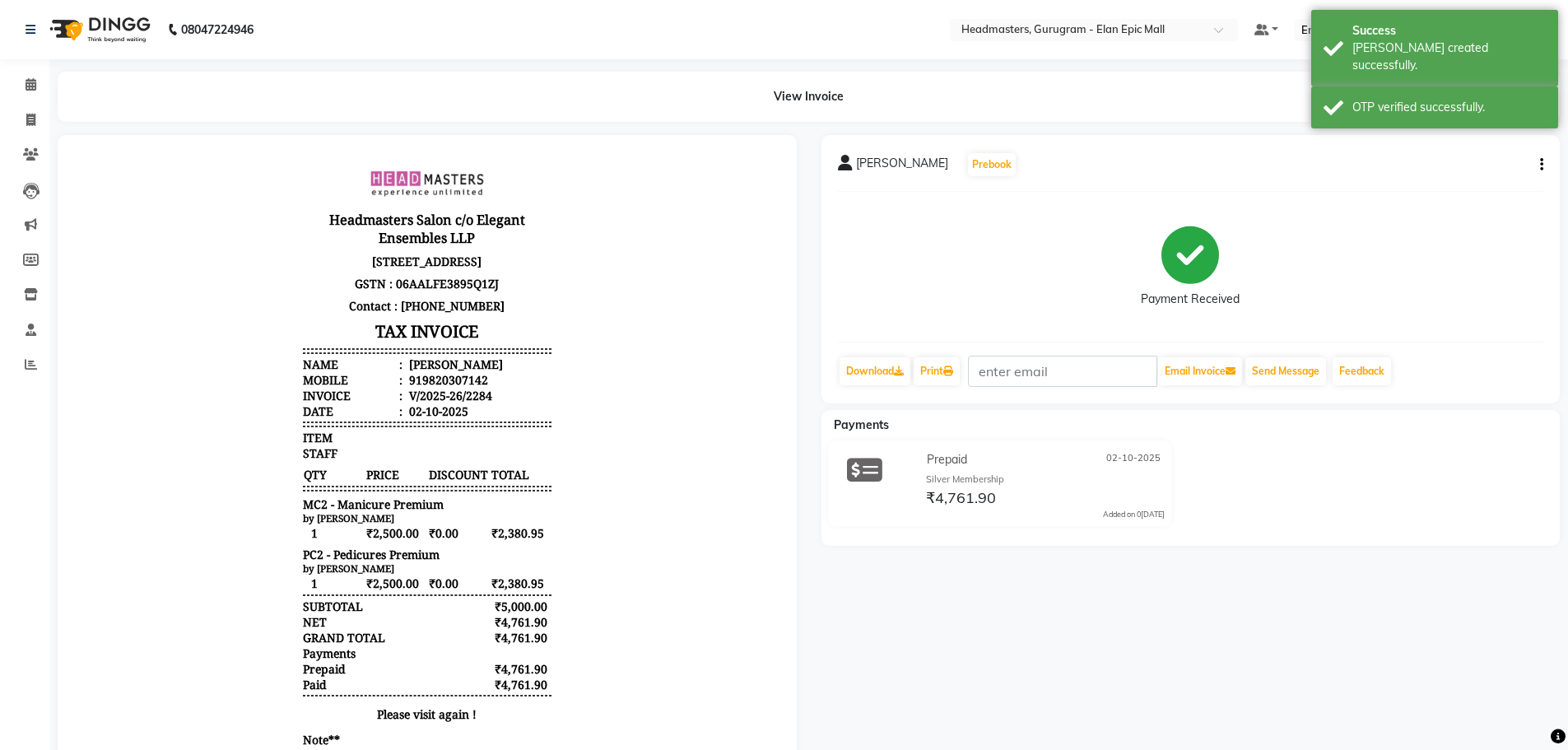
select select "service"
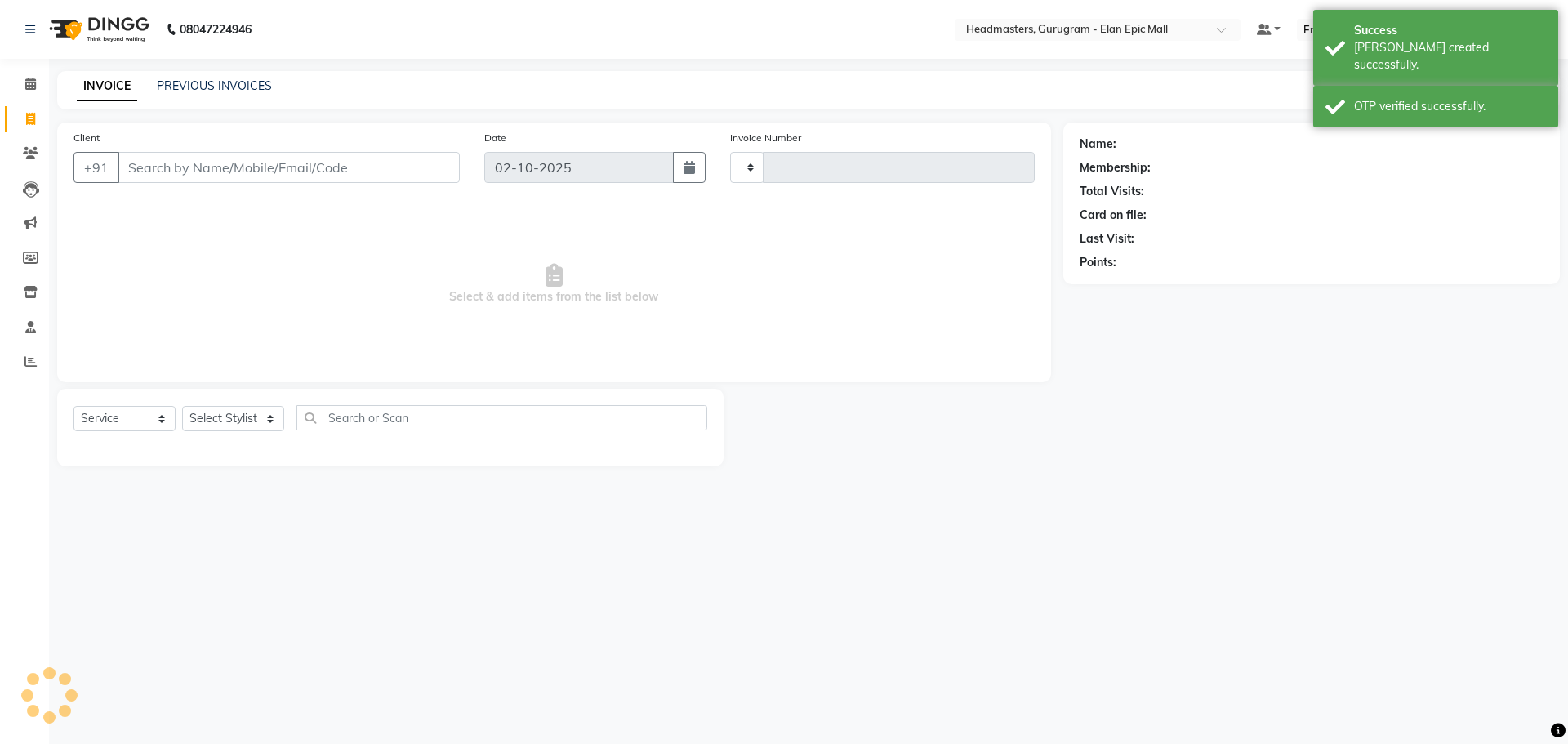
type input "2285"
select select "7499"
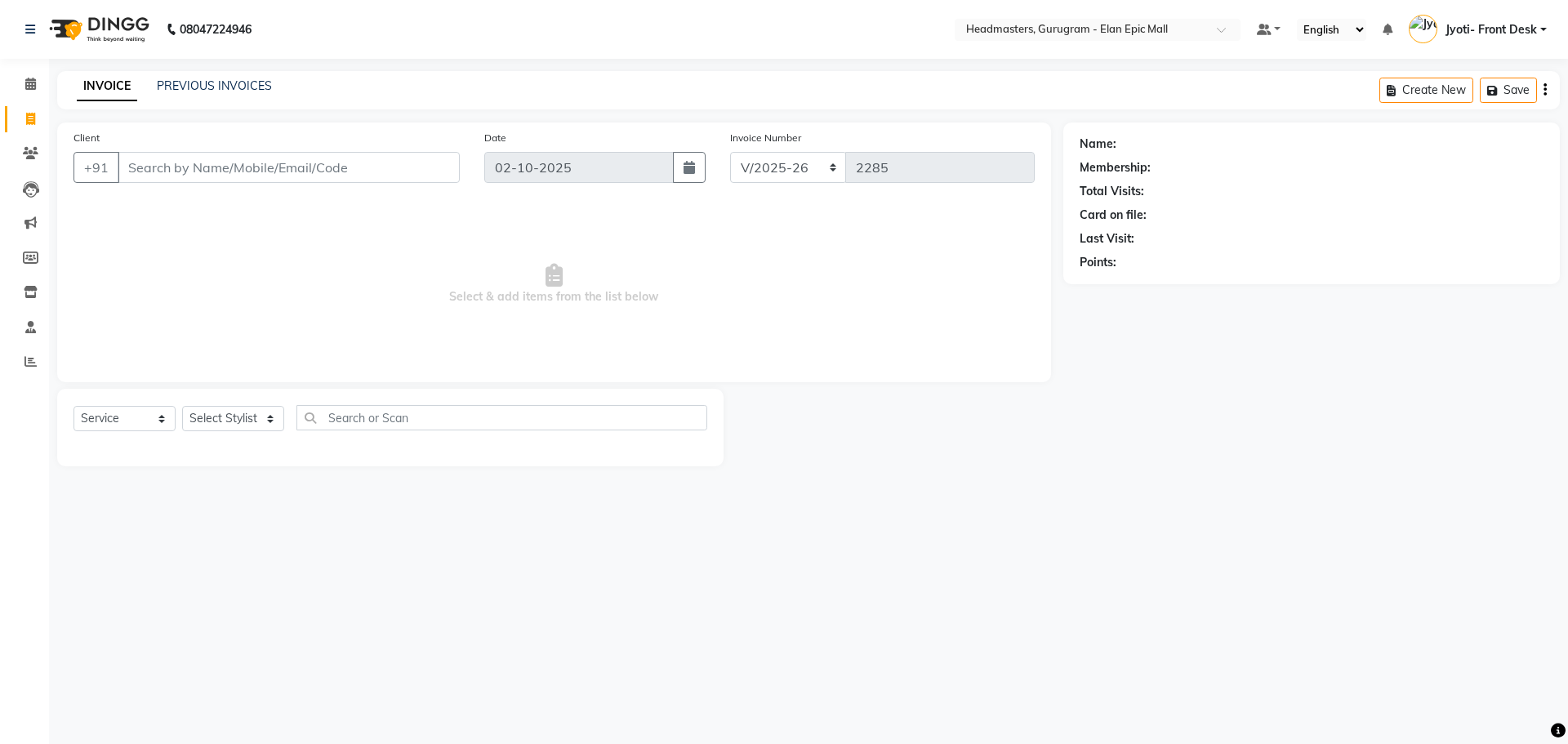
click at [1063, 627] on div "08047224946 Select Location × Headmasters, Gurugram - Elan Epic Mall Default Pa…" at bounding box center [784, 372] width 1568 height 744
click at [168, 168] on input "Client" at bounding box center [288, 167] width 342 height 31
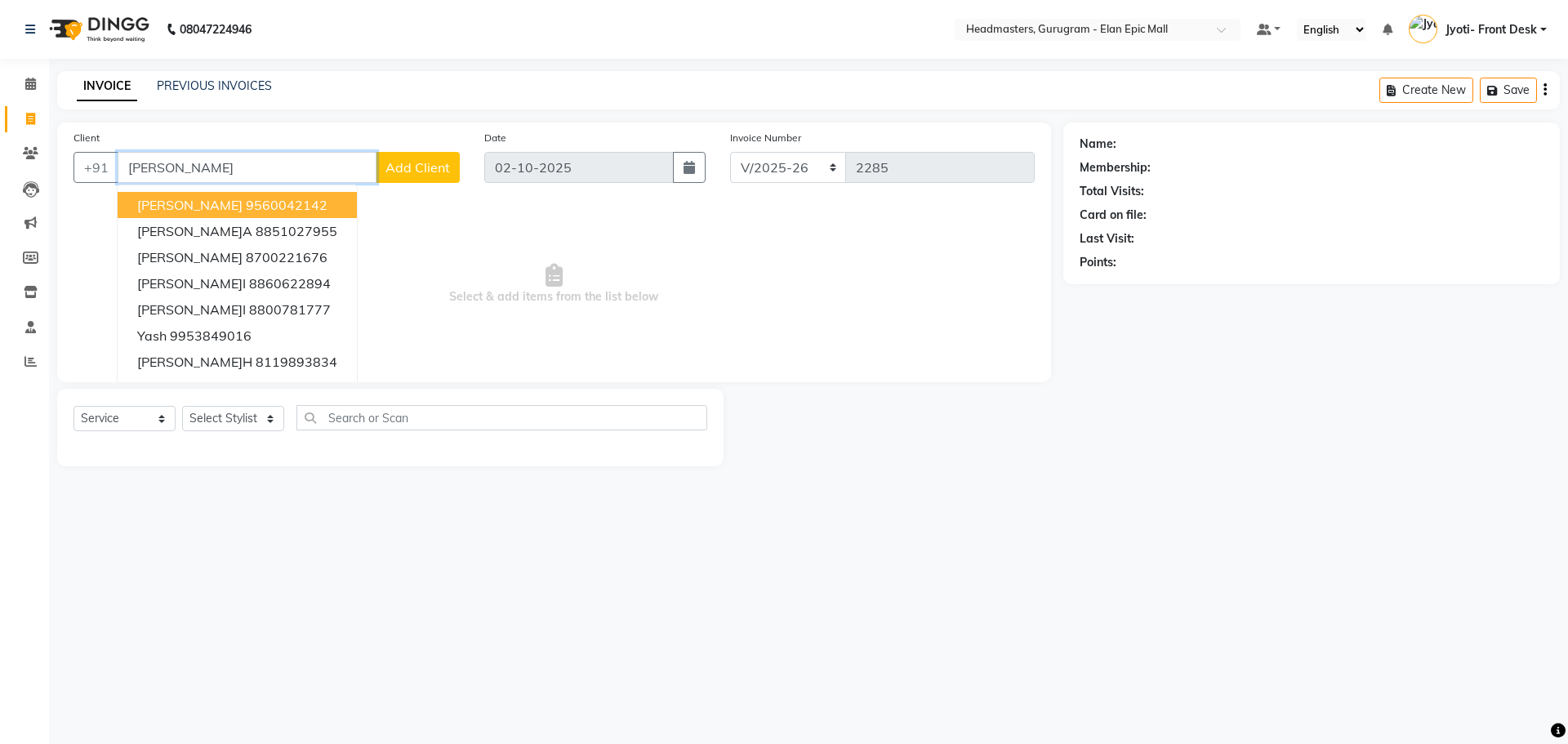
type input "Ashwani"
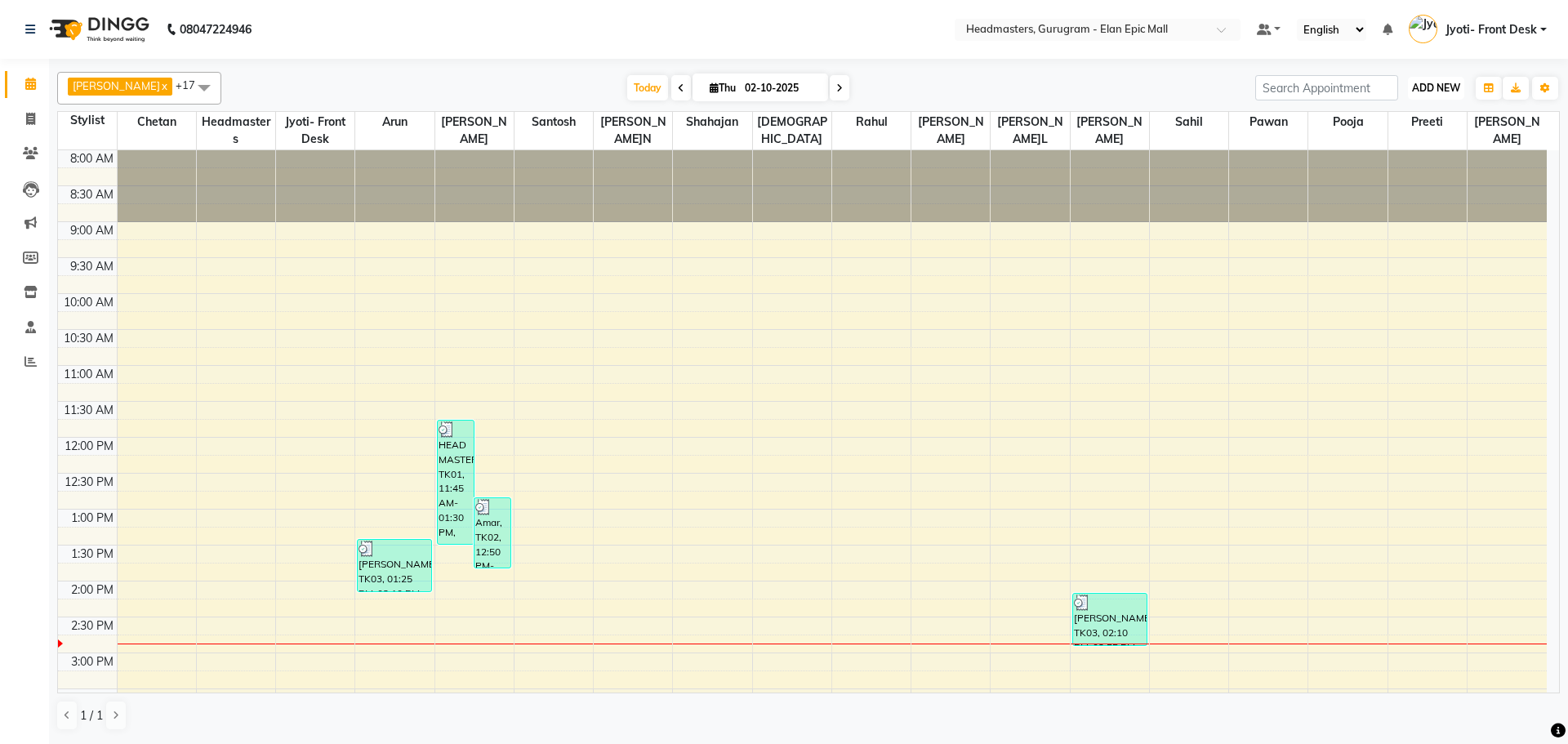
click at [1412, 84] on span "ADD NEW" at bounding box center [1436, 87] width 48 height 12
click at [1404, 136] on link "Add Invoice" at bounding box center [1399, 140] width 129 height 22
select select "7499"
select select "service"
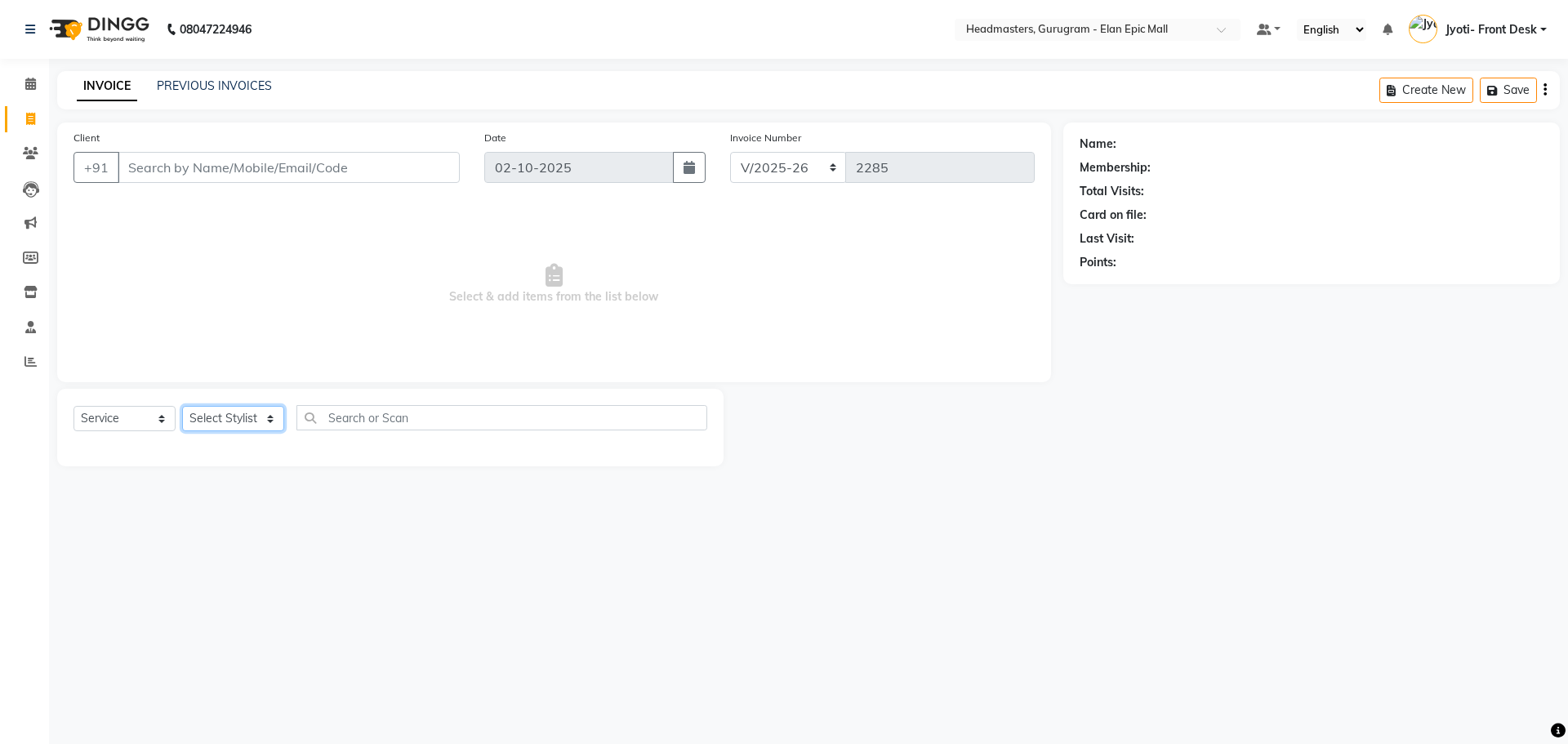
click at [259, 418] on select "Select Stylist Anas Ankul Arun Bipan Brijesh Chetan Headmasters Islam Jyoti- Fr…" at bounding box center [233, 418] width 102 height 25
select select "76920"
click at [182, 406] on select "Select Stylist Anas Ankul Arun Bipan Brijesh Chetan Headmasters Islam Jyoti- Fr…" at bounding box center [233, 418] width 102 height 25
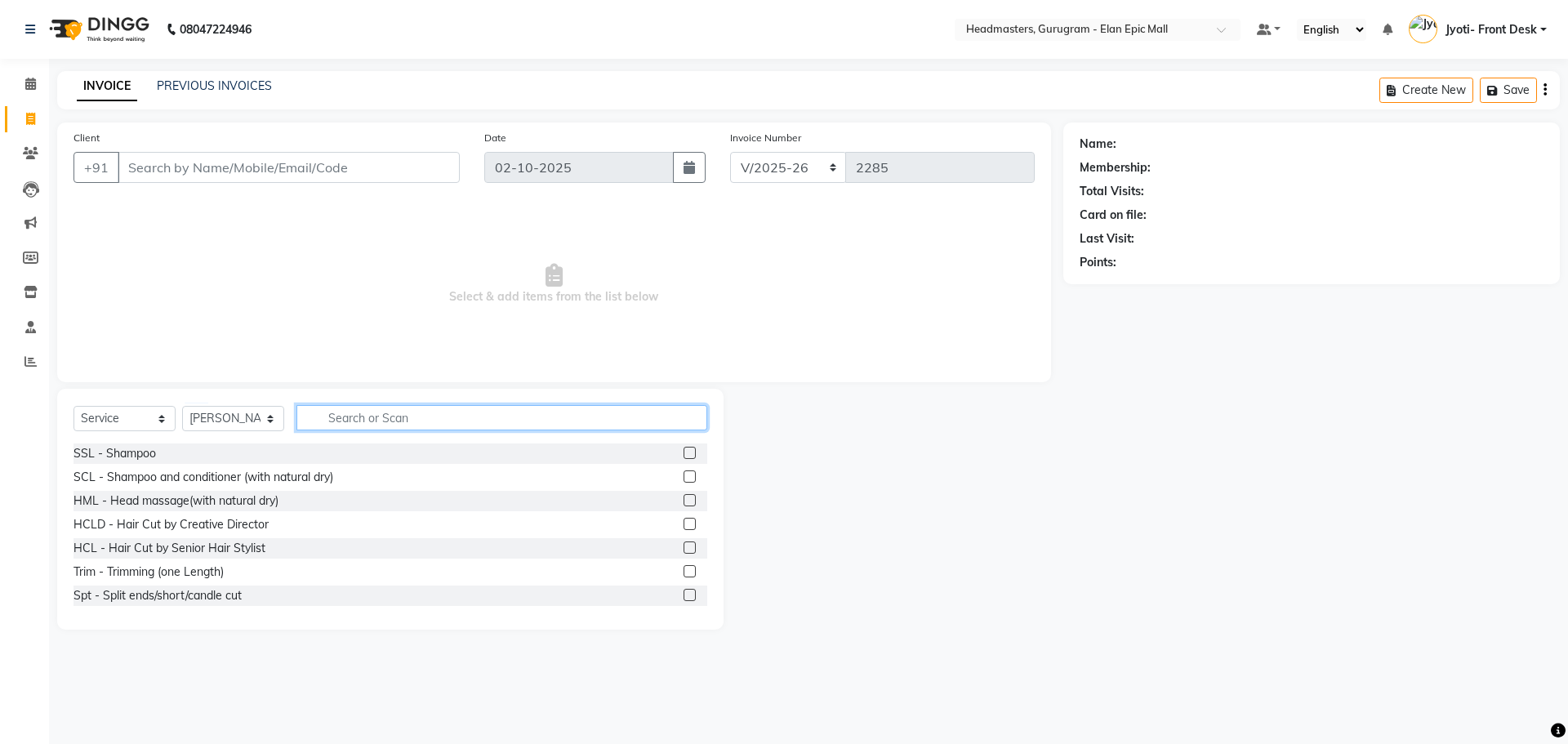
click at [374, 408] on input "text" at bounding box center [502, 418] width 411 height 25
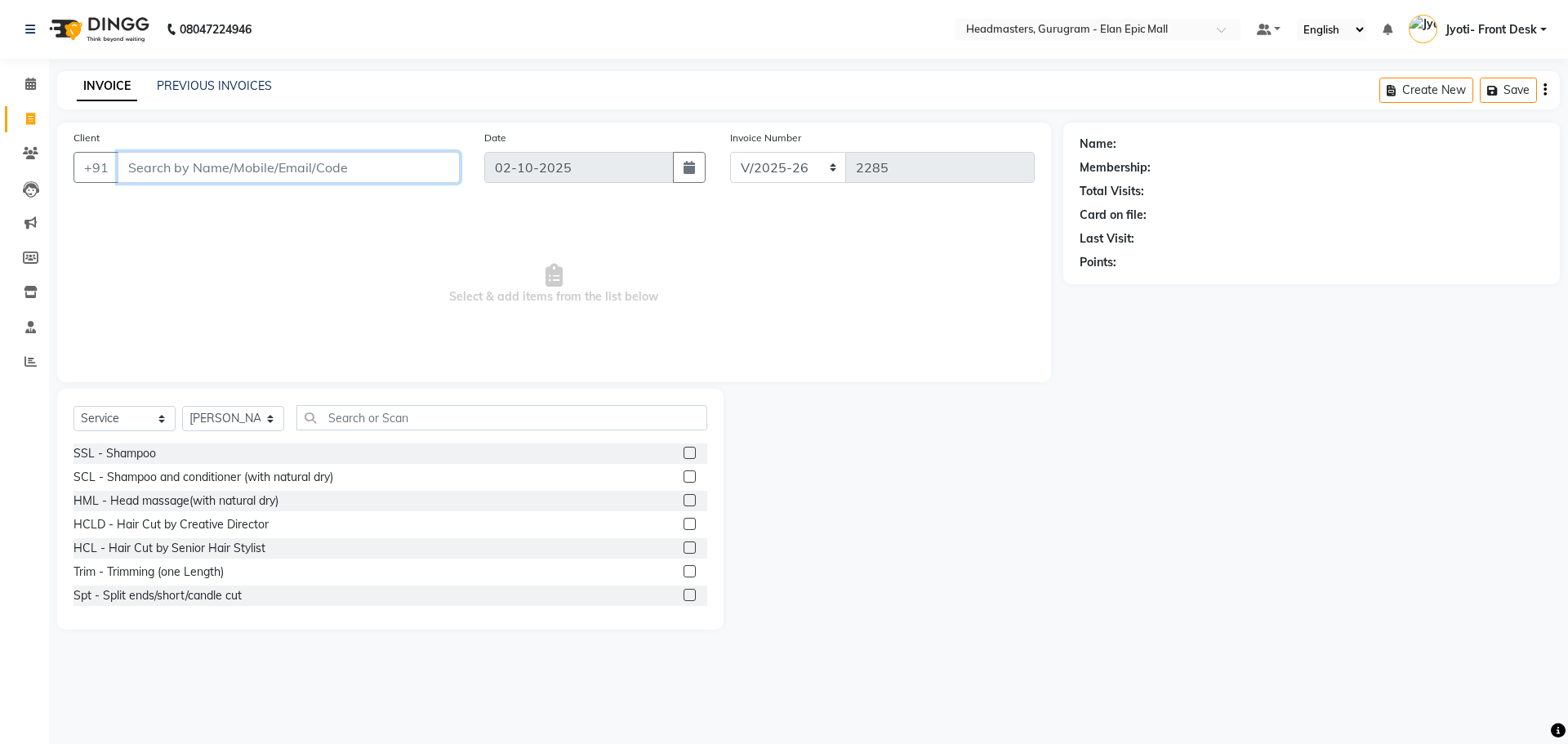
click at [256, 163] on input "Client" at bounding box center [288, 167] width 342 height 31
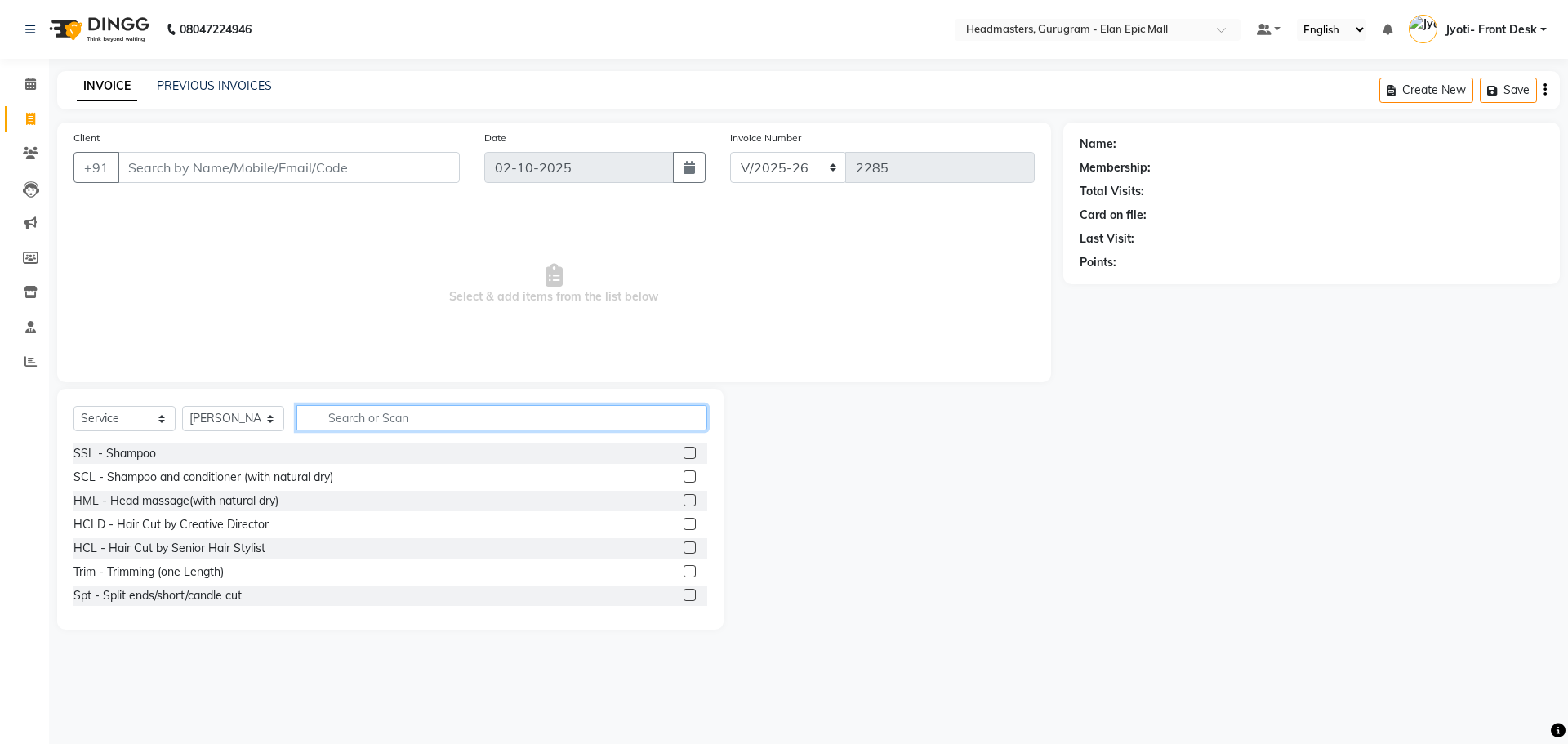
click at [518, 415] on input "text" at bounding box center [502, 418] width 411 height 25
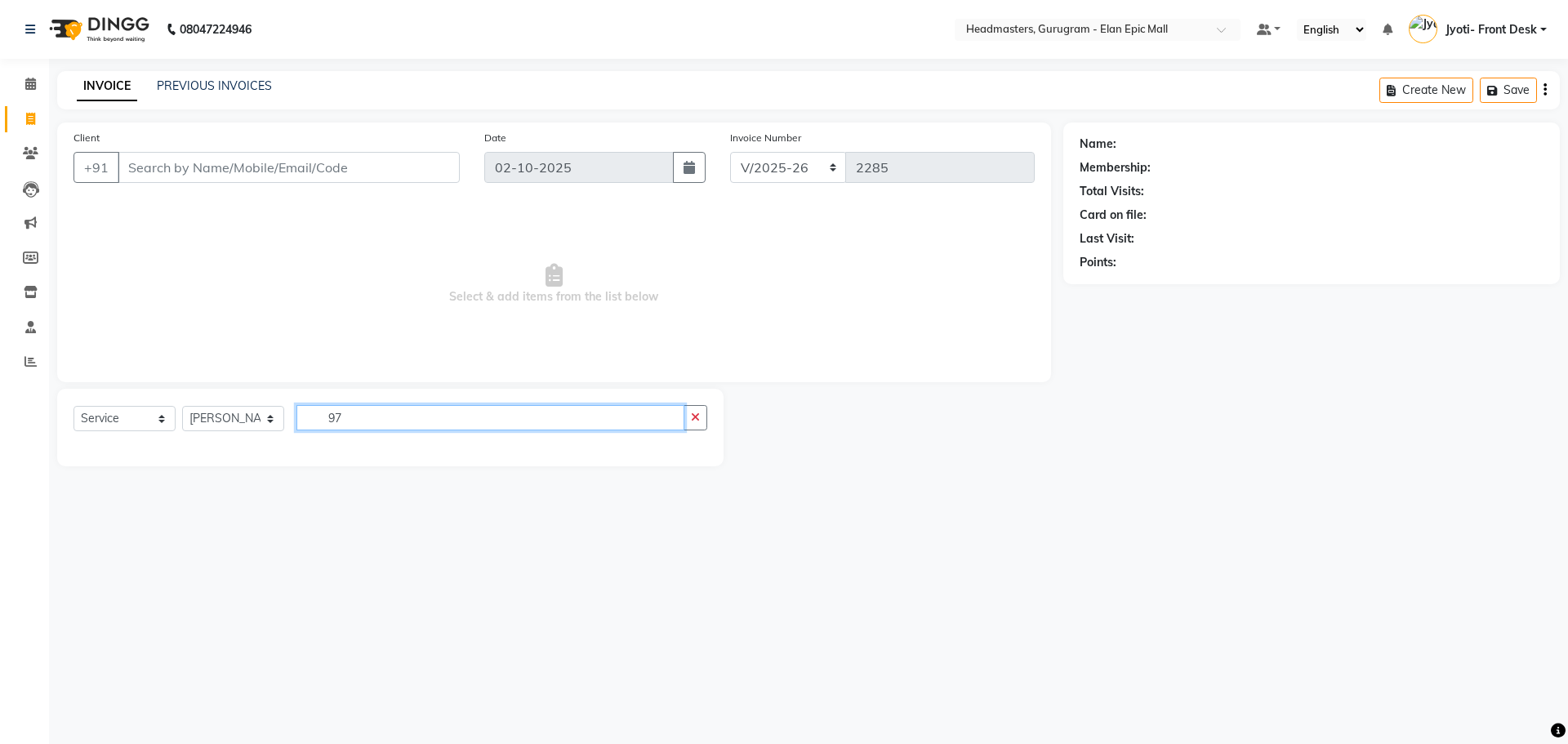
type input "9"
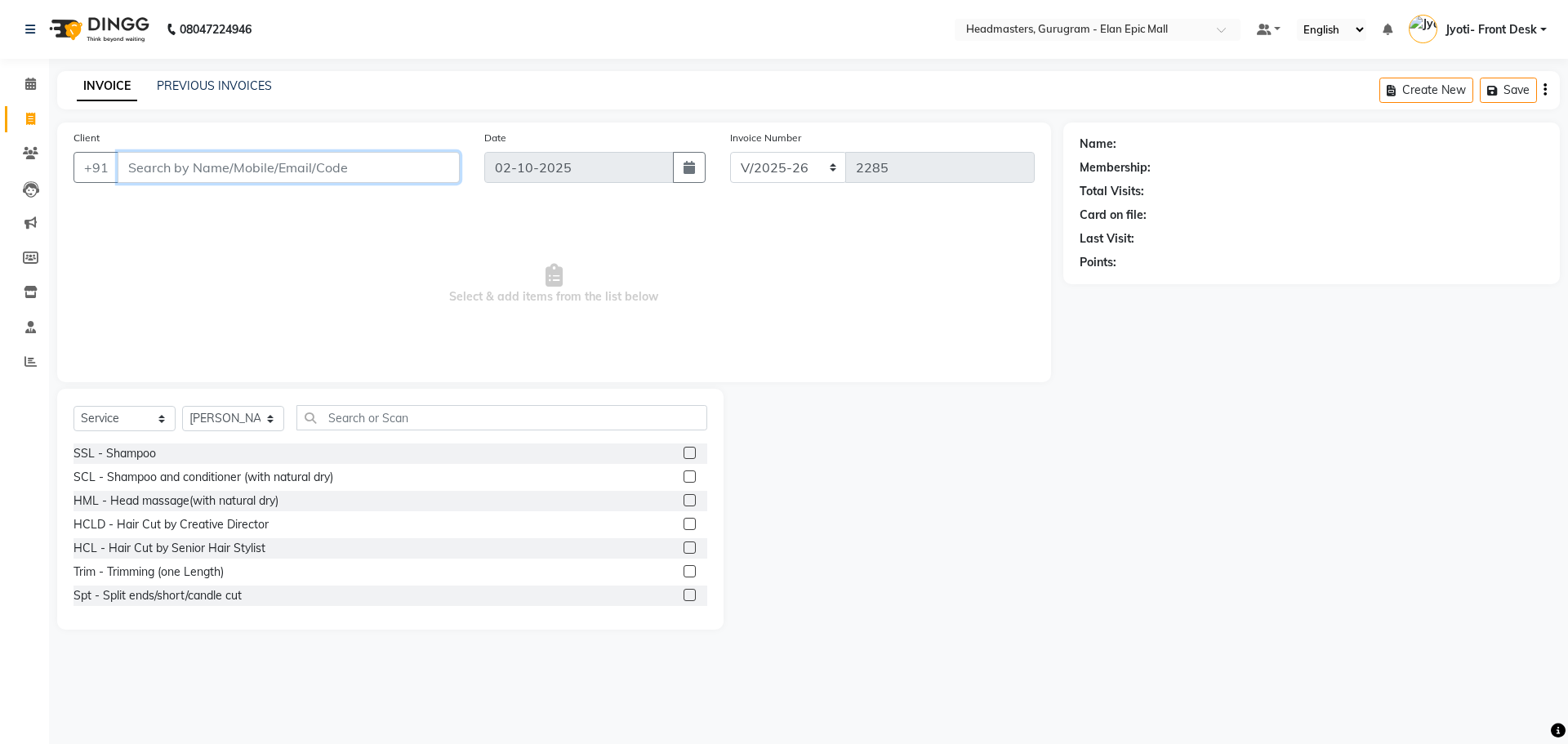
click at [276, 166] on input "Client" at bounding box center [288, 167] width 342 height 31
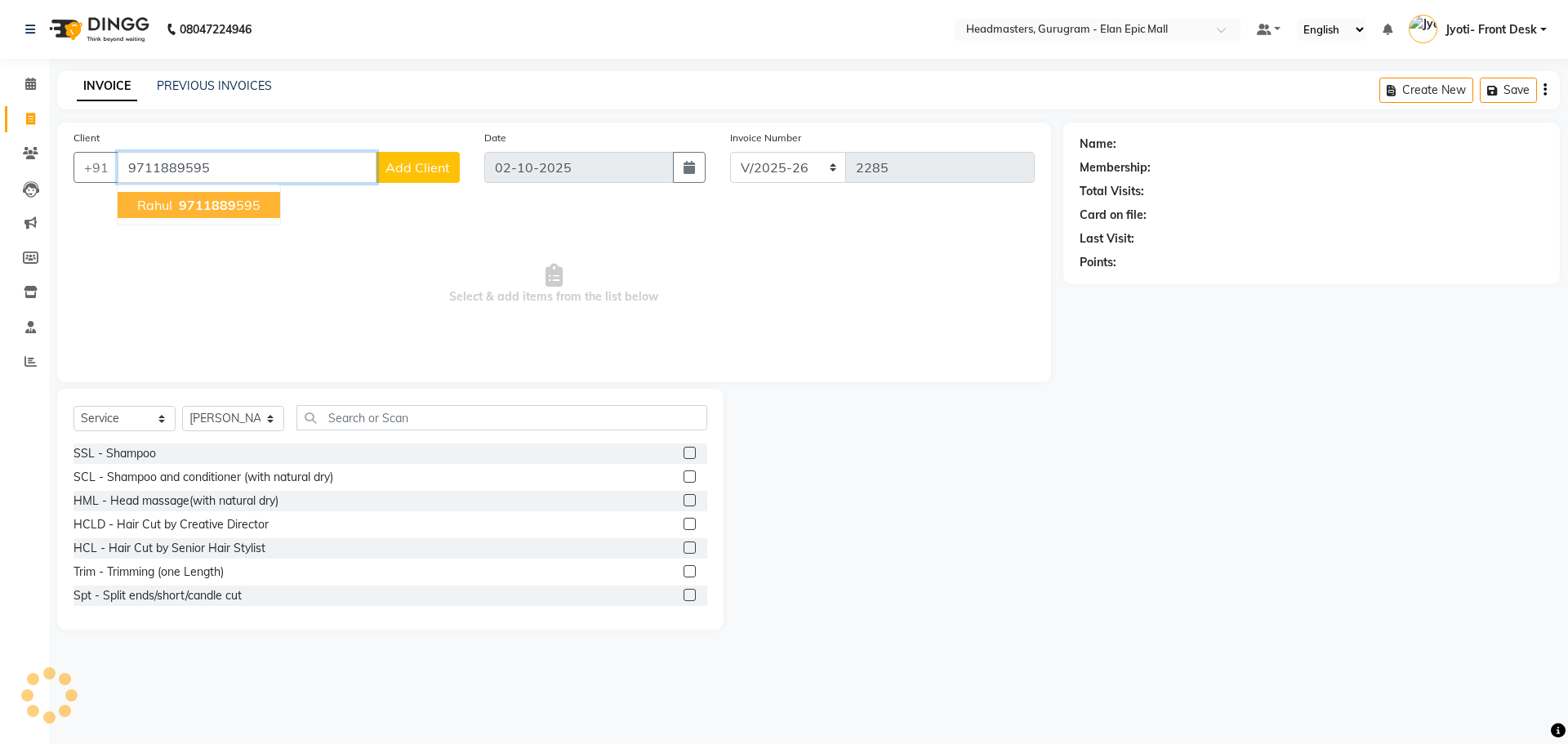
type input "9711889595"
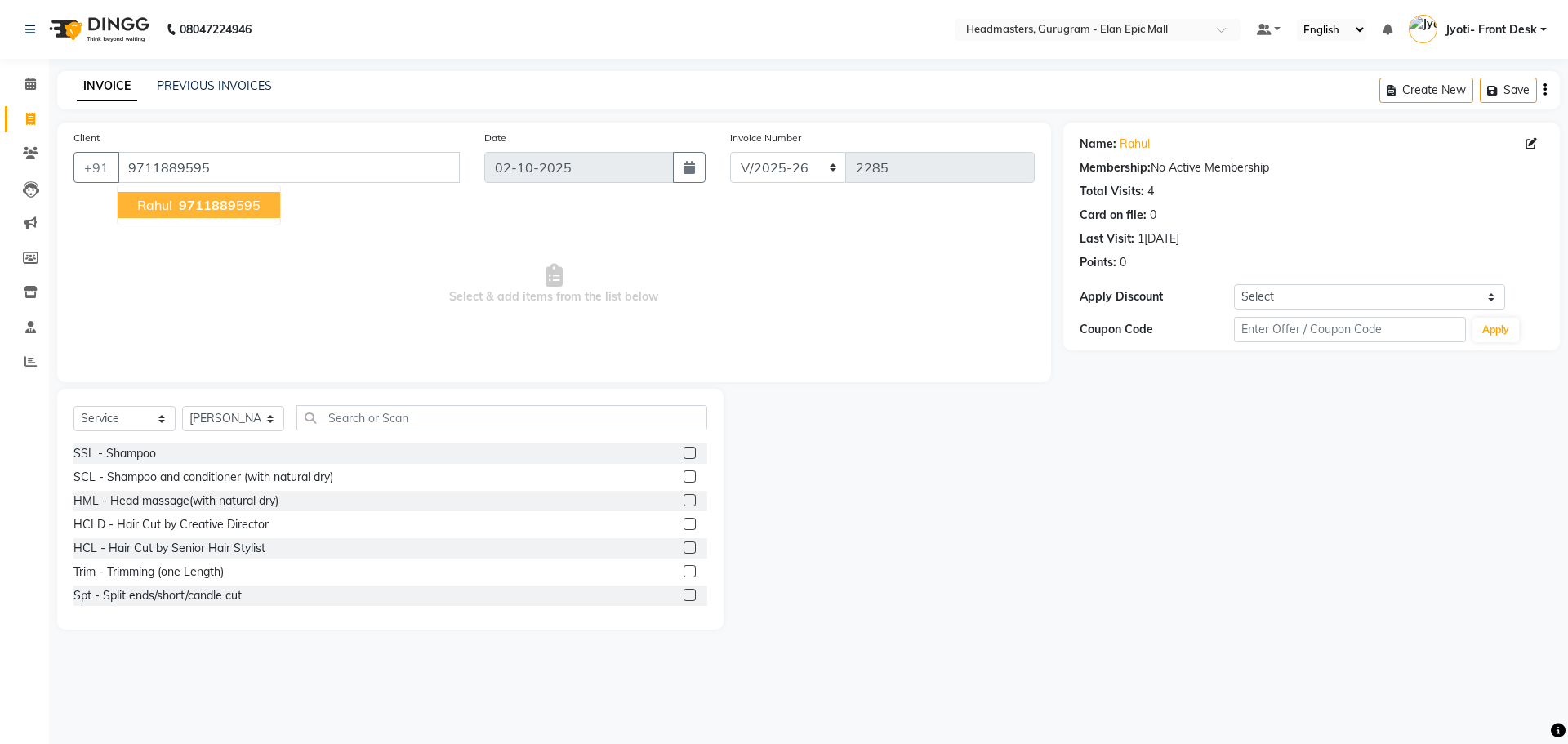
click at [184, 202] on span "9711889" at bounding box center [207, 205] width 57 height 16
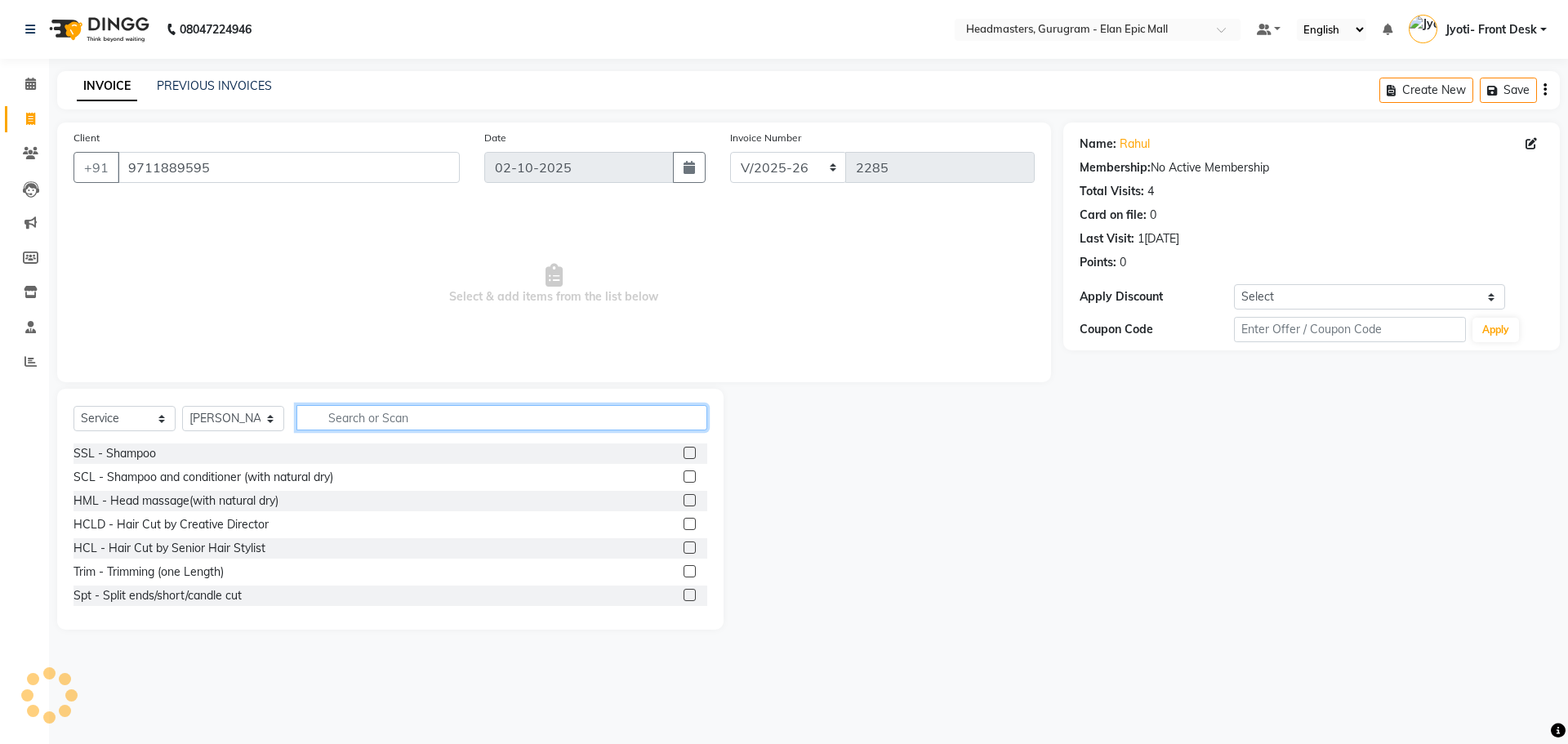
click at [331, 415] on input "text" at bounding box center [502, 418] width 411 height 25
type input "Hair cut"
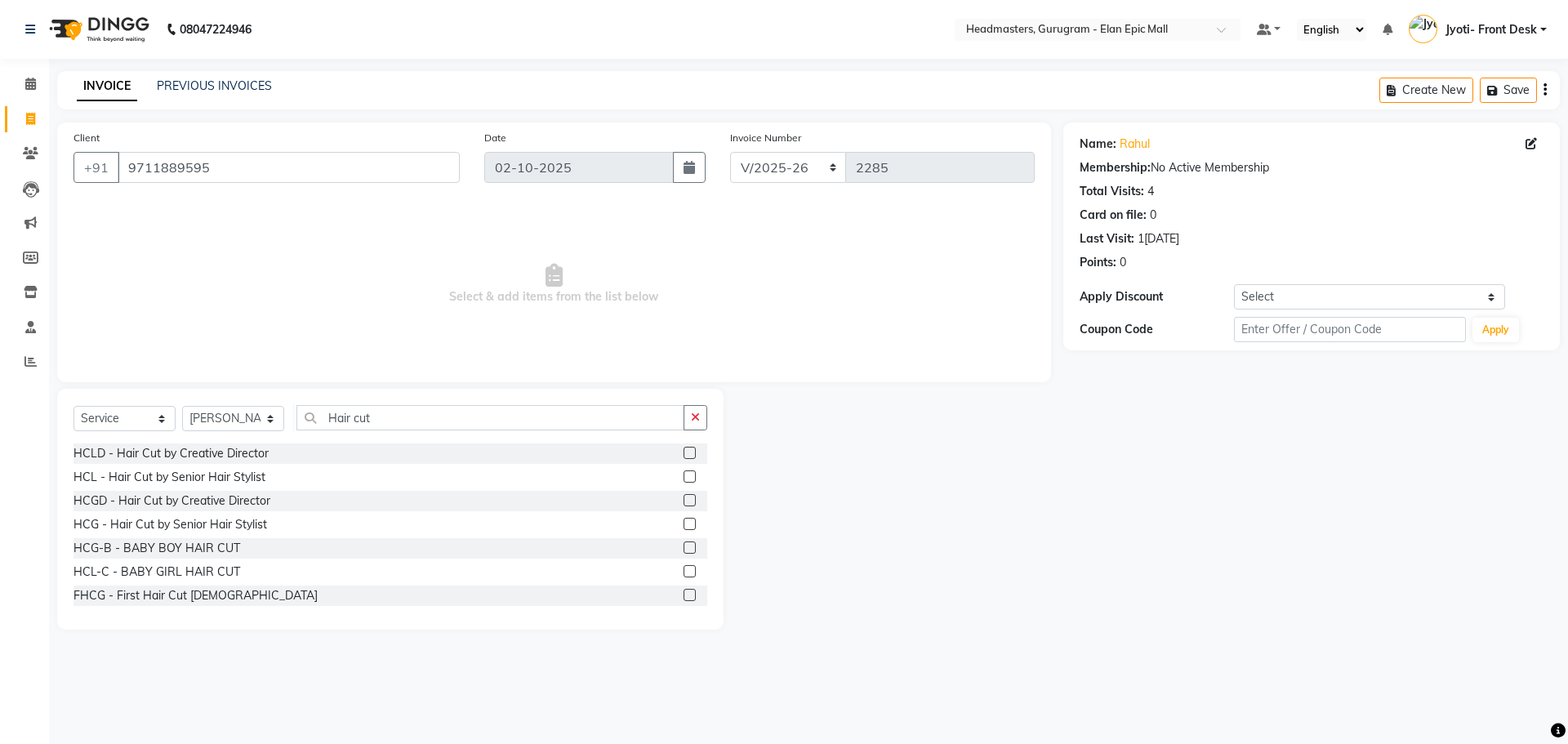
click at [684, 523] on label at bounding box center [689, 524] width 12 height 12
click at [684, 523] on input "checkbox" at bounding box center [688, 524] width 10 height 10
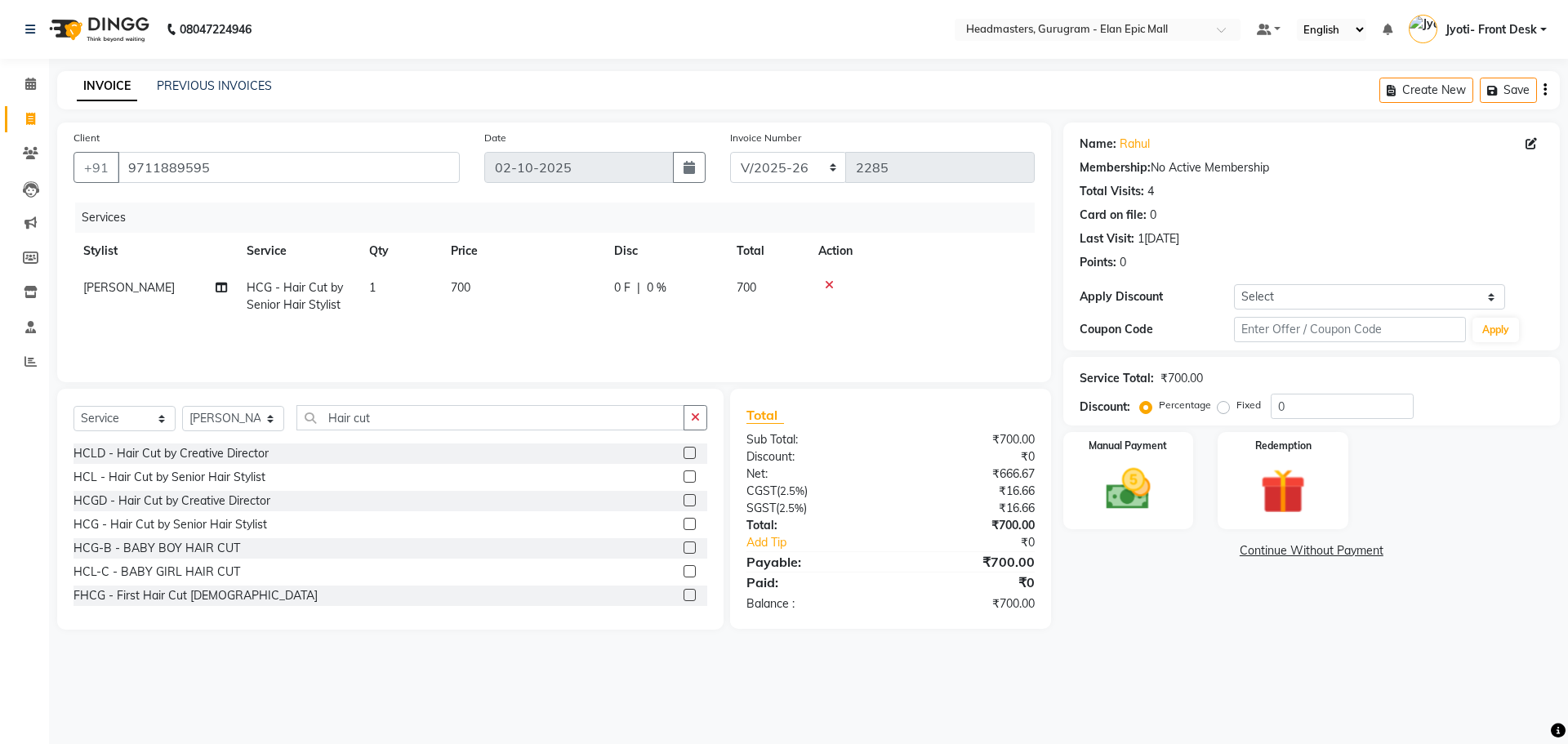
click at [684, 523] on label at bounding box center [689, 524] width 12 height 12
click at [684, 523] on input "checkbox" at bounding box center [688, 524] width 10 height 10
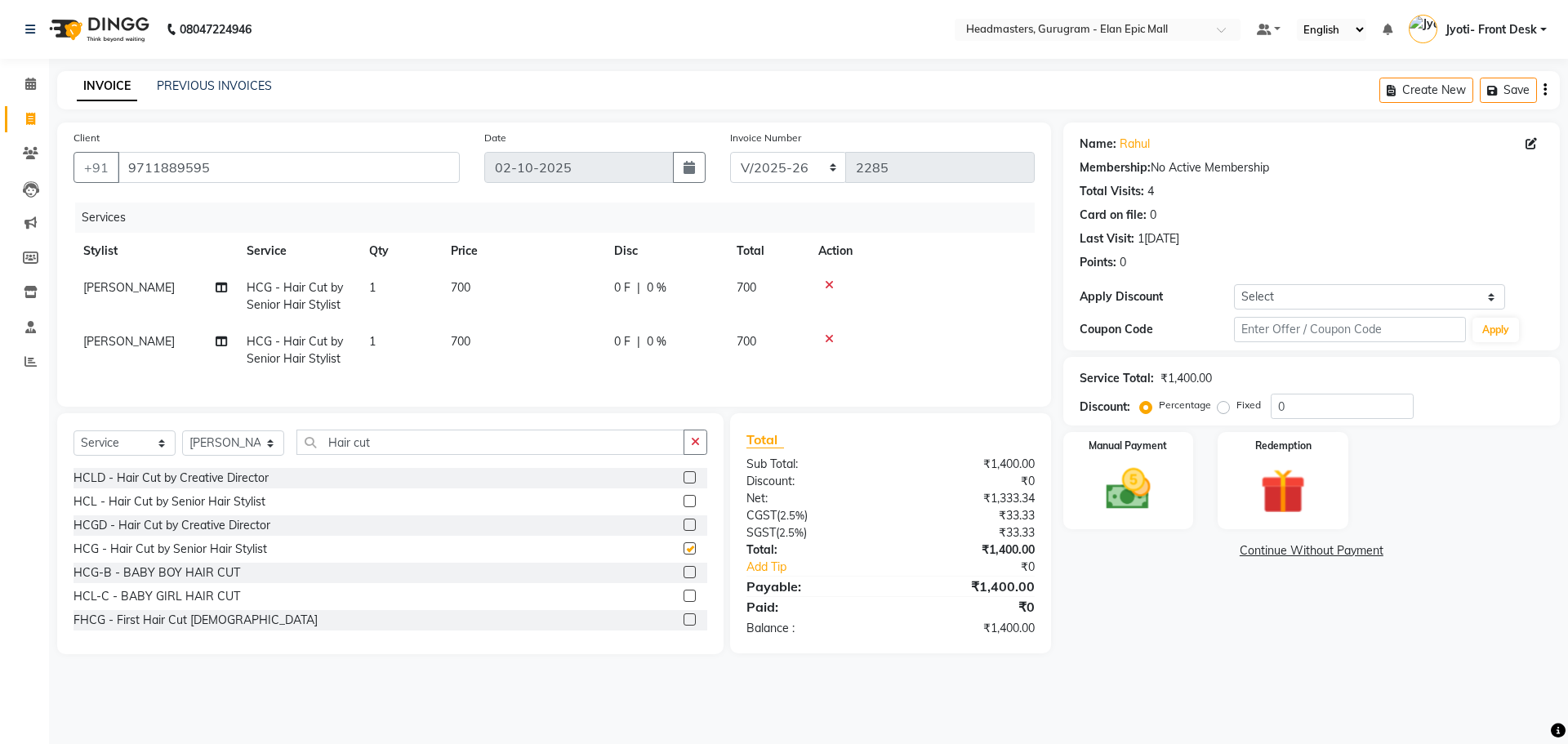
checkbox input "false"
click at [462, 287] on span "700" at bounding box center [460, 288] width 20 height 15
select select "76920"
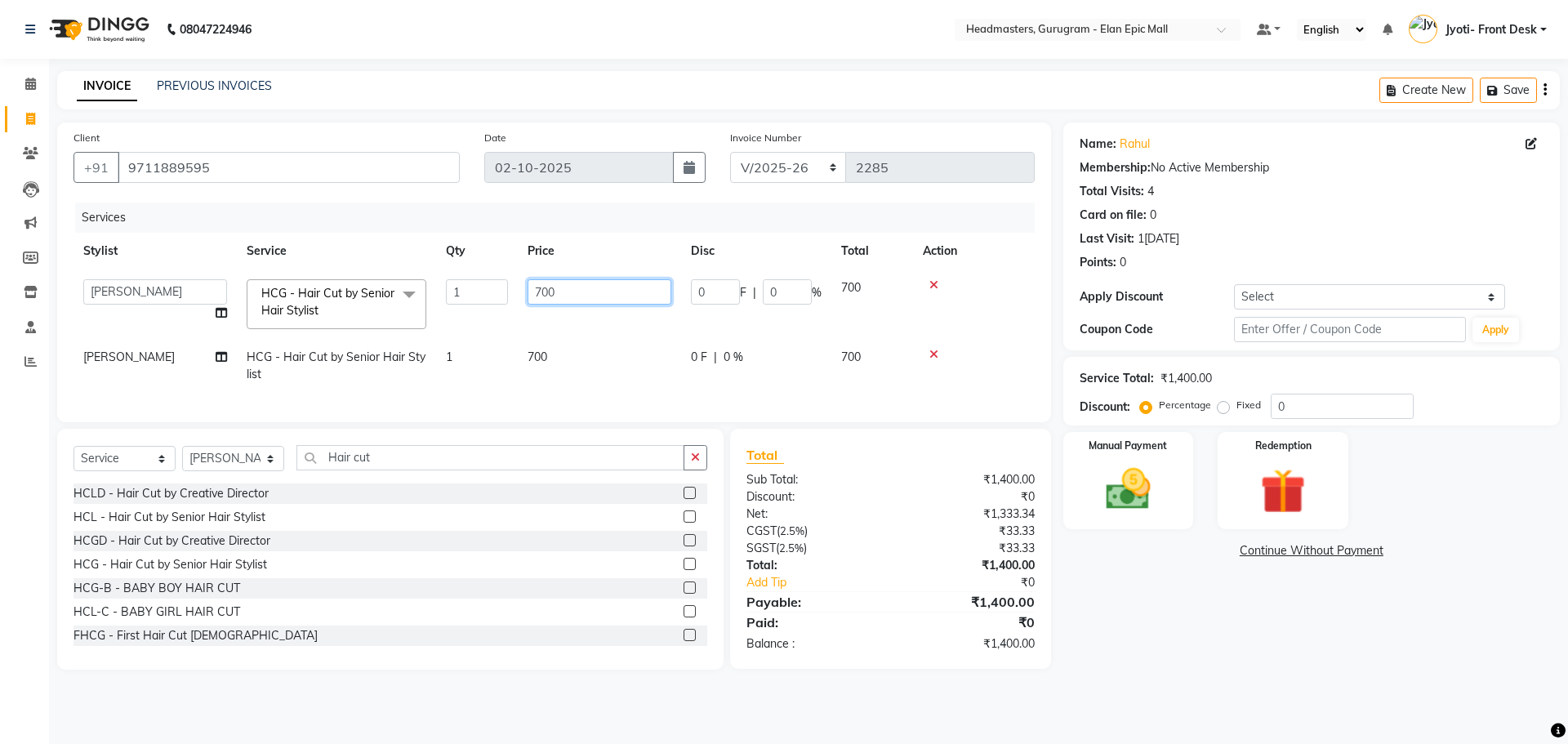
click at [541, 288] on input "700" at bounding box center [599, 292] width 143 height 25
type input "600"
click at [936, 357] on td at bounding box center [974, 365] width 122 height 53
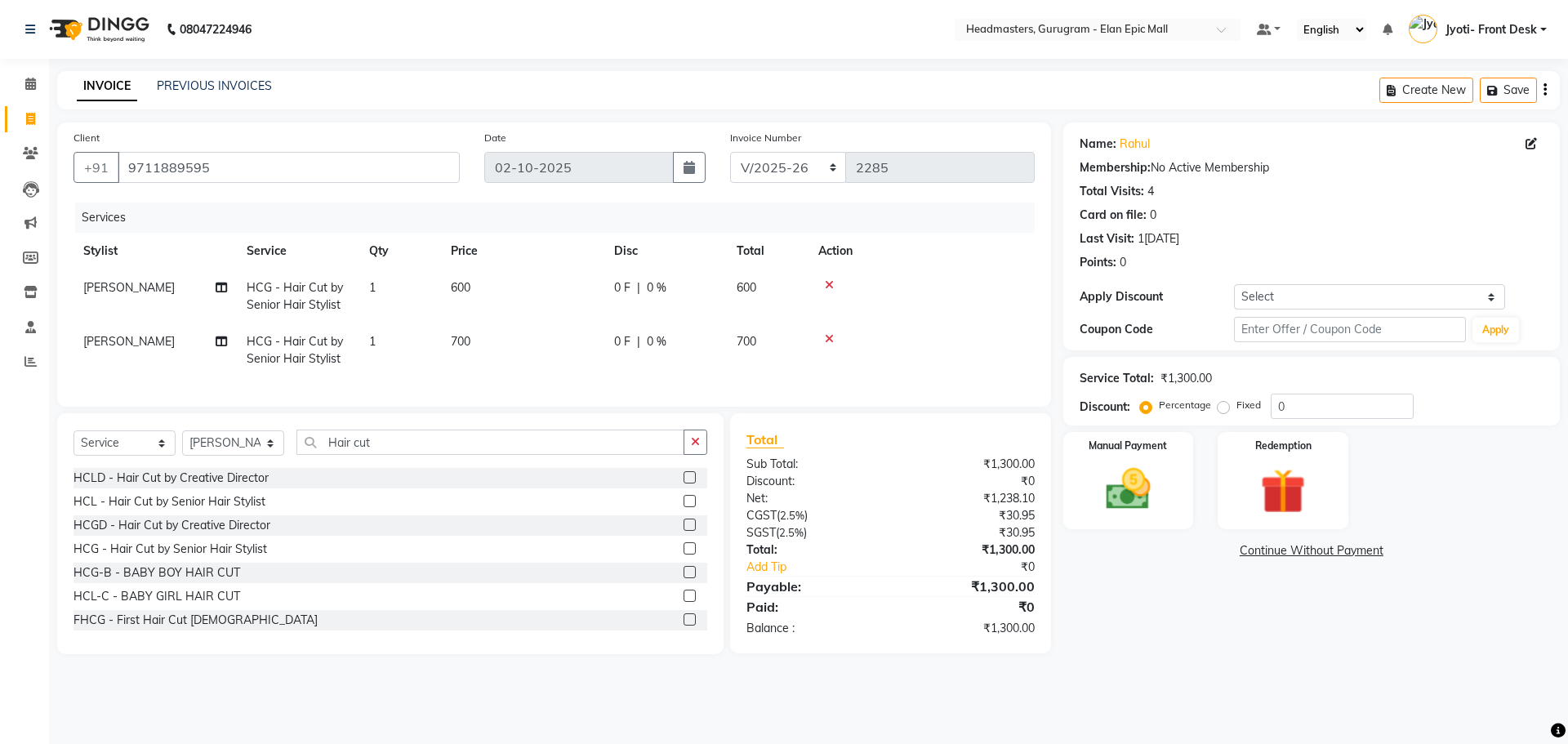
click at [829, 333] on icon at bounding box center [830, 339] width 9 height 11
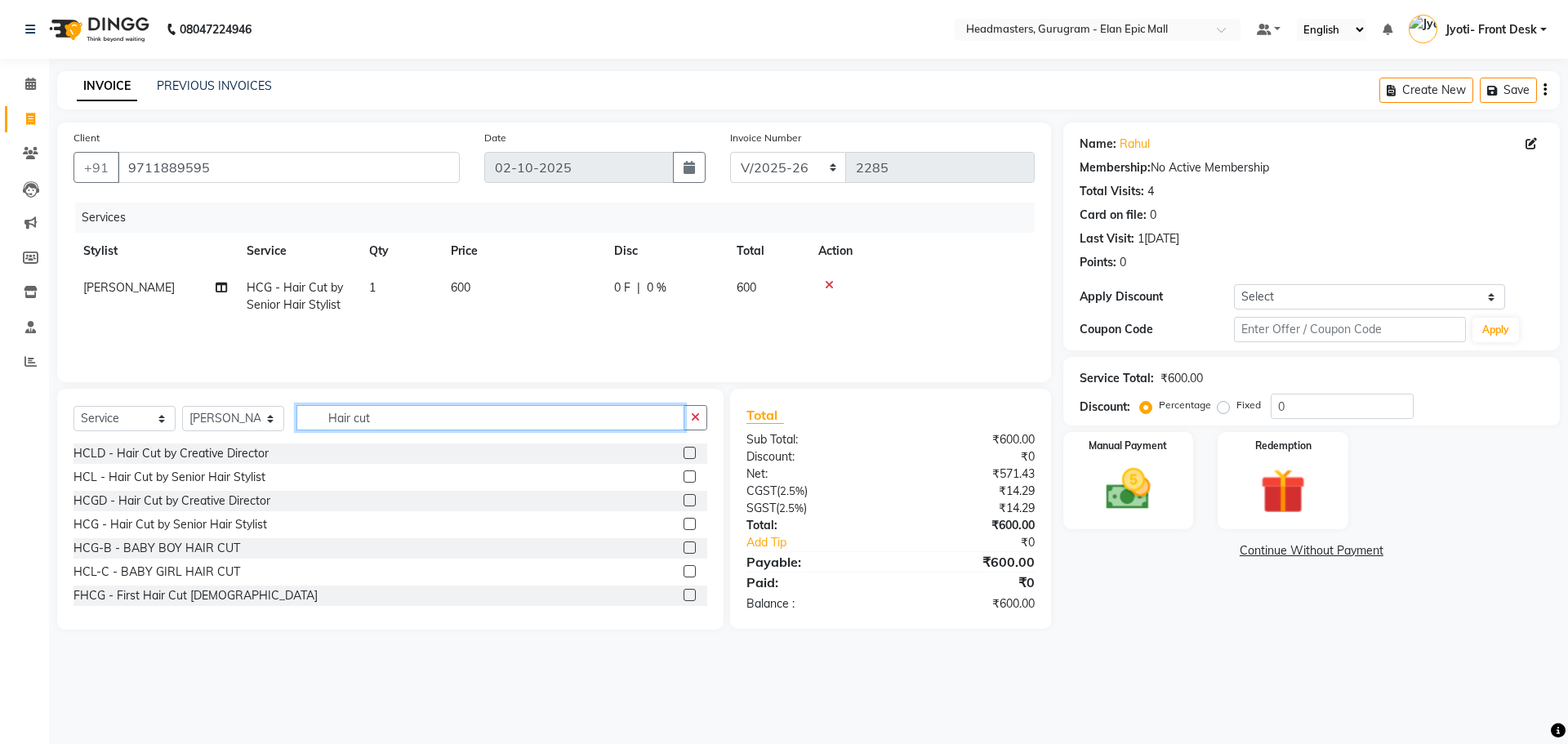
click at [432, 415] on input "Hair cut" at bounding box center [490, 418] width 388 height 25
type input "H"
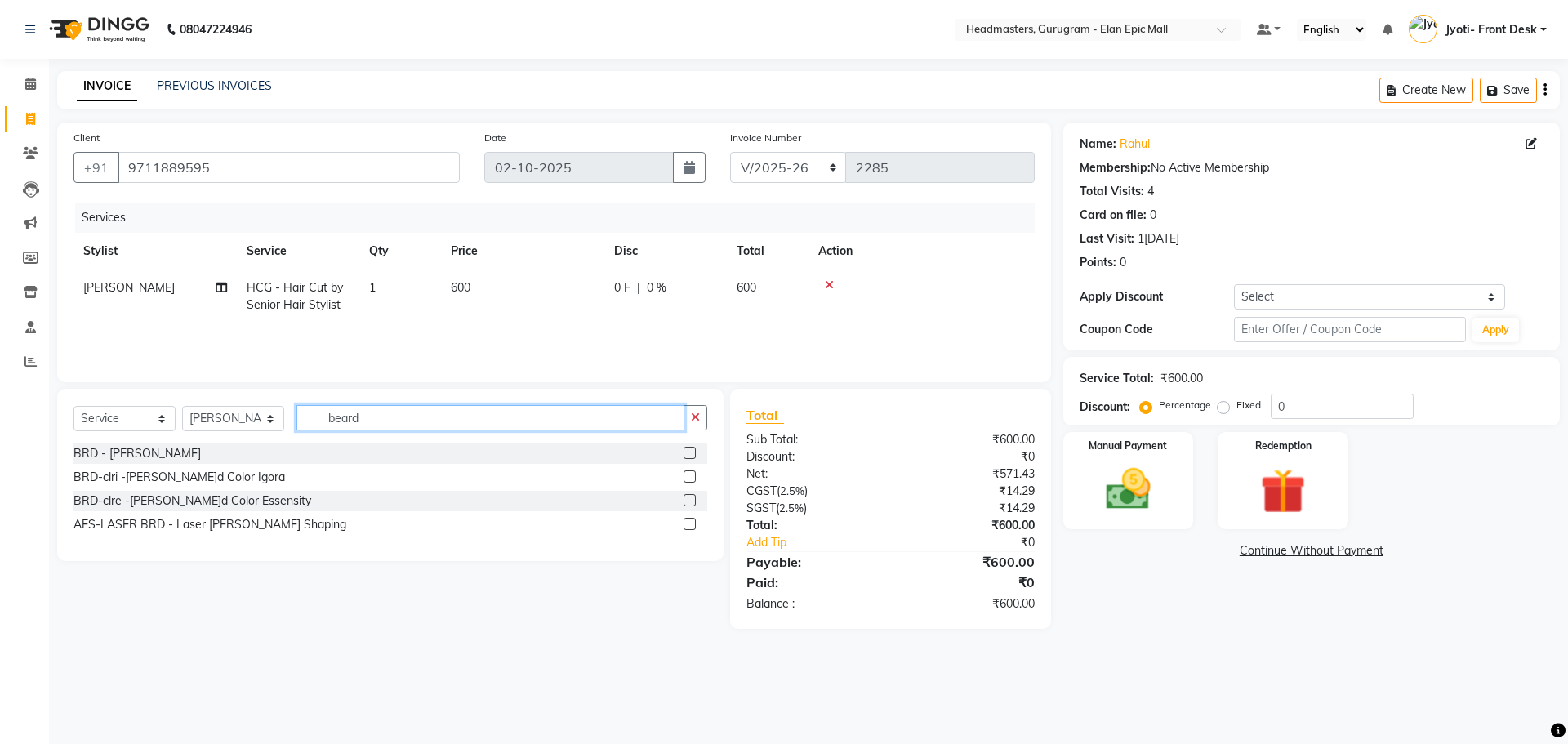
type input "beard"
click at [696, 450] on label at bounding box center [689, 452] width 12 height 12
click at [694, 450] on input "checkbox" at bounding box center [688, 453] width 10 height 10
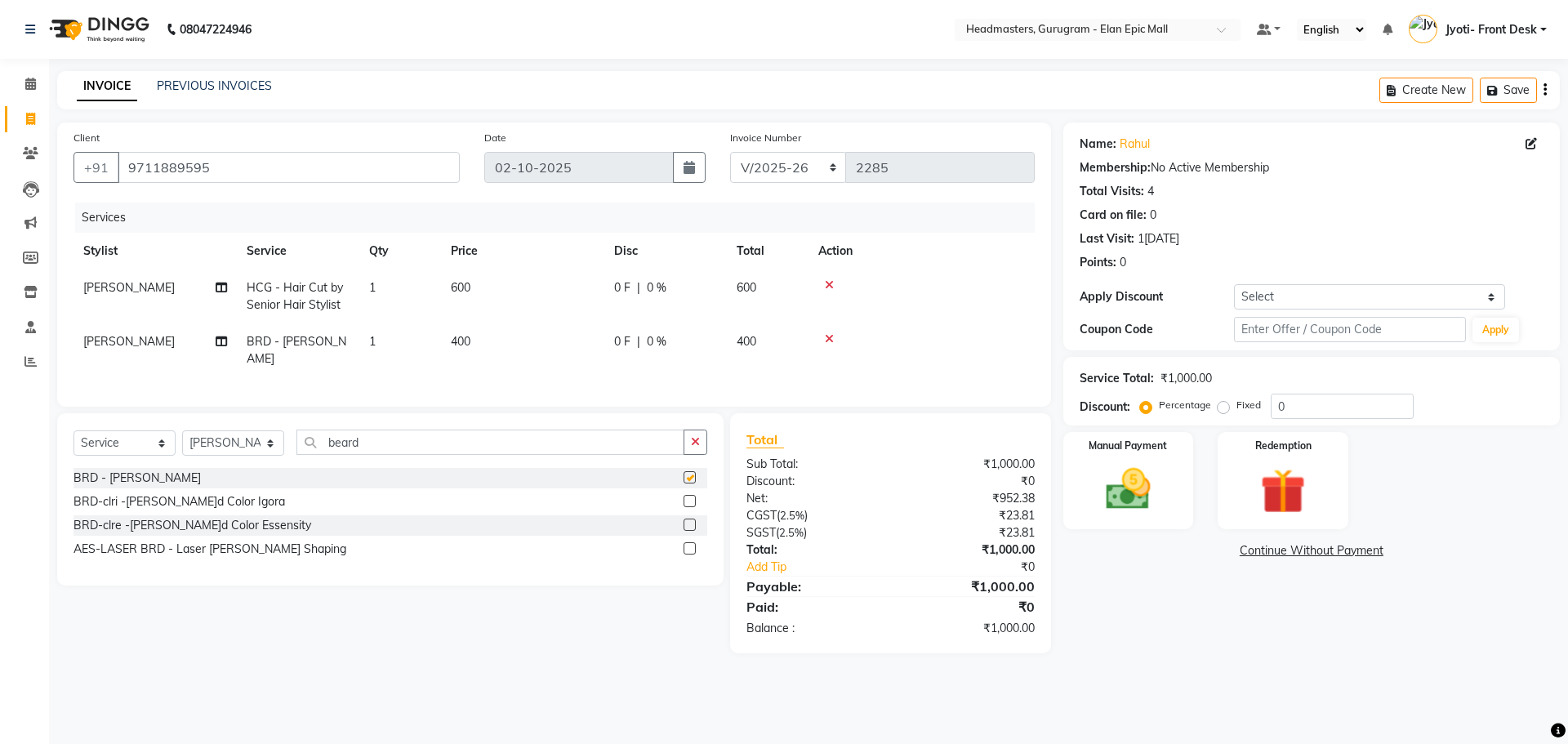
checkbox input "false"
click at [492, 346] on td "400" at bounding box center [522, 350] width 163 height 53
select select "76920"
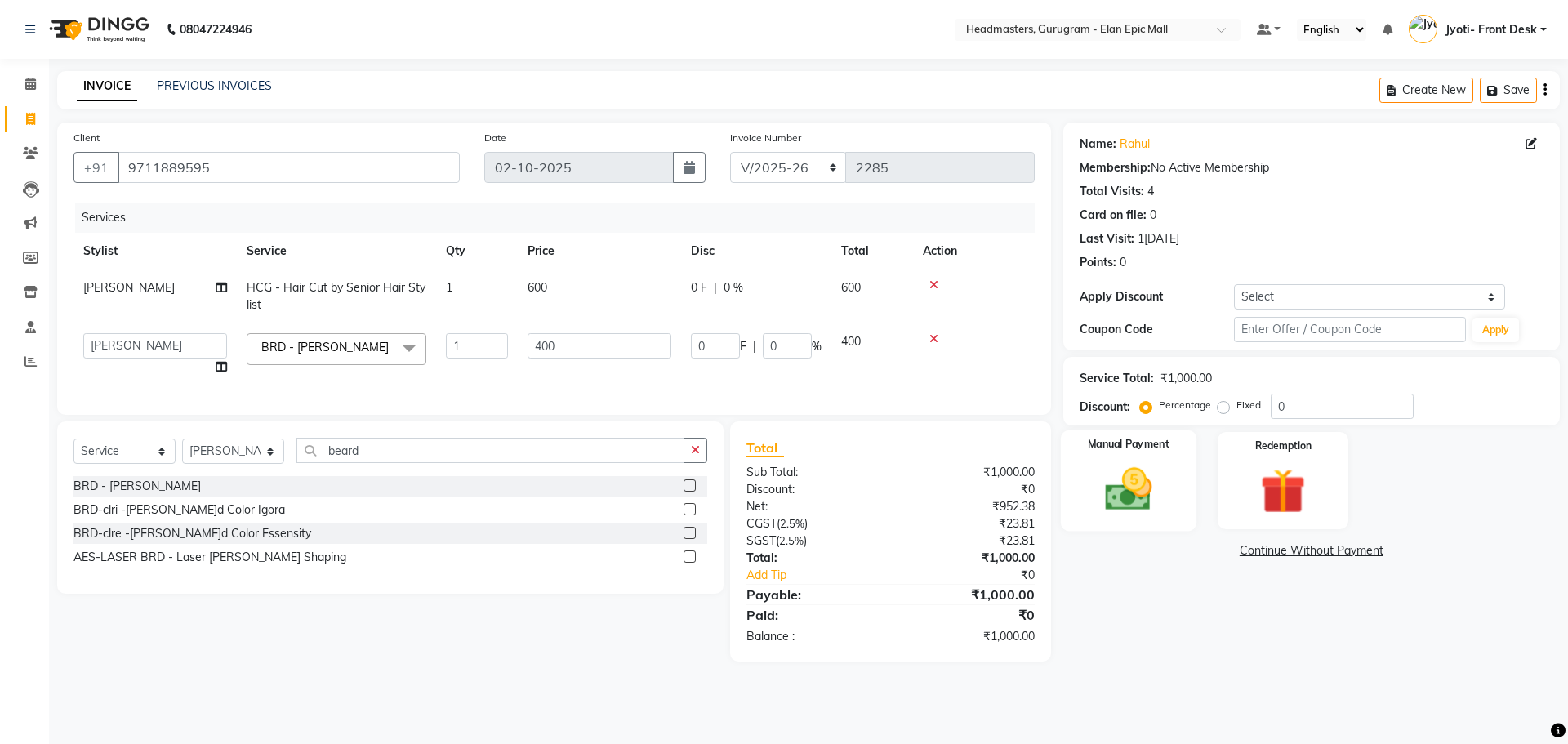
click at [1170, 497] on div "Manual Payment" at bounding box center [1128, 480] width 136 height 100
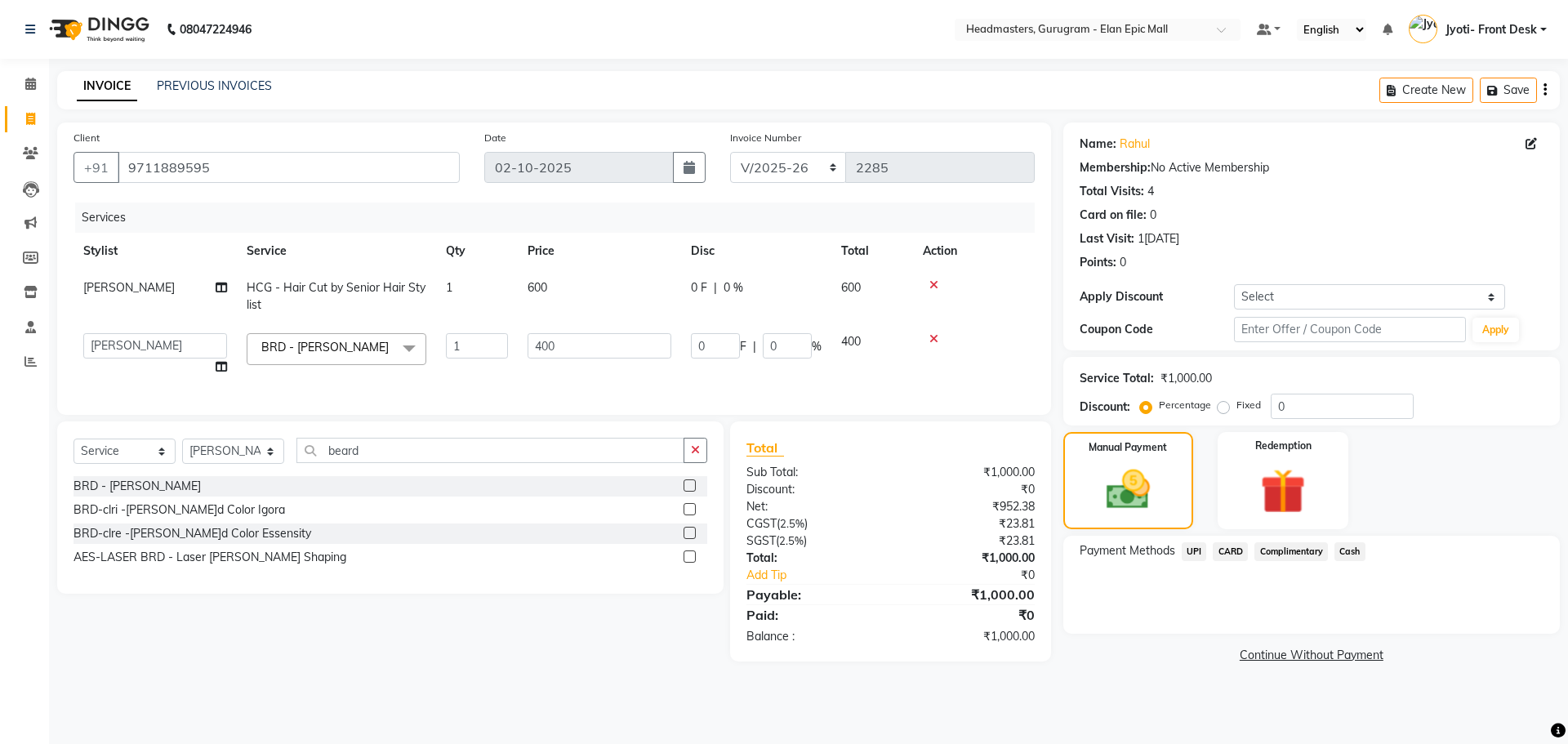
drag, startPoint x: 1363, startPoint y: 545, endPoint x: 1361, endPoint y: 567, distance: 22.1
click at [1363, 545] on span "Cash" at bounding box center [1349, 552] width 31 height 19
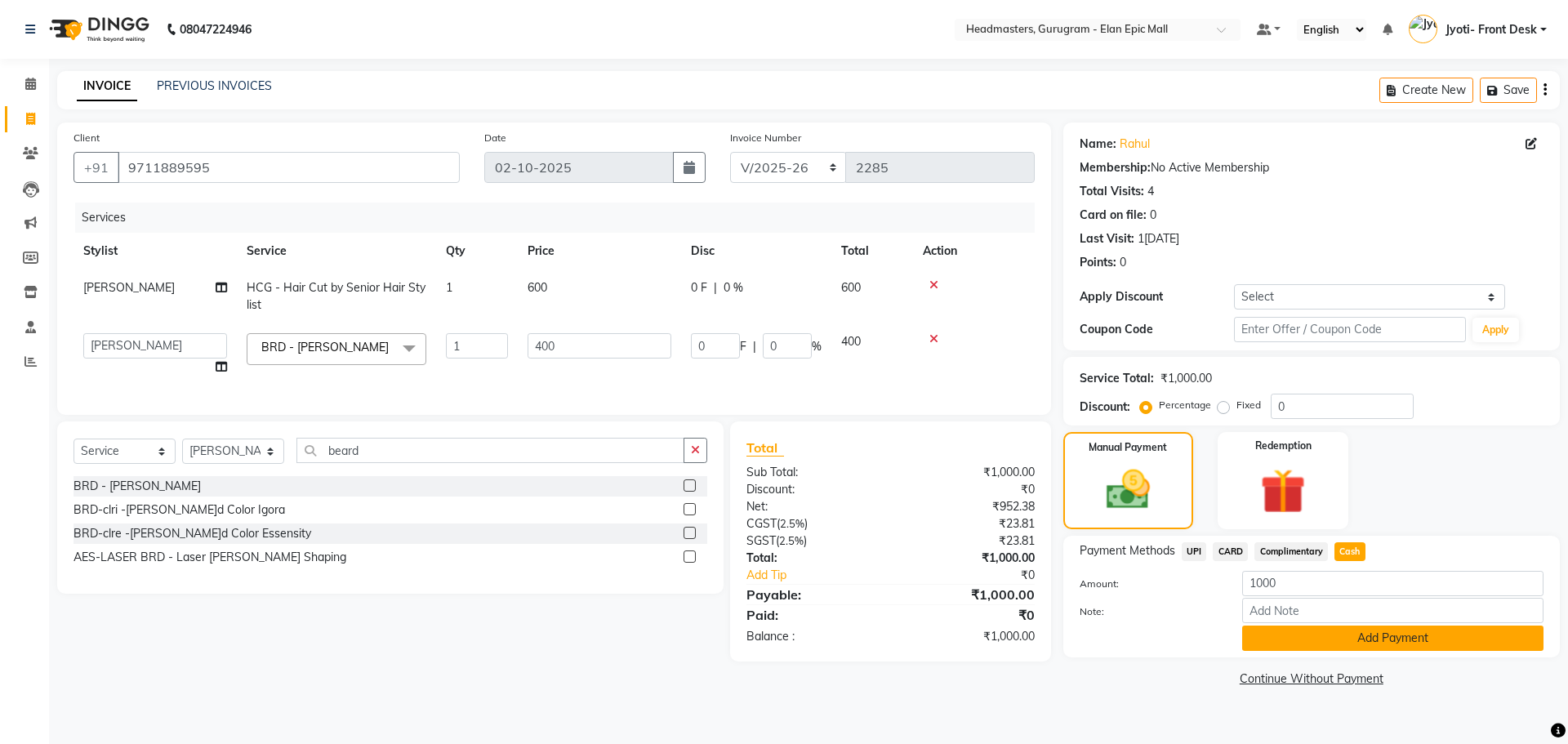
click at [1364, 630] on button "Add Payment" at bounding box center [1393, 638] width 301 height 25
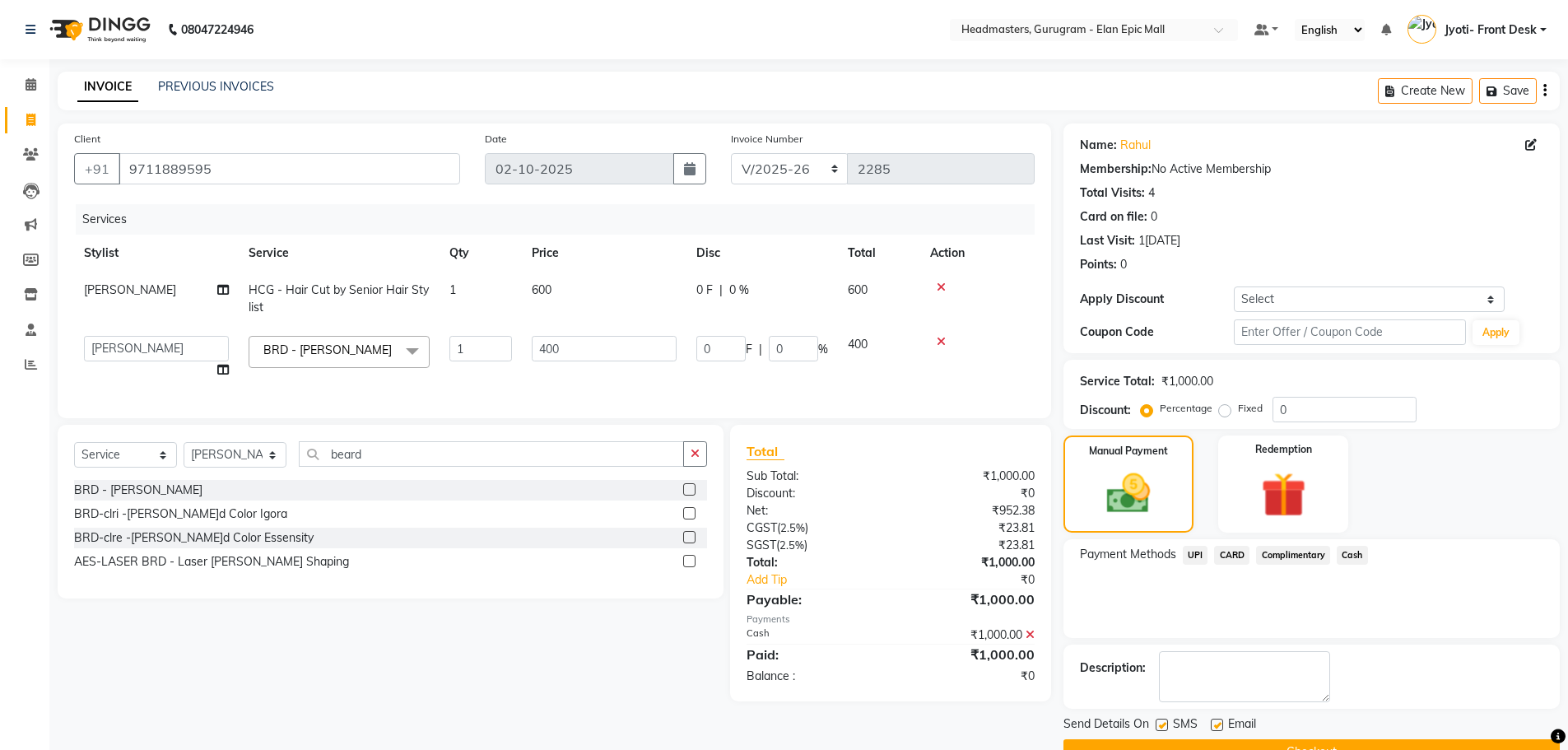
click at [1358, 740] on button "Checkout" at bounding box center [1311, 752] width 496 height 26
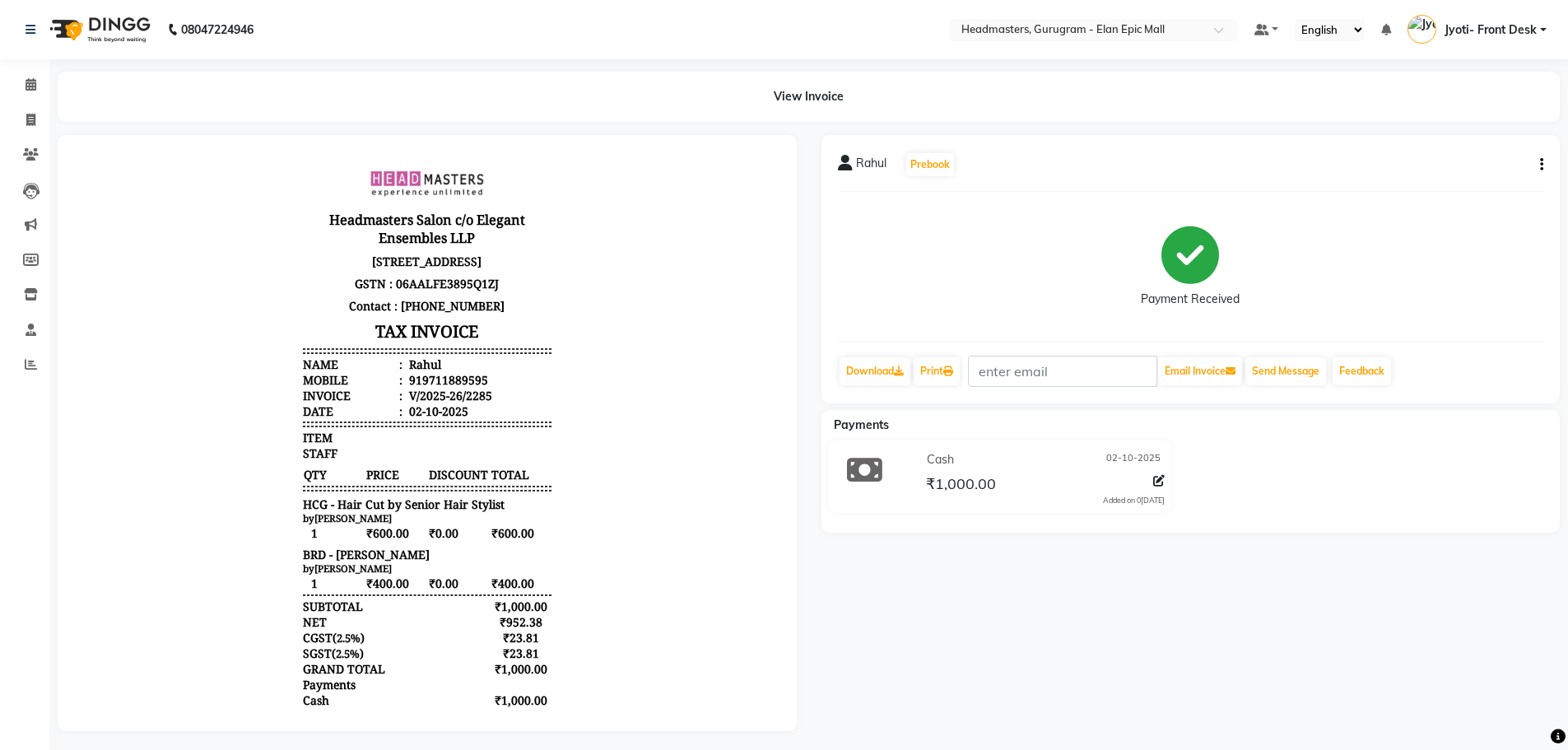
select select "7499"
select select "service"
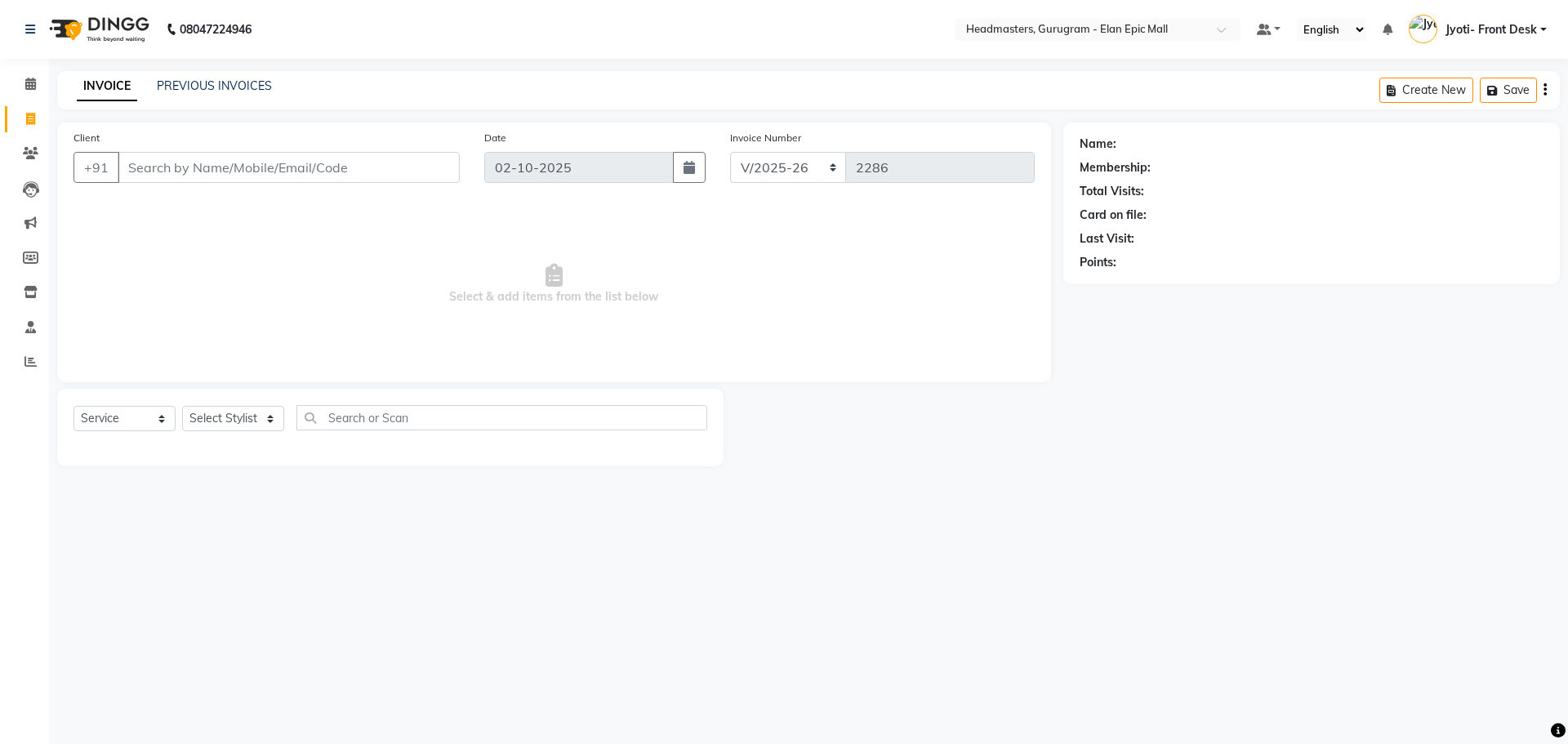
click at [1238, 428] on div "Name: Membership: Total Visits: Card on file: Last Visit: Points:" at bounding box center [1318, 295] width 509 height 344
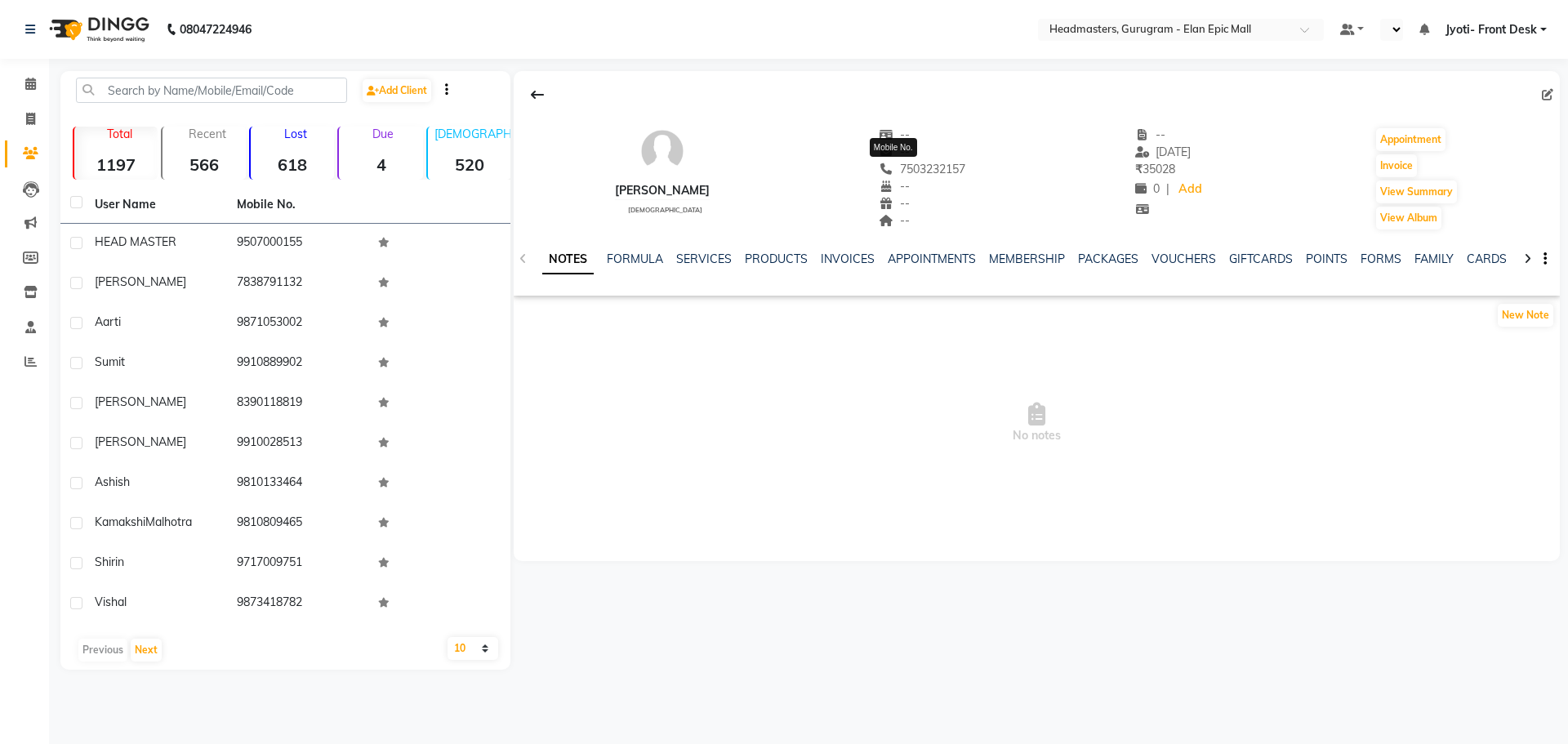
select select "en"
click at [719, 260] on link "SERVICES" at bounding box center [703, 259] width 55 height 15
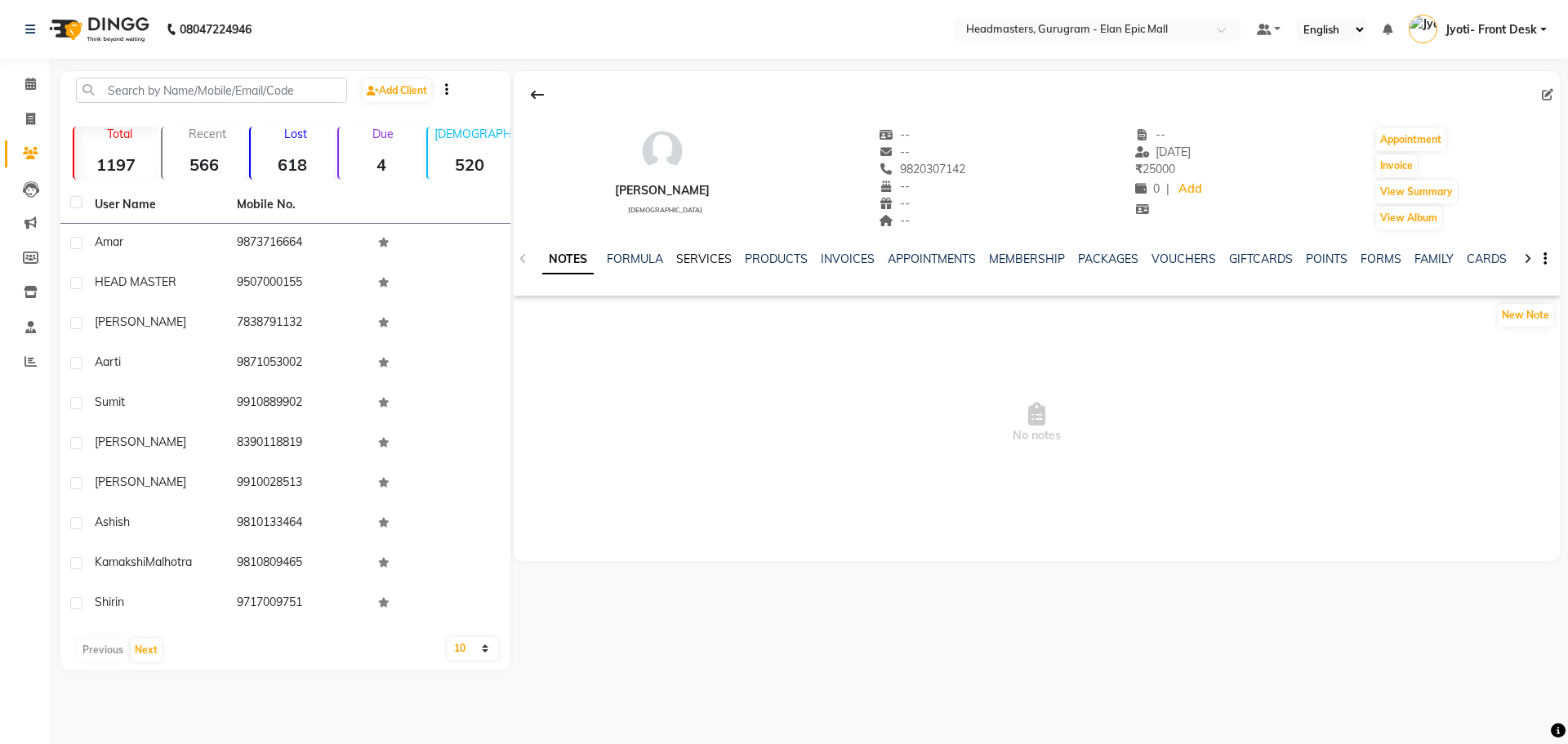
click at [689, 254] on link "SERVICES" at bounding box center [703, 259] width 55 height 15
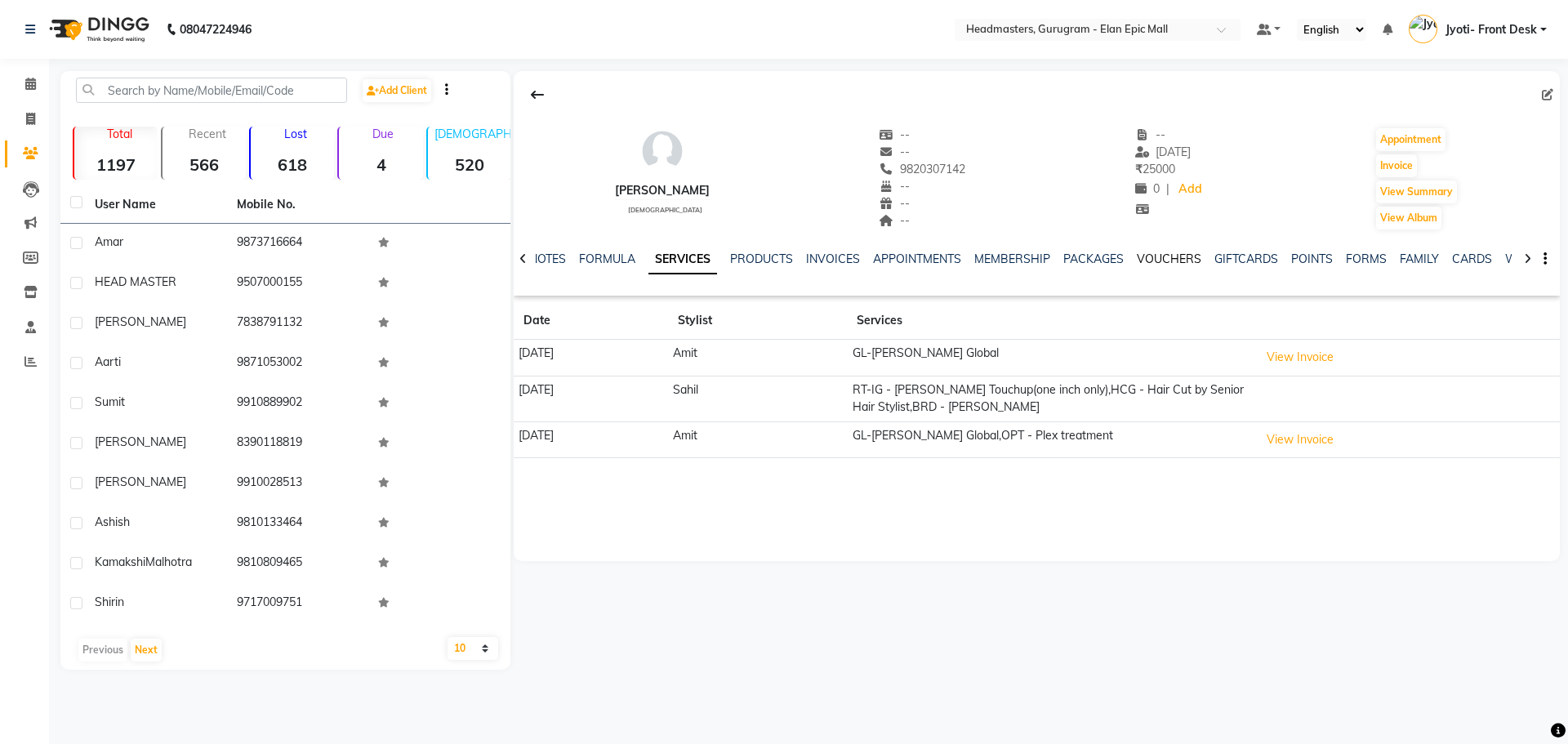
click at [1169, 262] on link "VOUCHERS" at bounding box center [1168, 259] width 65 height 15
